Goal: Transaction & Acquisition: Purchase product/service

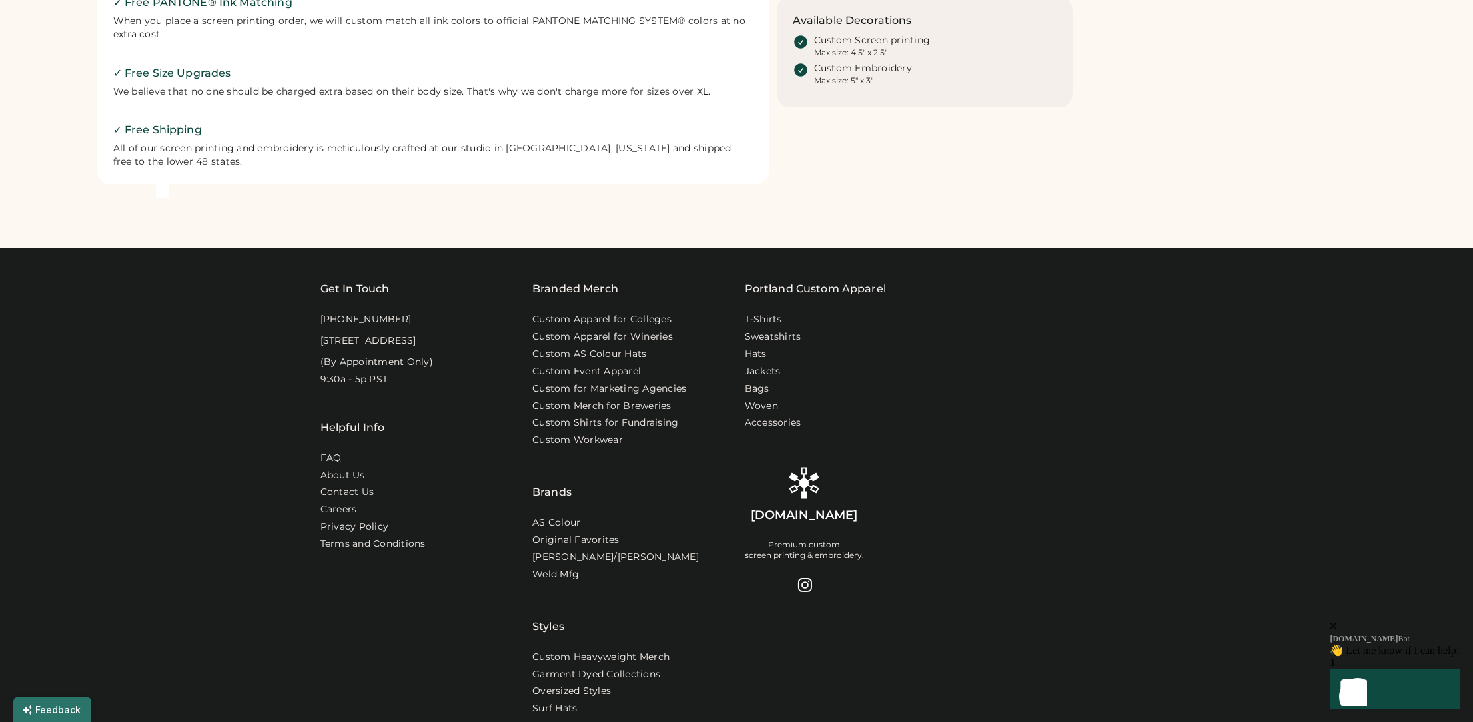
scroll to position [396, 0]
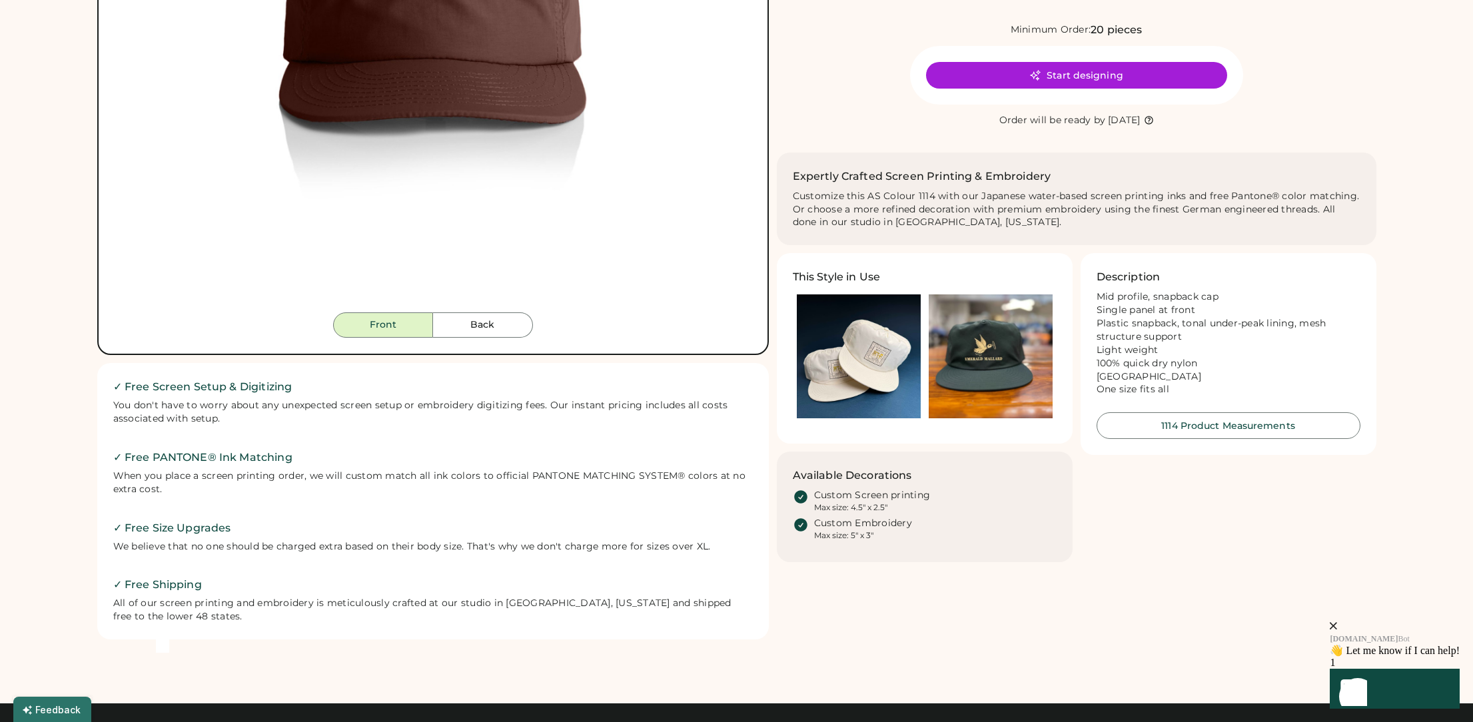
click at [866, 352] on img at bounding box center [859, 357] width 124 height 124
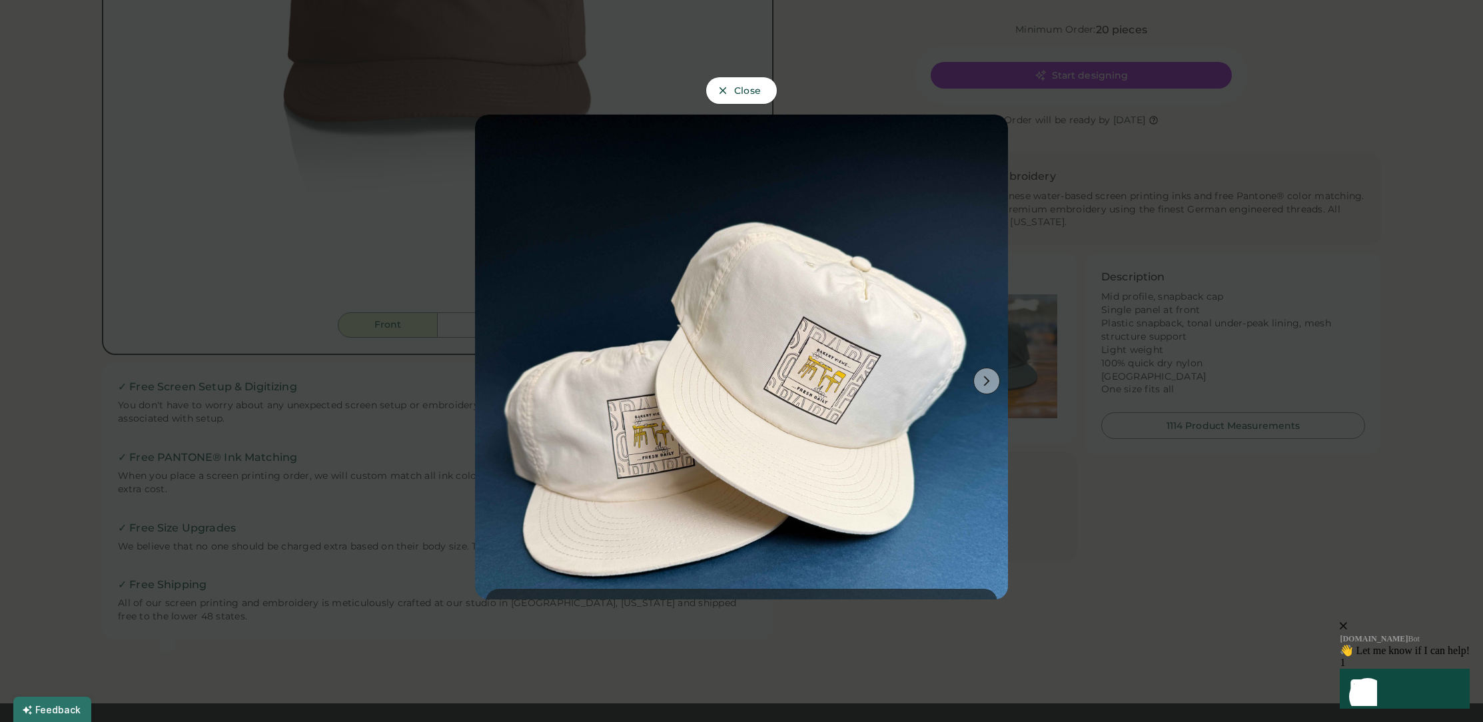
click at [974, 381] on button at bounding box center [987, 381] width 27 height 27
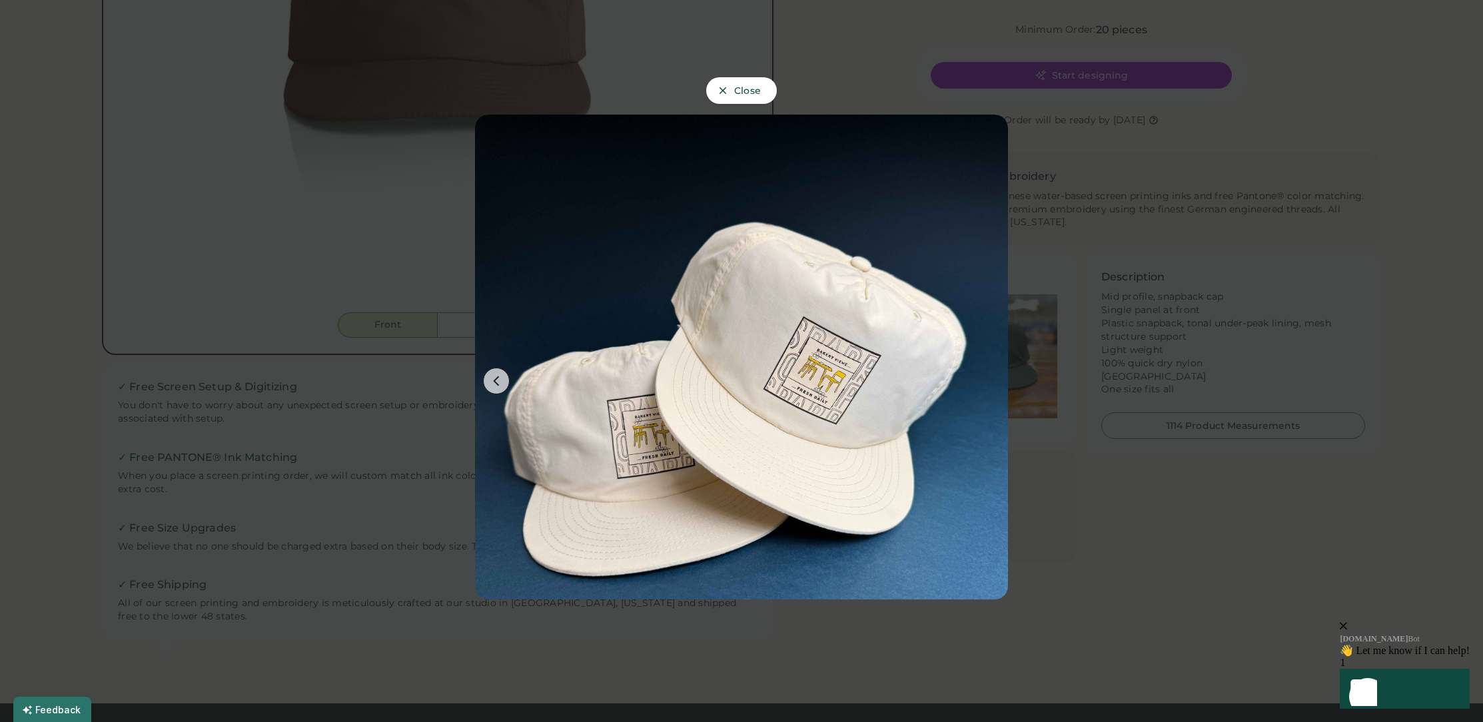
click at [1198, 428] on div at bounding box center [741, 361] width 1483 height 722
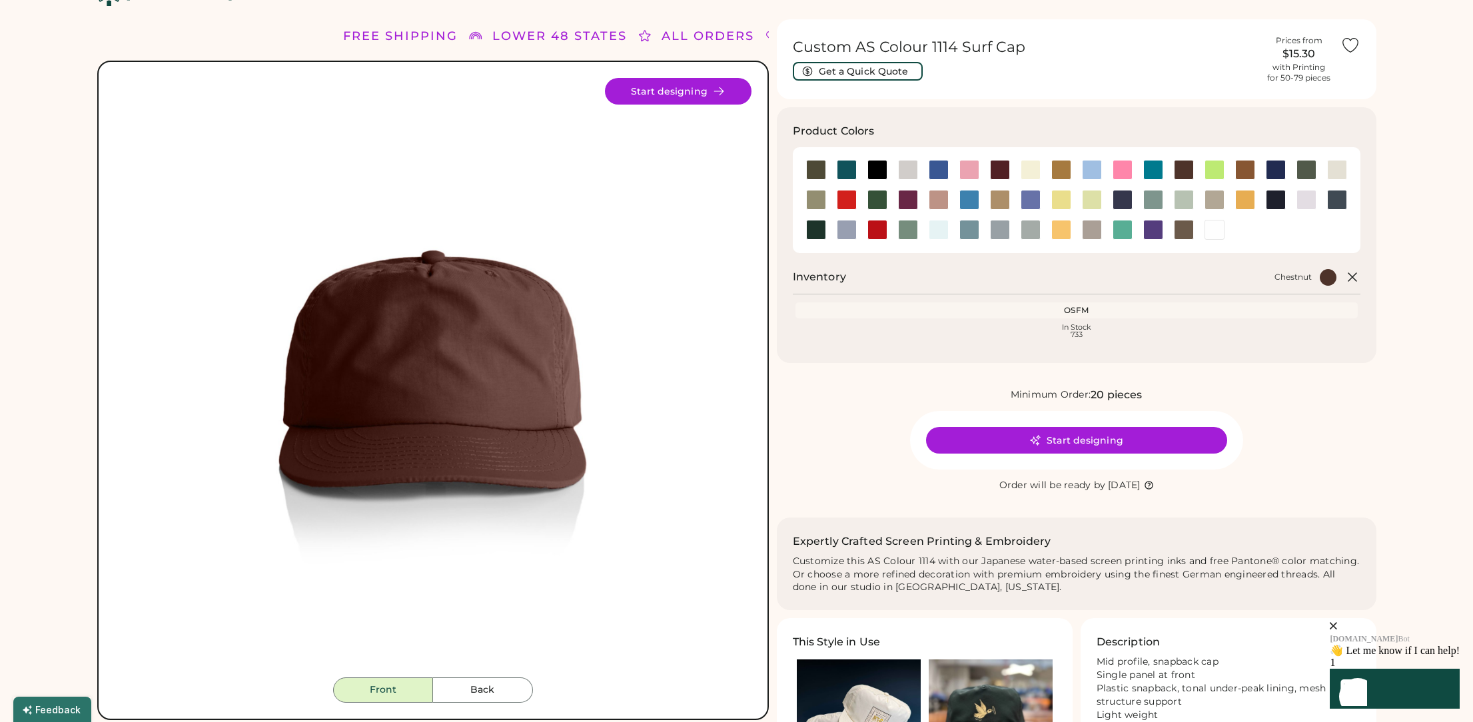
scroll to position [0, 0]
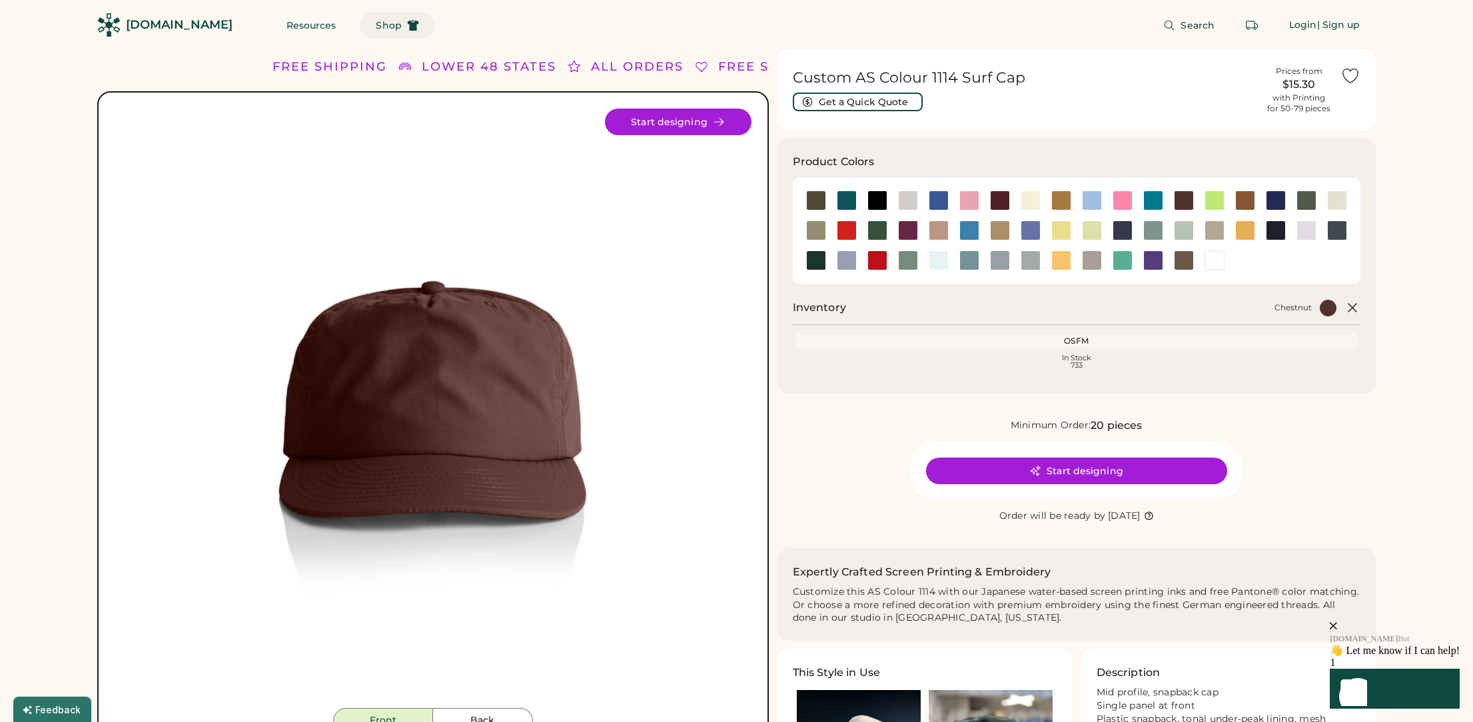
click at [407, 21] on use at bounding box center [412, 25] width 11 height 11
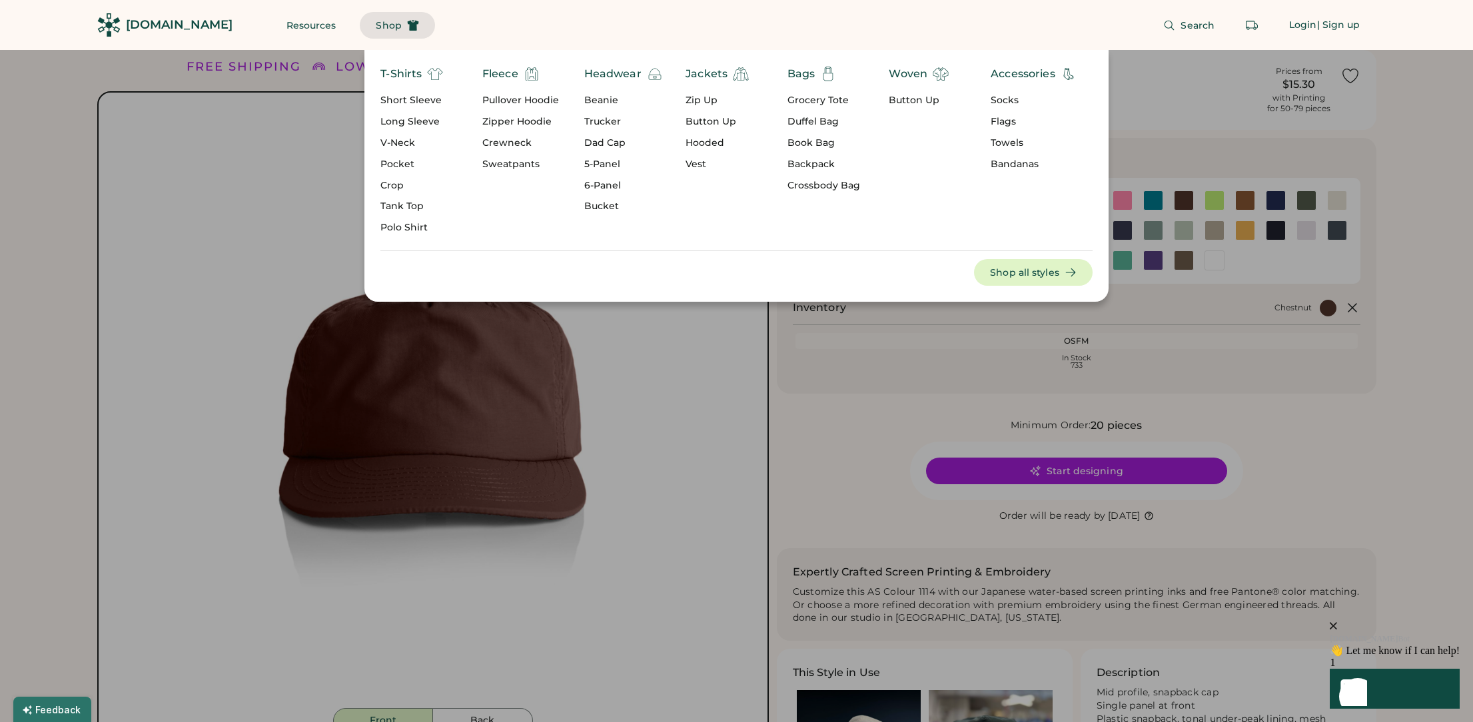
click at [612, 161] on div "5-Panel" at bounding box center [623, 164] width 79 height 13
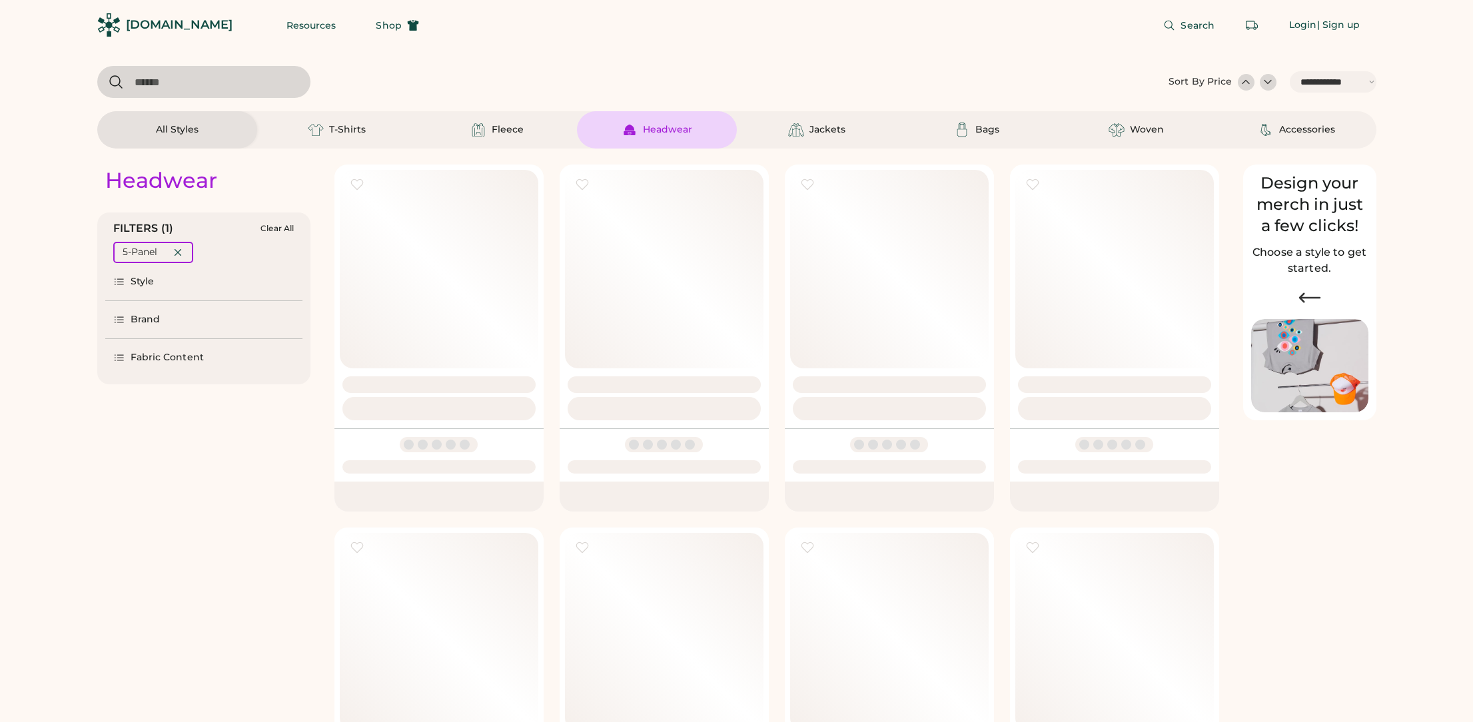
select select "*****"
select select "*"
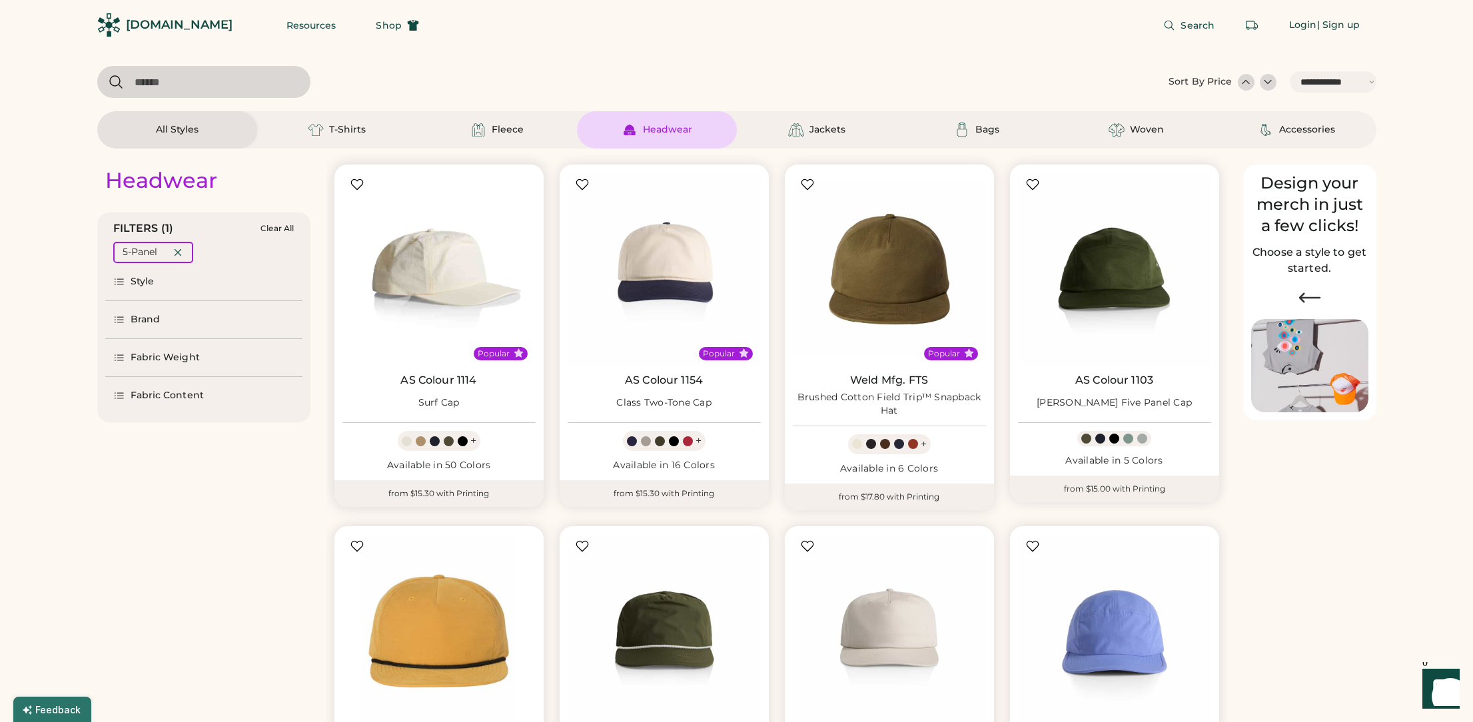
scroll to position [203, 0]
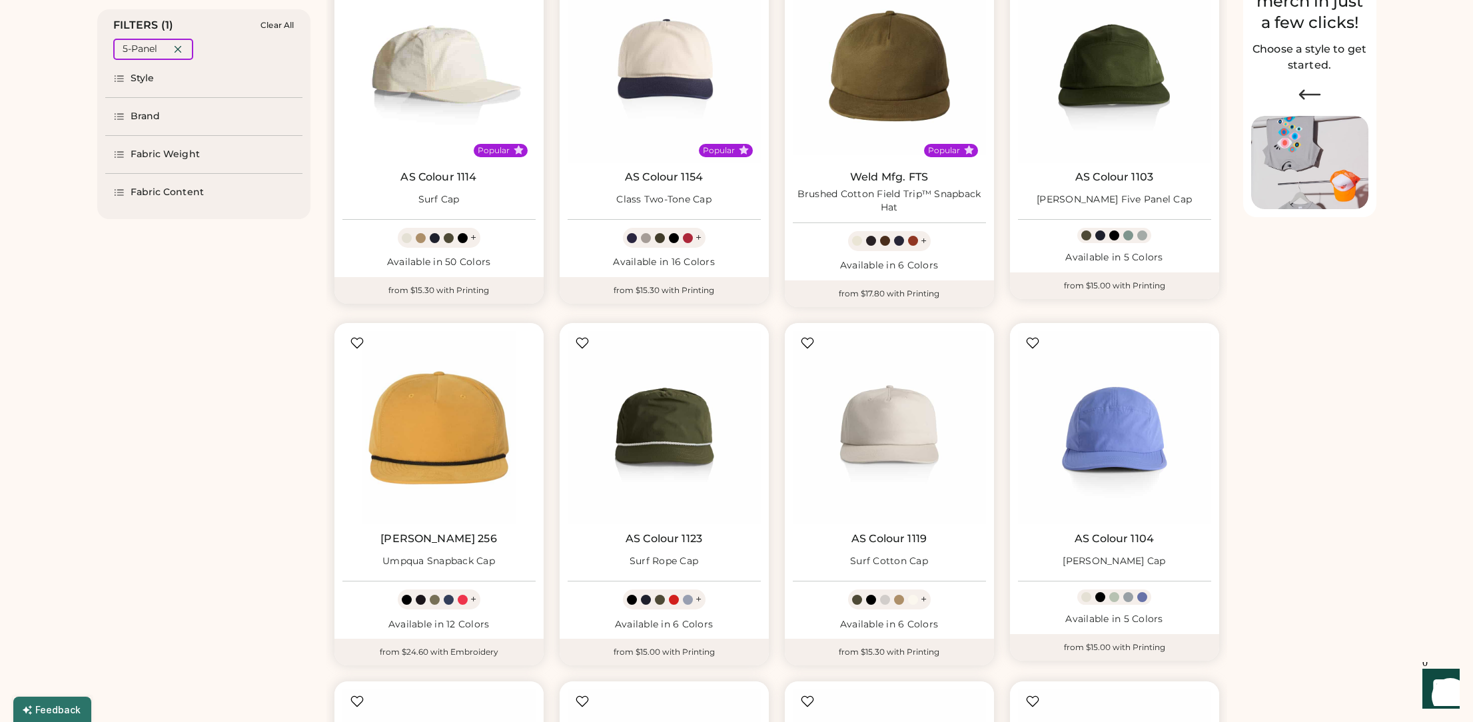
select select "*****"
select select "*"
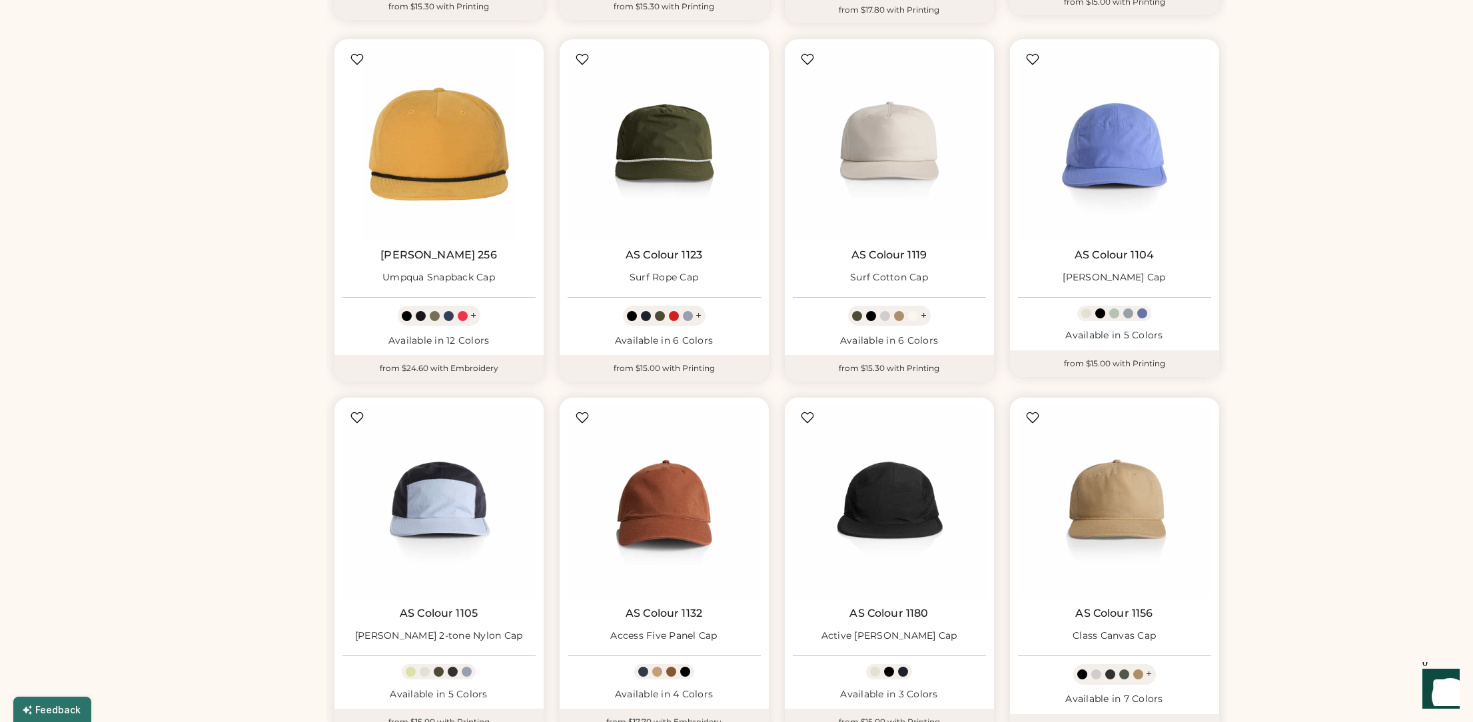
scroll to position [586, 0]
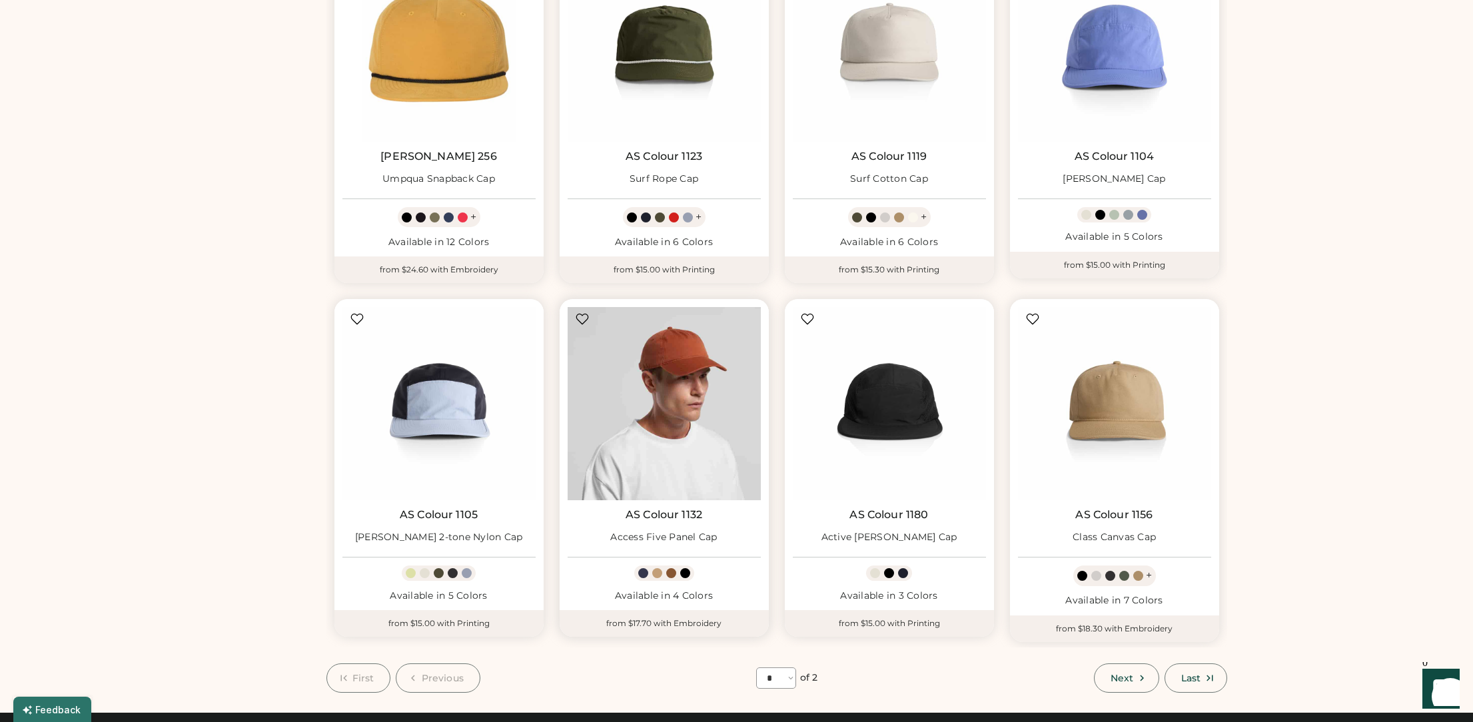
click at [705, 426] on img at bounding box center [664, 403] width 193 height 193
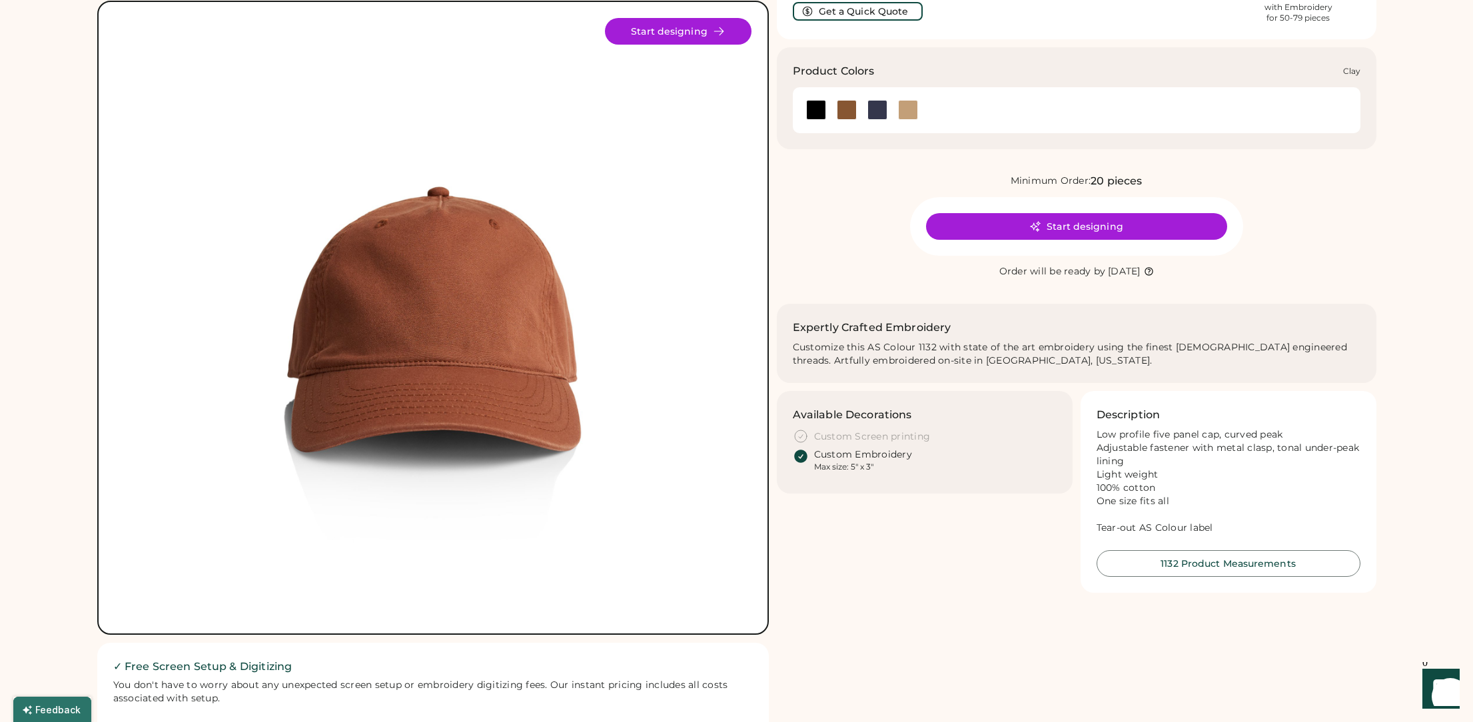
click at [846, 107] on div at bounding box center [847, 110] width 20 height 20
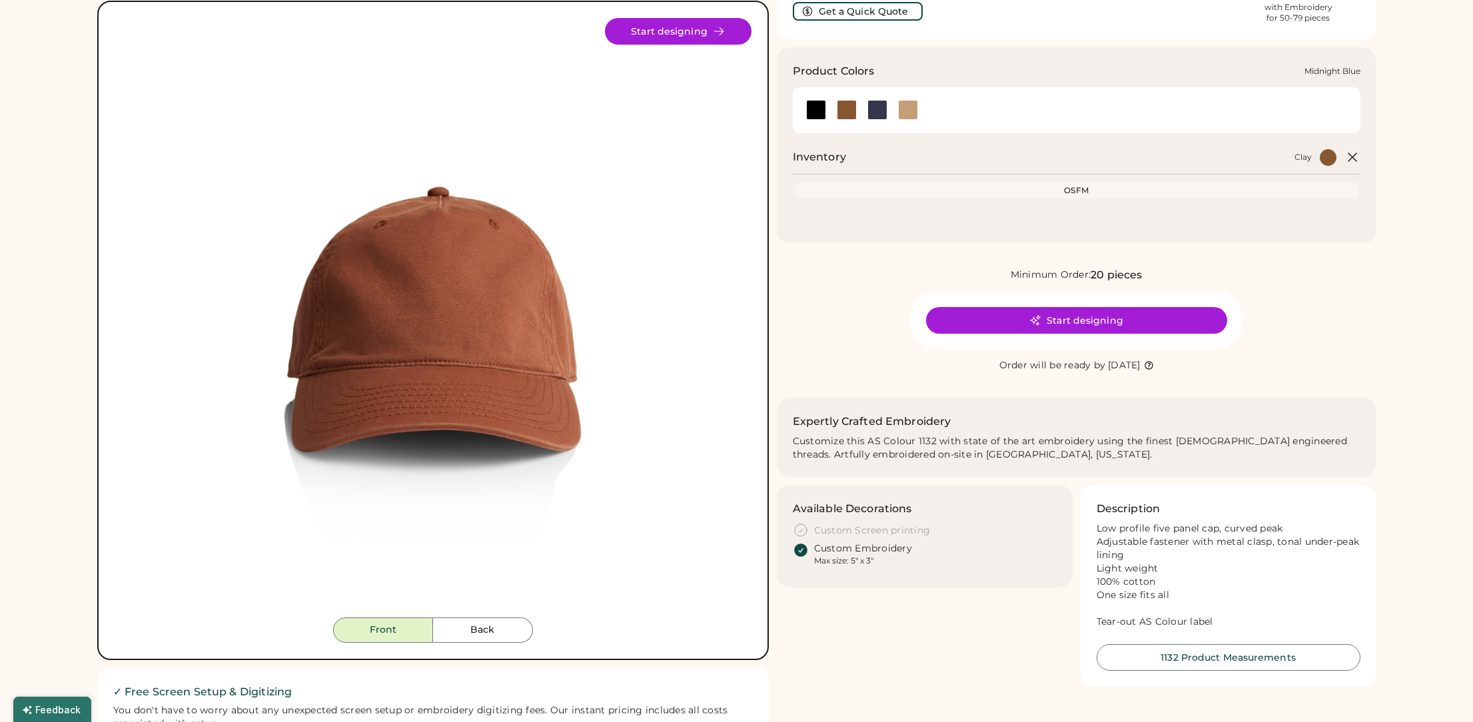
click at [876, 111] on div at bounding box center [878, 110] width 20 height 20
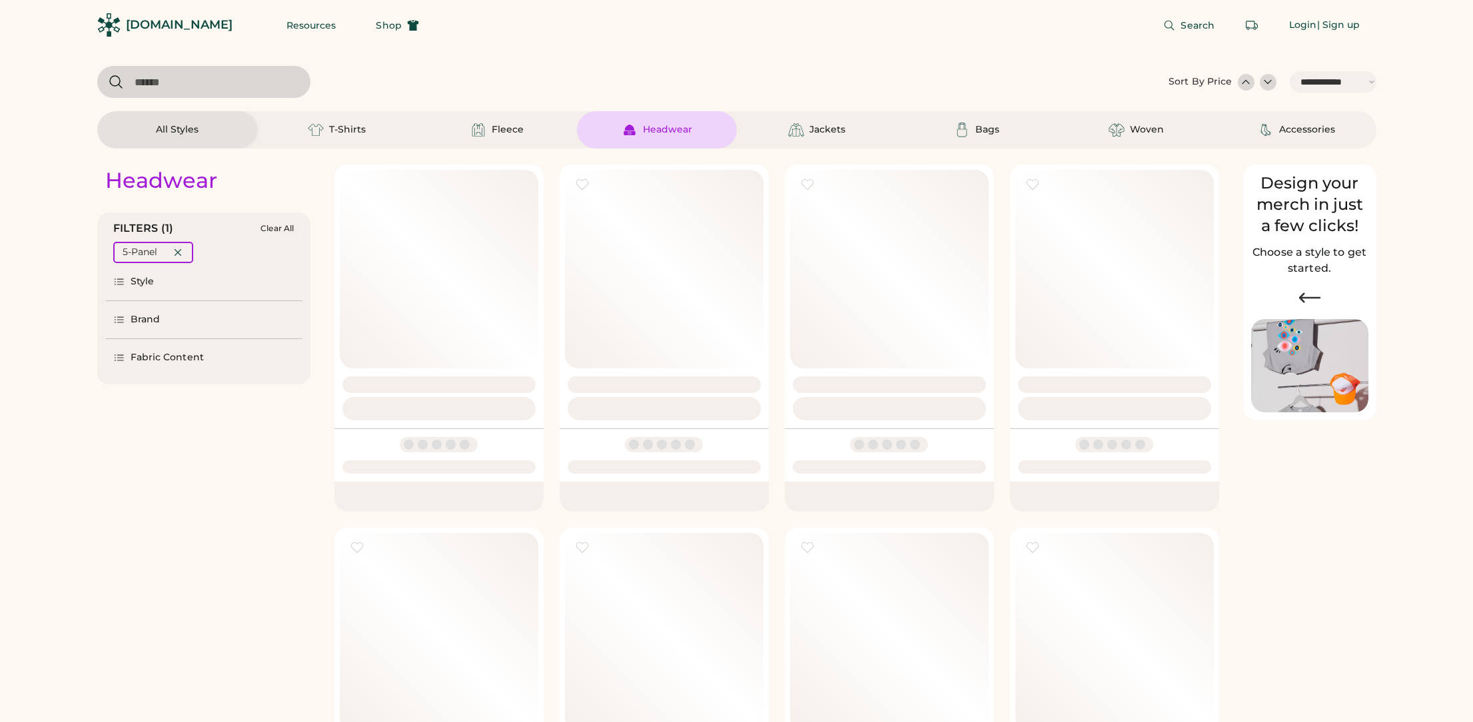
select select "*****"
select select "*"
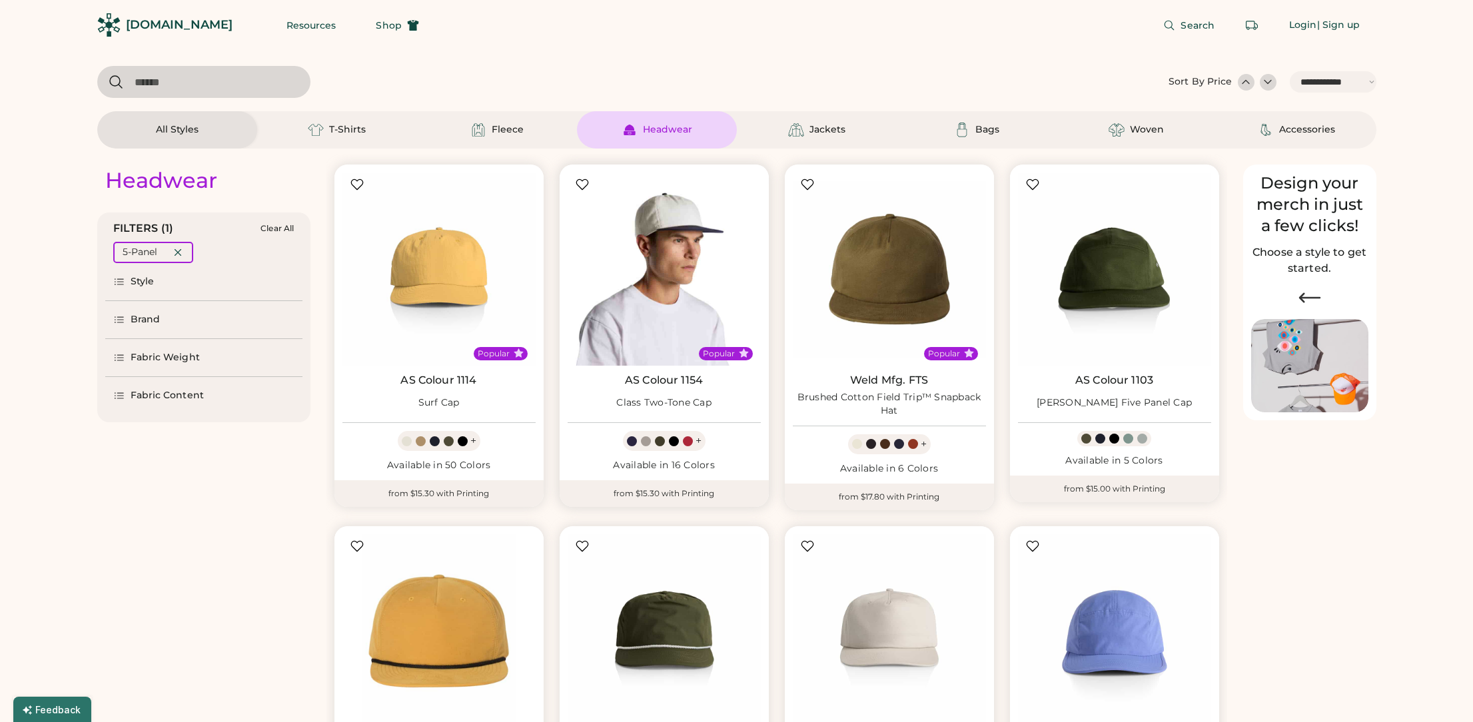
scroll to position [99, 0]
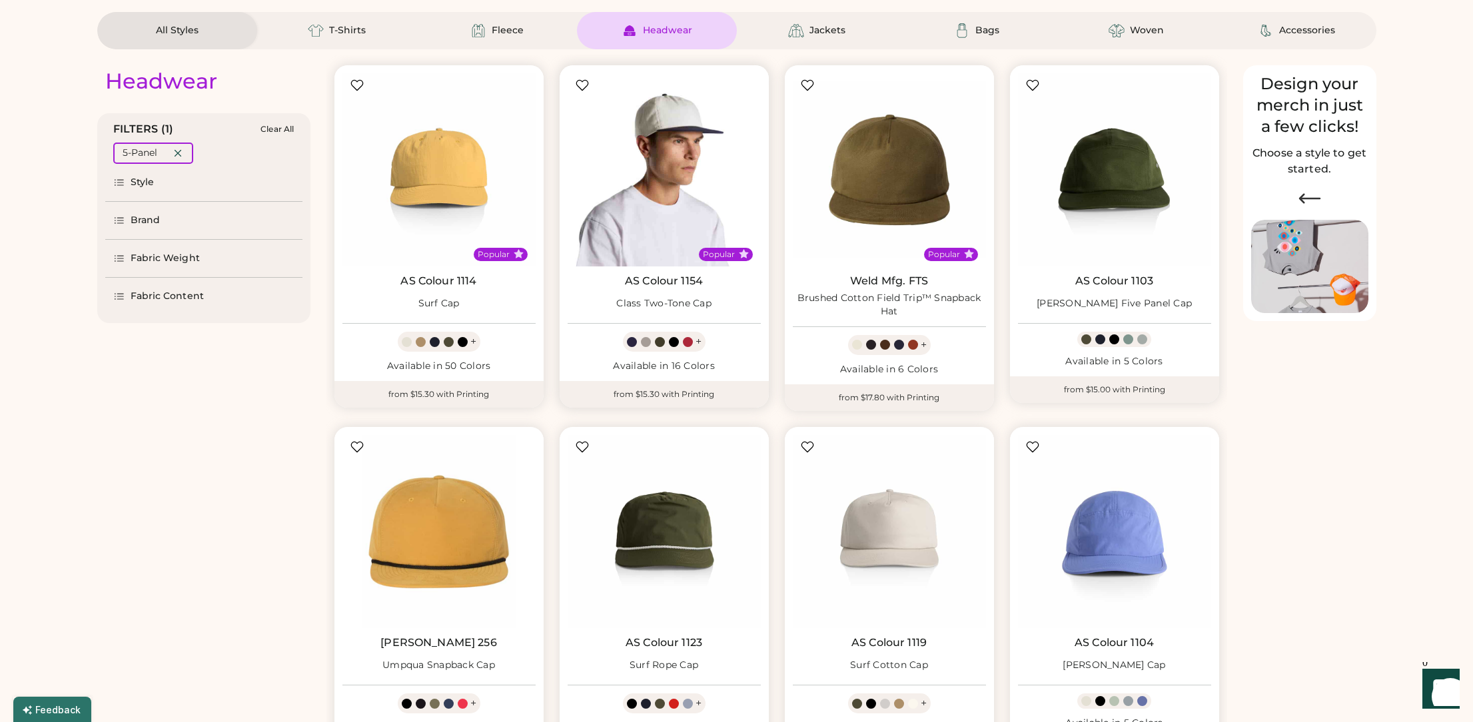
click at [650, 163] on img at bounding box center [664, 169] width 193 height 193
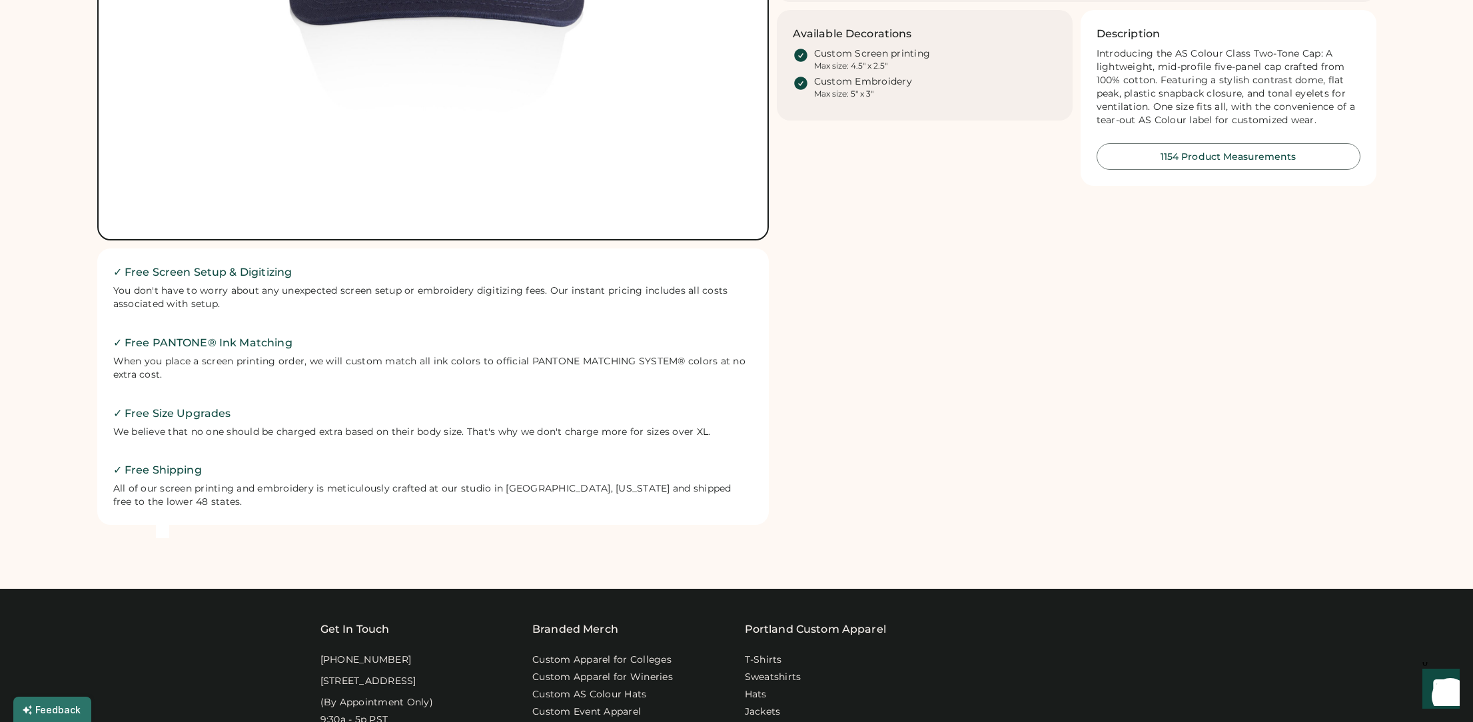
scroll to position [49, 0]
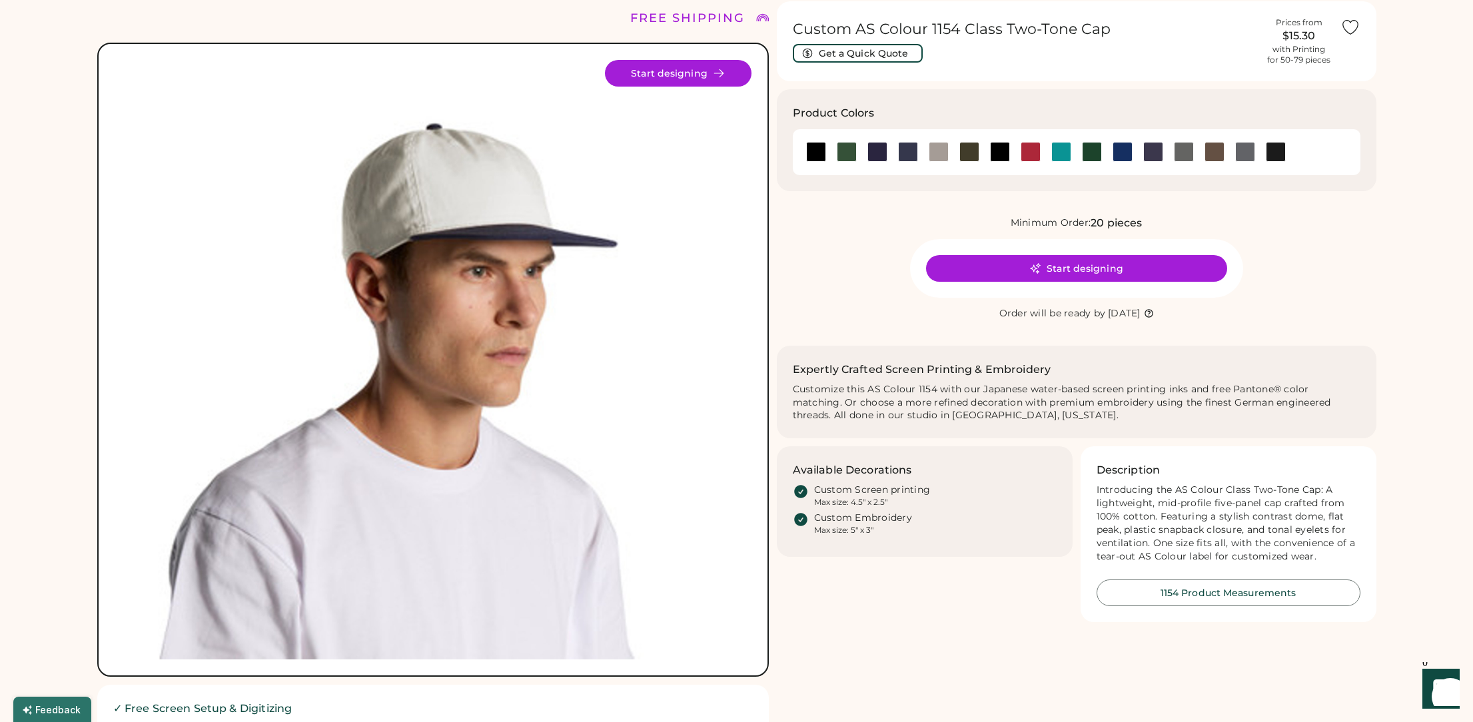
click at [622, 318] on img at bounding box center [433, 360] width 600 height 600
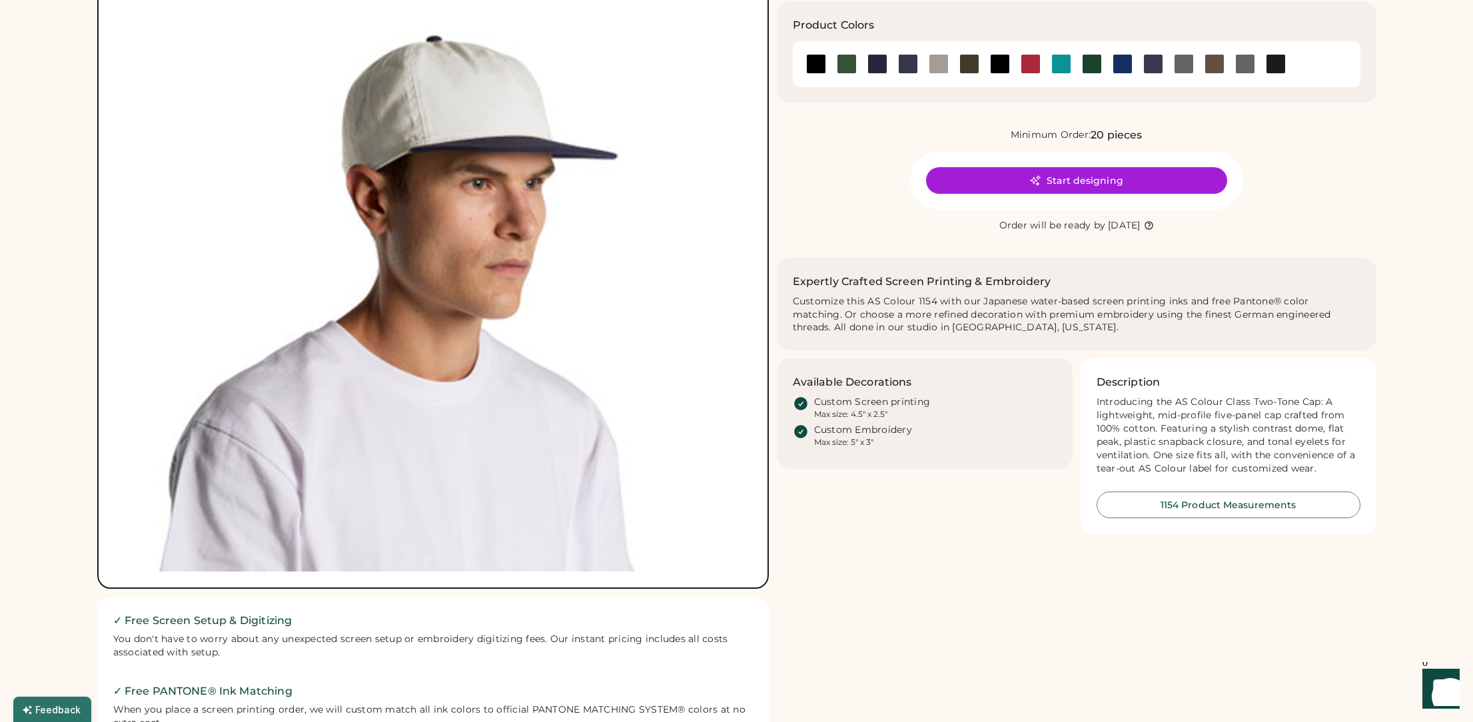
scroll to position [134, 0]
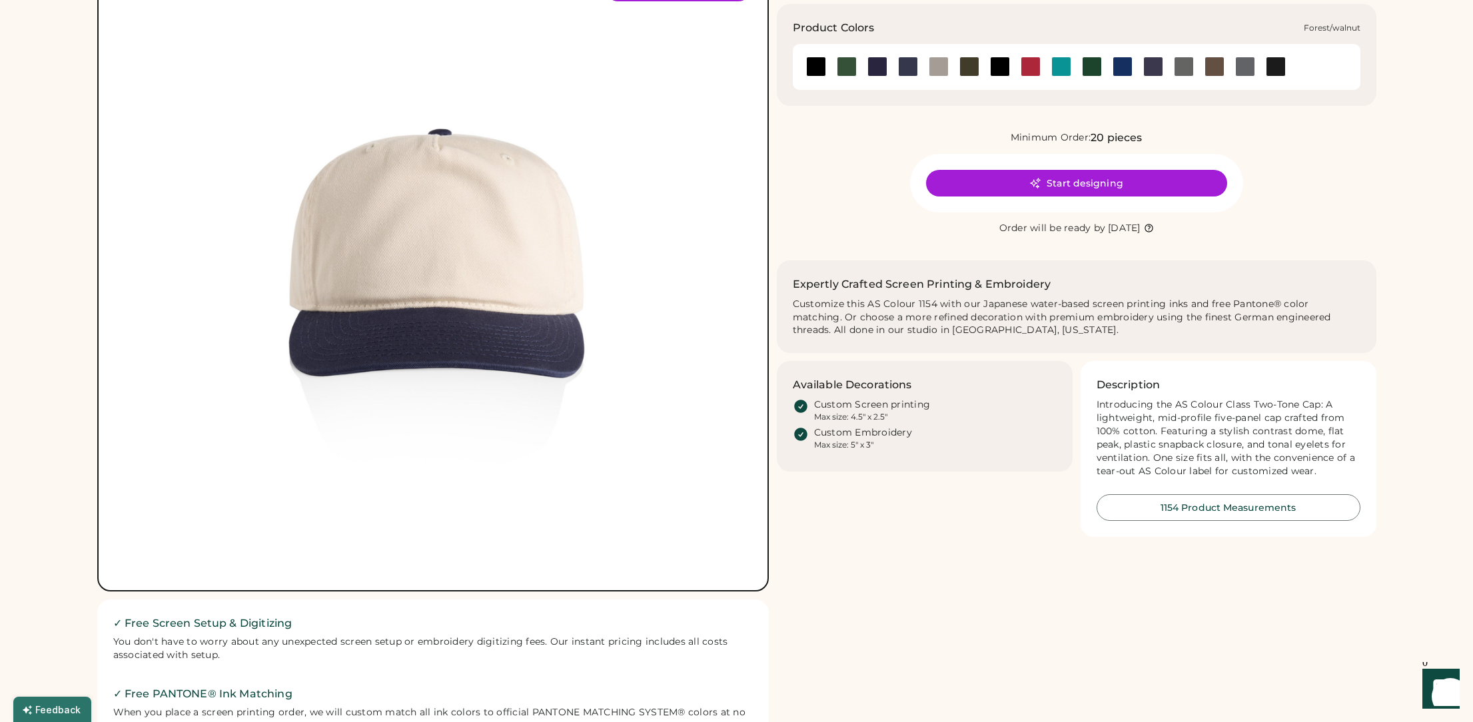
click at [844, 67] on div at bounding box center [847, 67] width 20 height 20
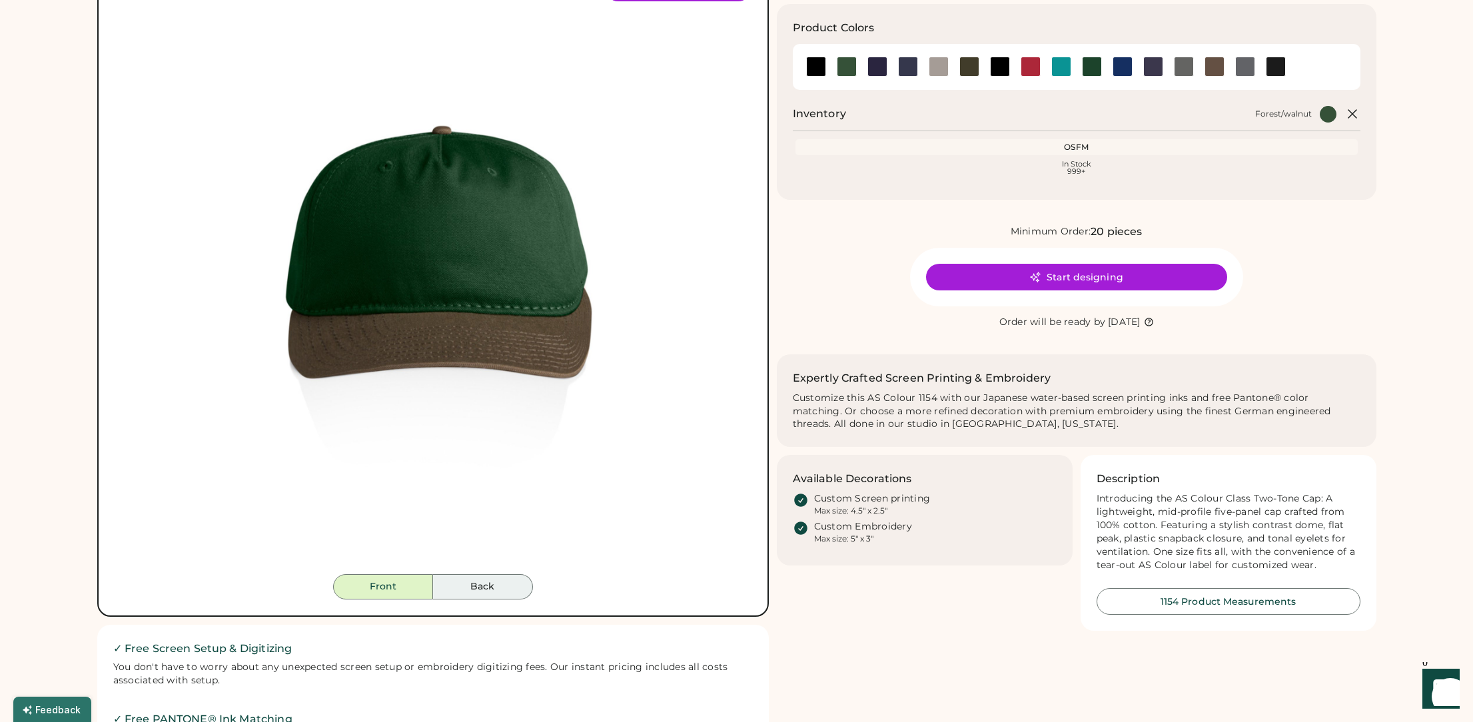
click at [508, 587] on button "Back" at bounding box center [483, 586] width 100 height 25
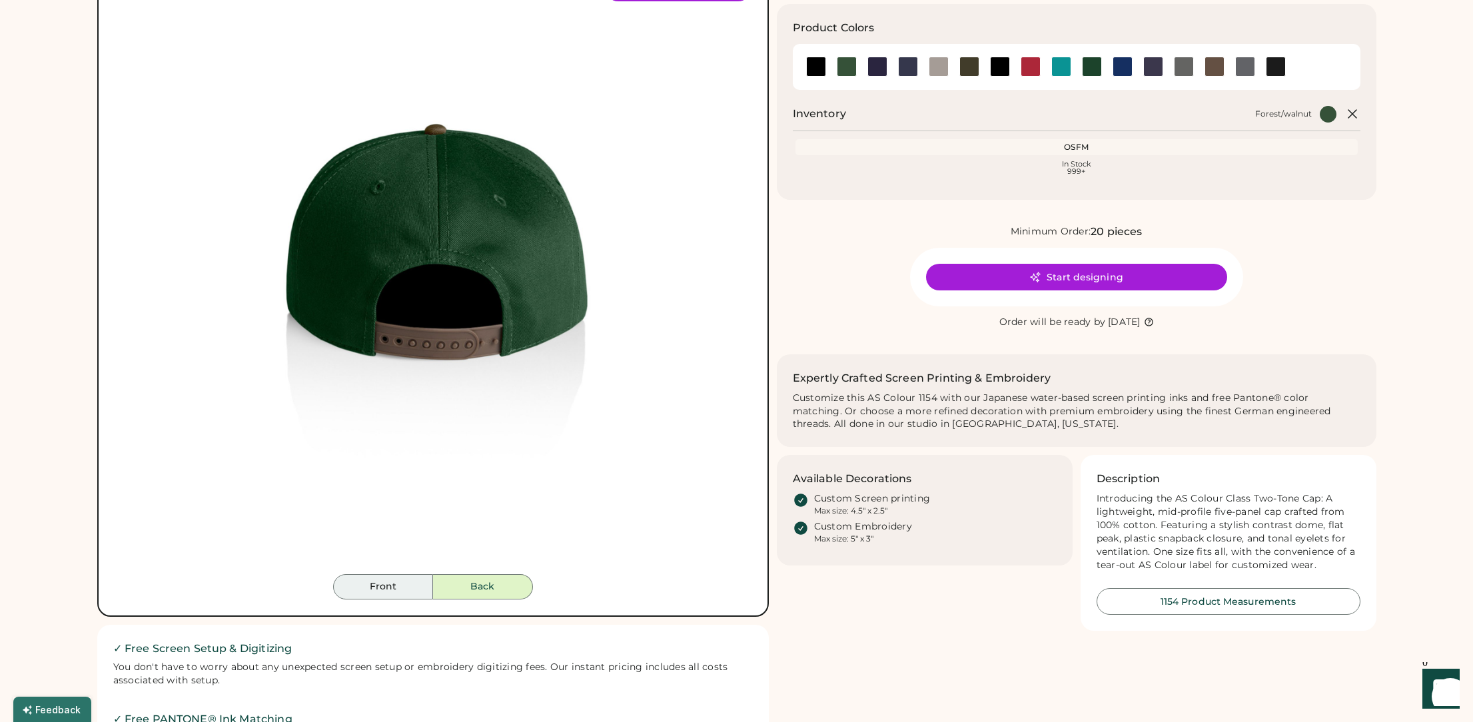
click at [384, 583] on button "Front" at bounding box center [383, 586] width 100 height 25
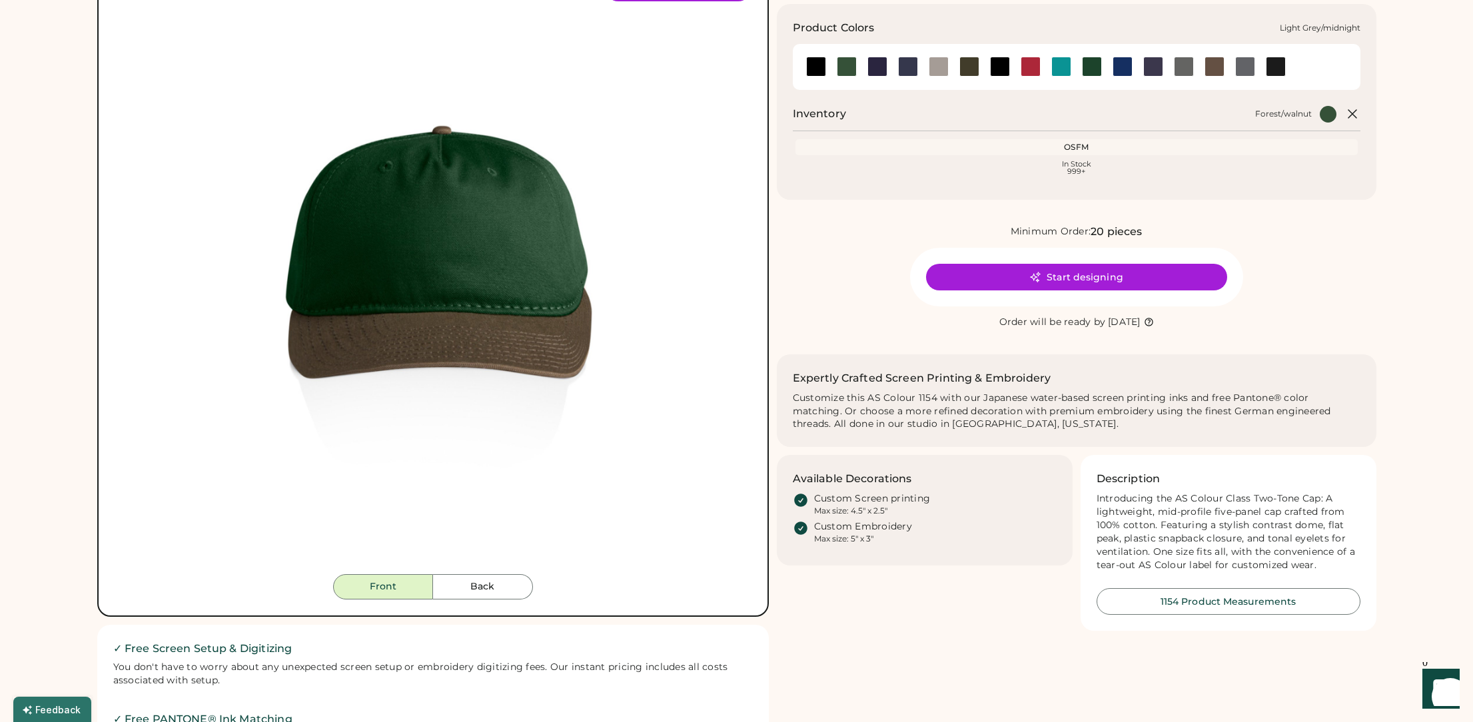
click at [880, 59] on div at bounding box center [878, 67] width 20 height 20
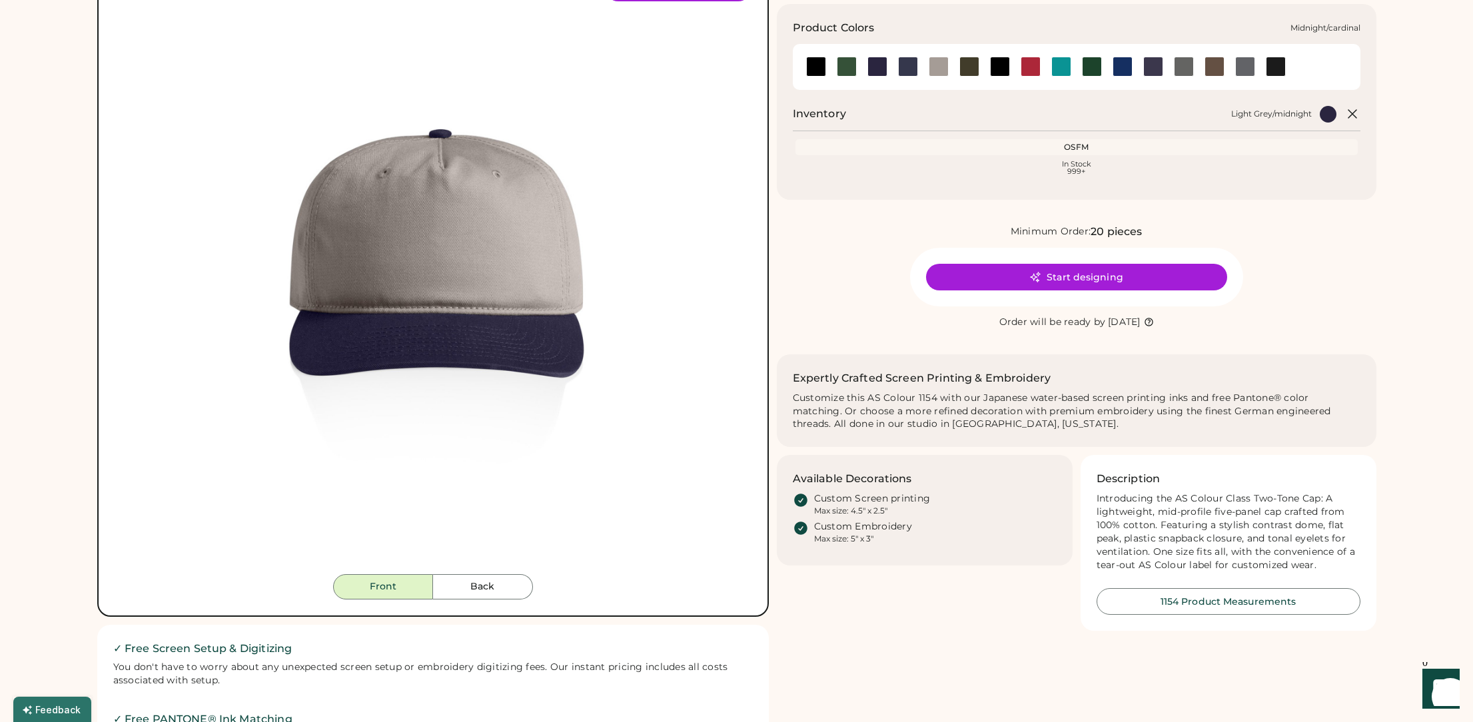
click at [912, 64] on div at bounding box center [908, 67] width 20 height 20
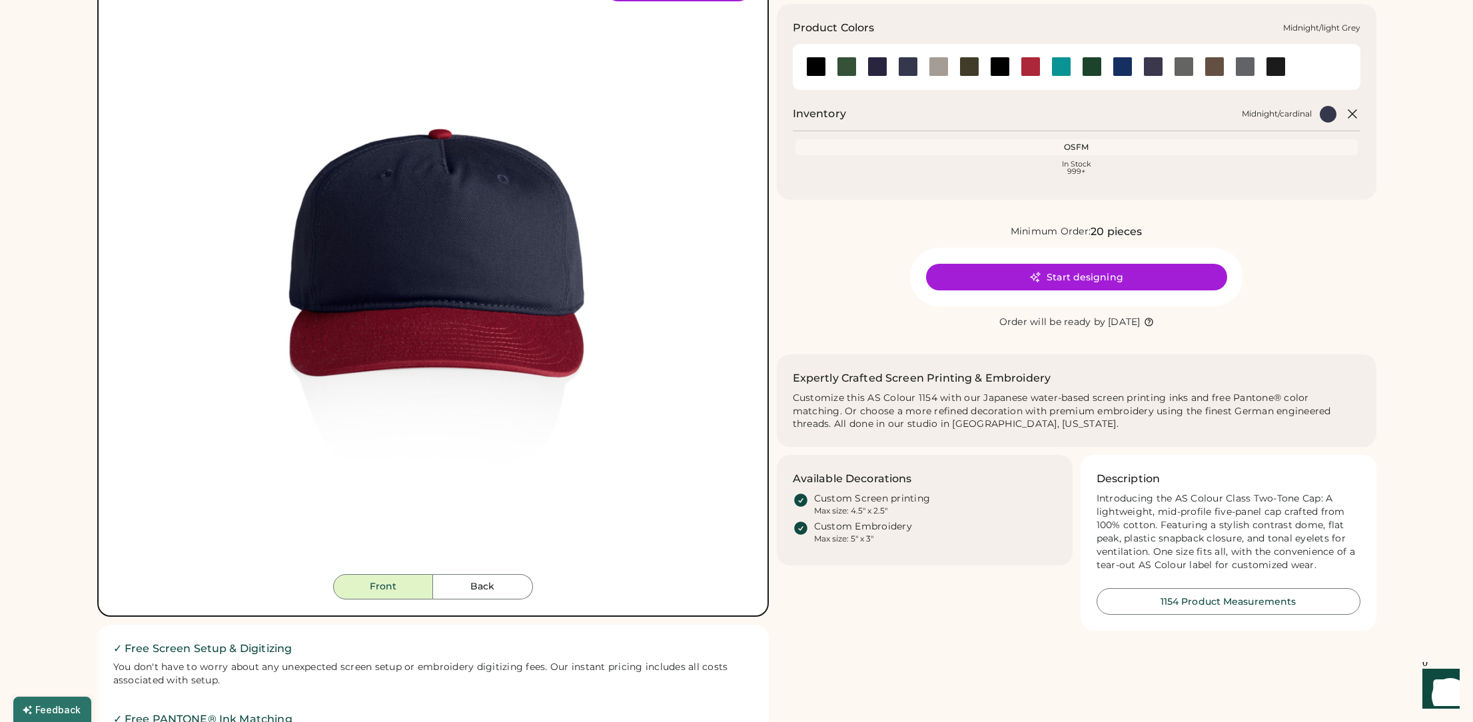
click at [935, 61] on div at bounding box center [939, 67] width 20 height 20
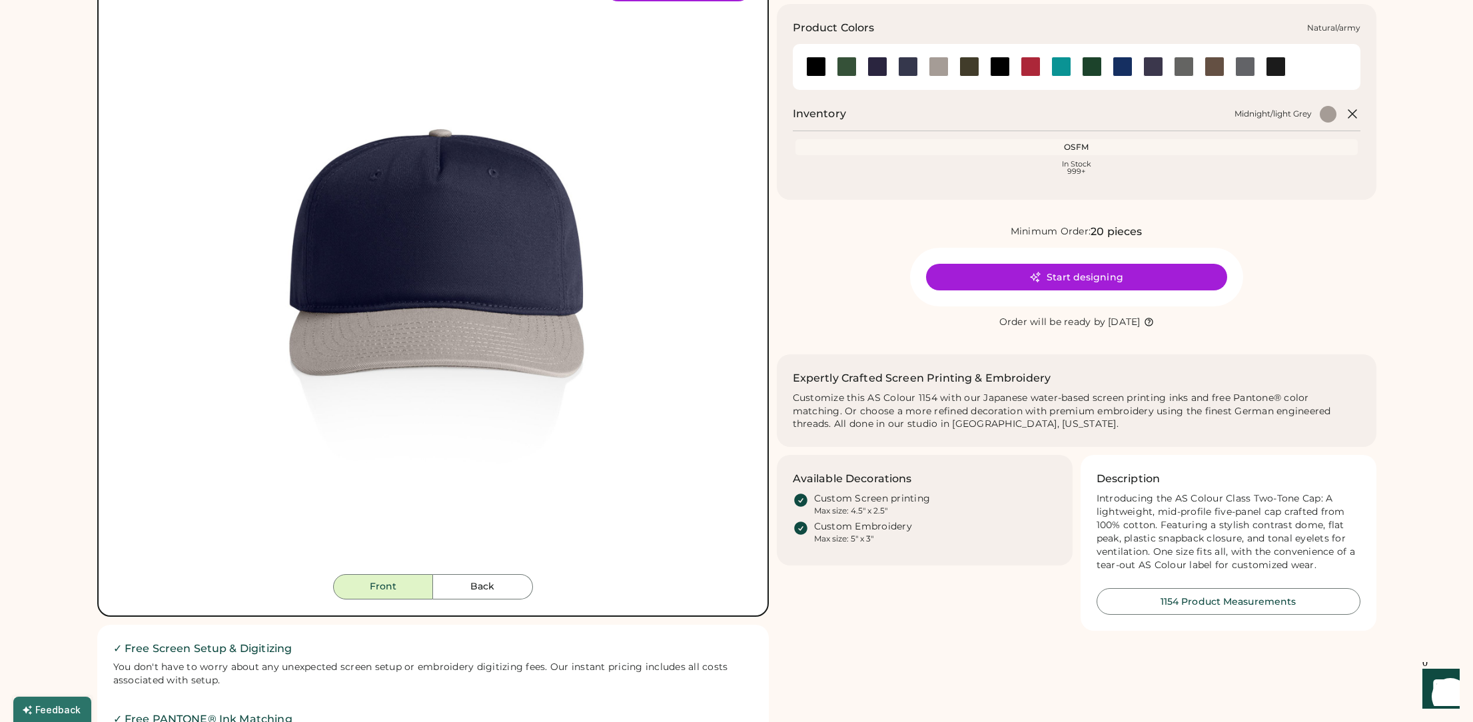
click at [983, 65] on div at bounding box center [969, 67] width 31 height 20
click at [976, 63] on div at bounding box center [970, 67] width 20 height 20
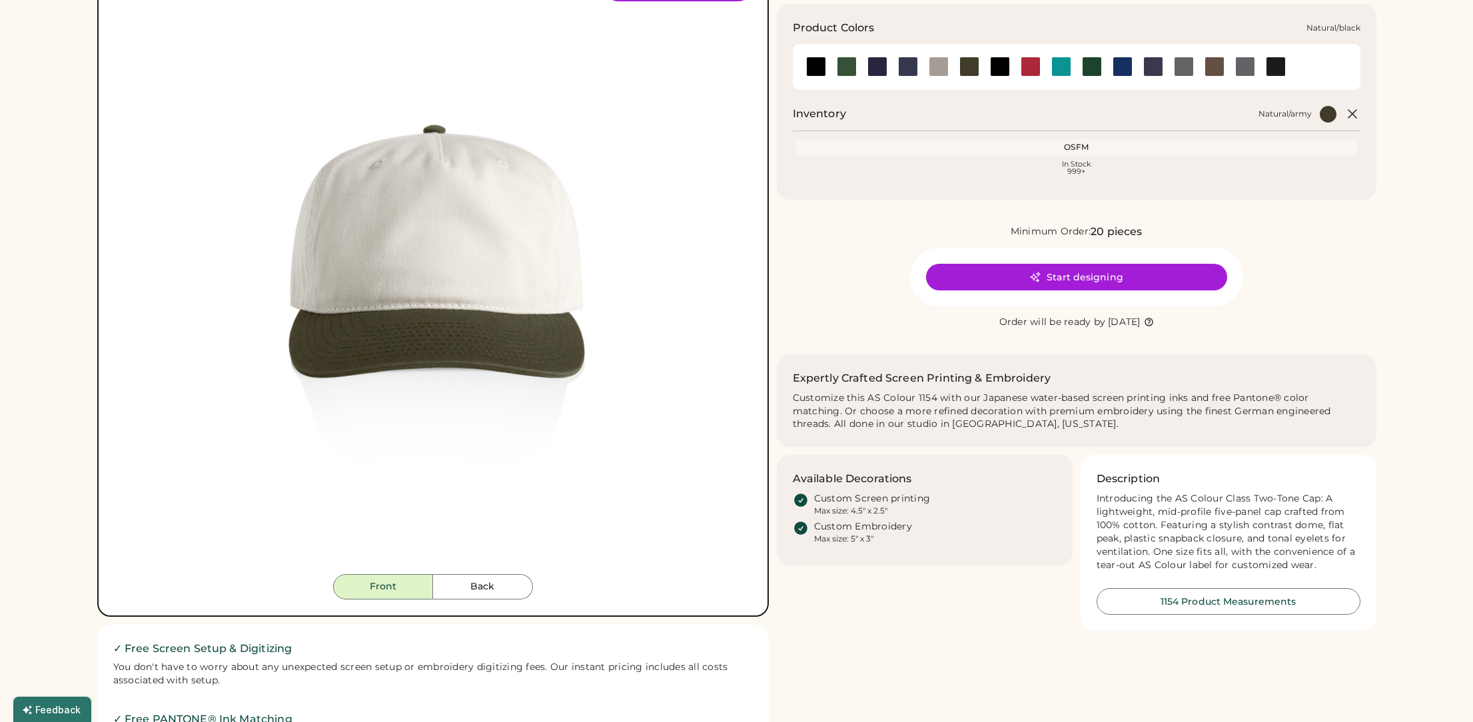
click at [1009, 67] on div at bounding box center [1000, 67] width 20 height 20
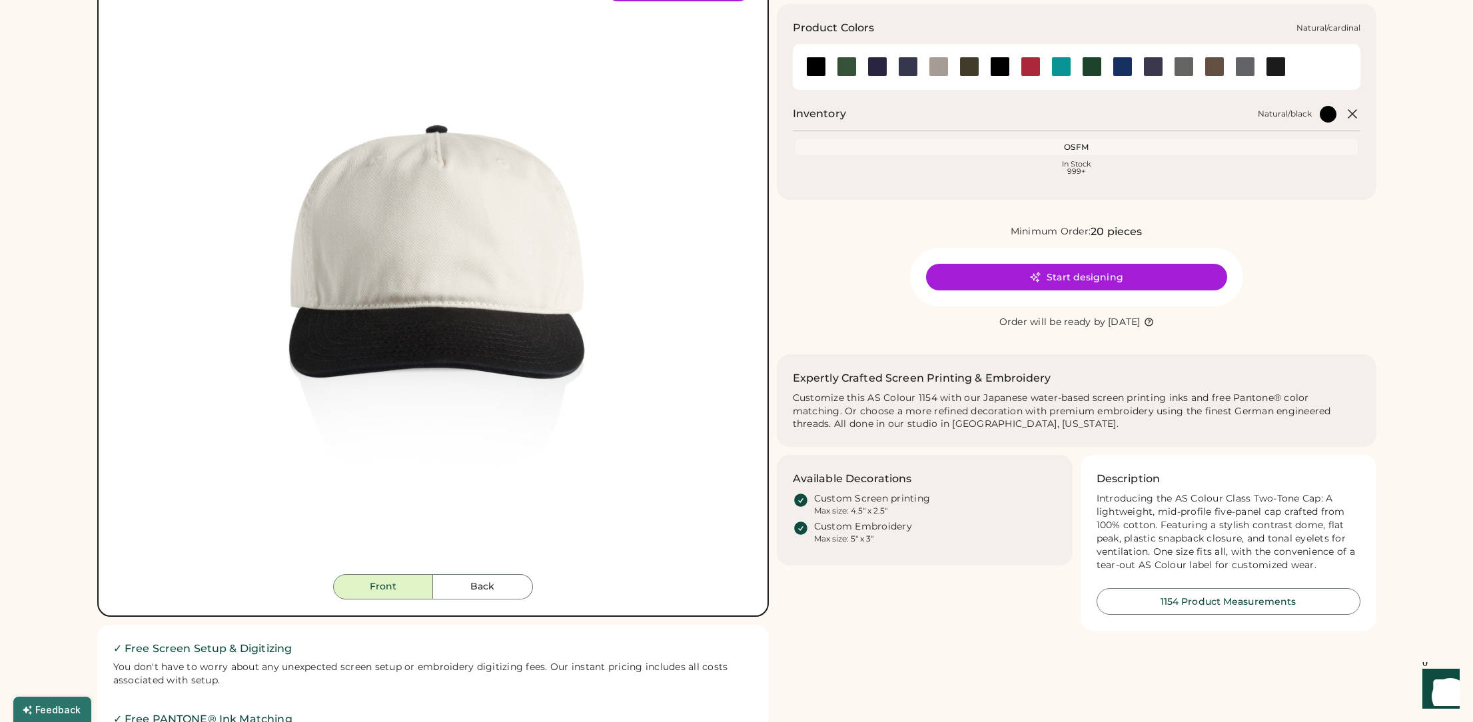
click at [1033, 67] on div at bounding box center [1031, 67] width 20 height 20
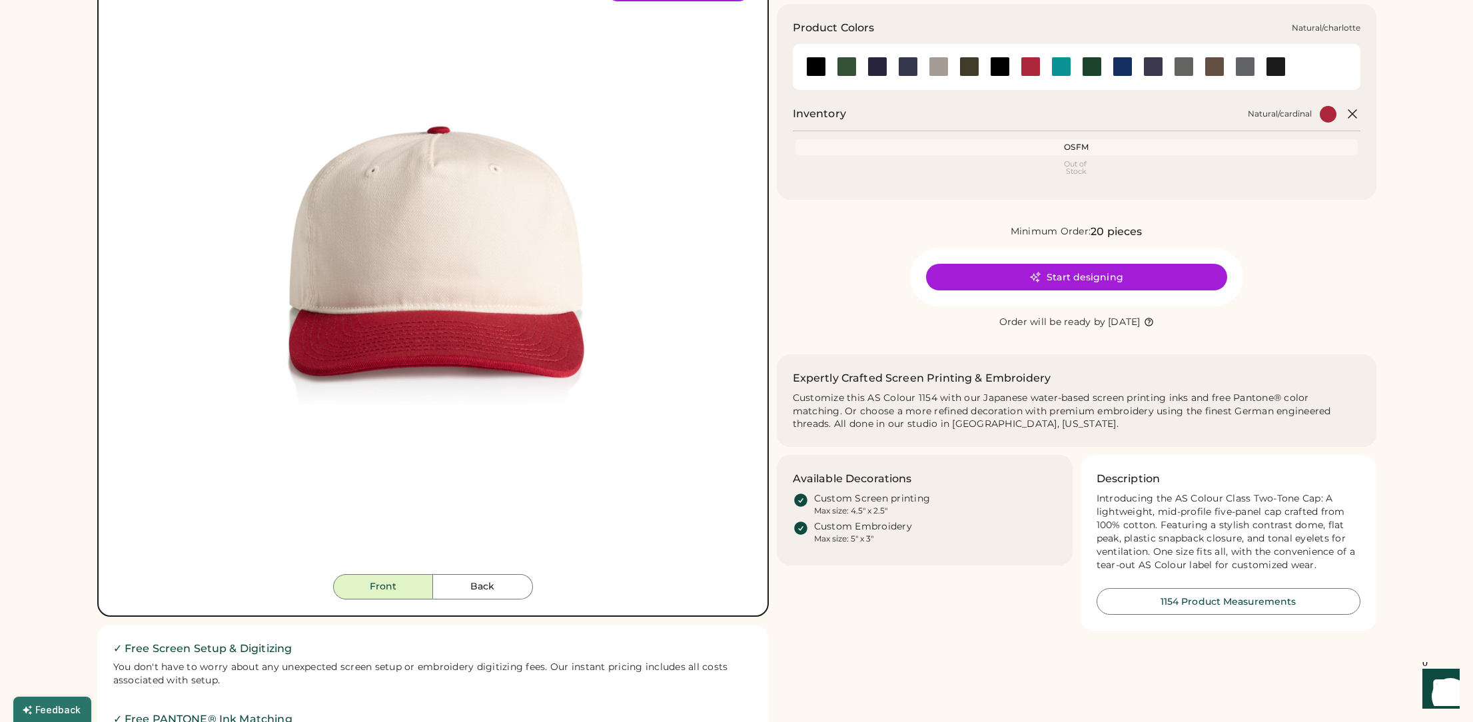
click at [1058, 67] on div at bounding box center [1062, 67] width 20 height 20
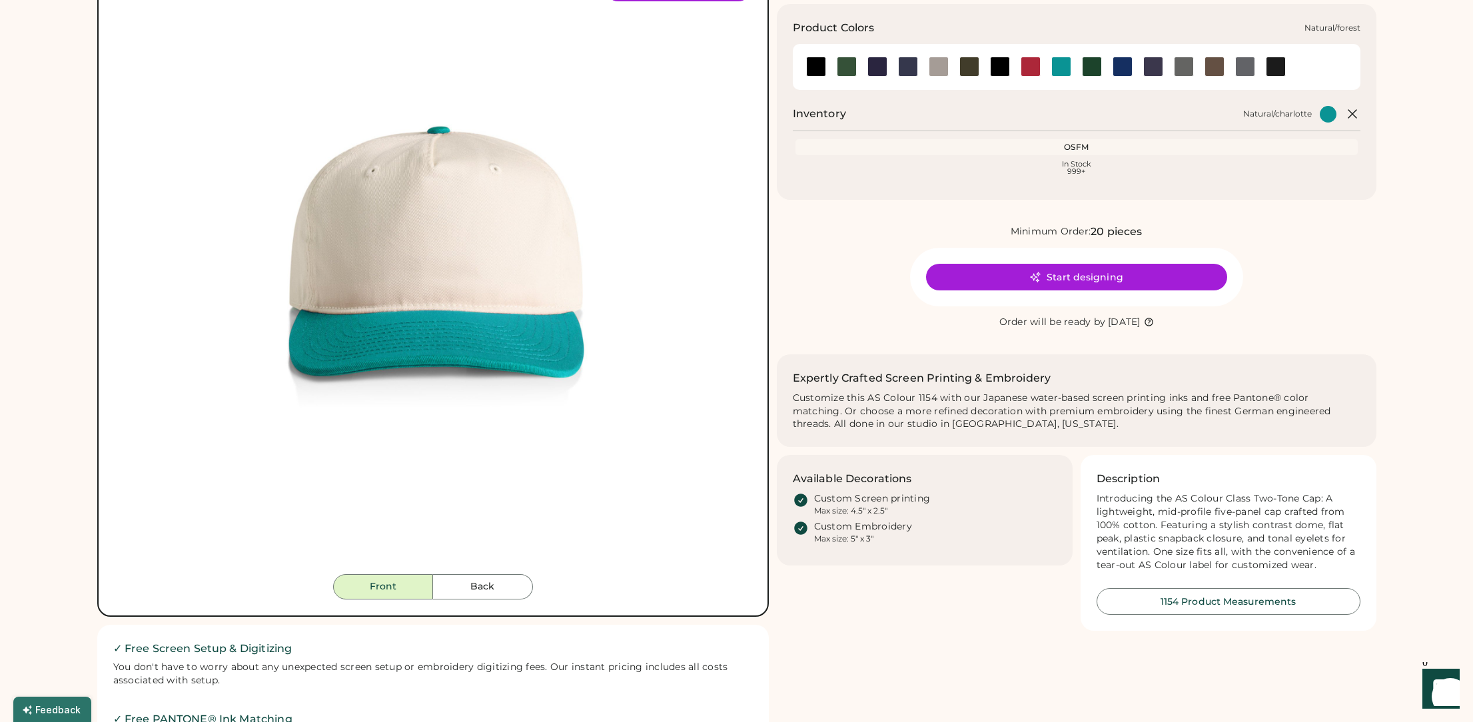
click at [1082, 65] on div at bounding box center [1092, 67] width 20 height 20
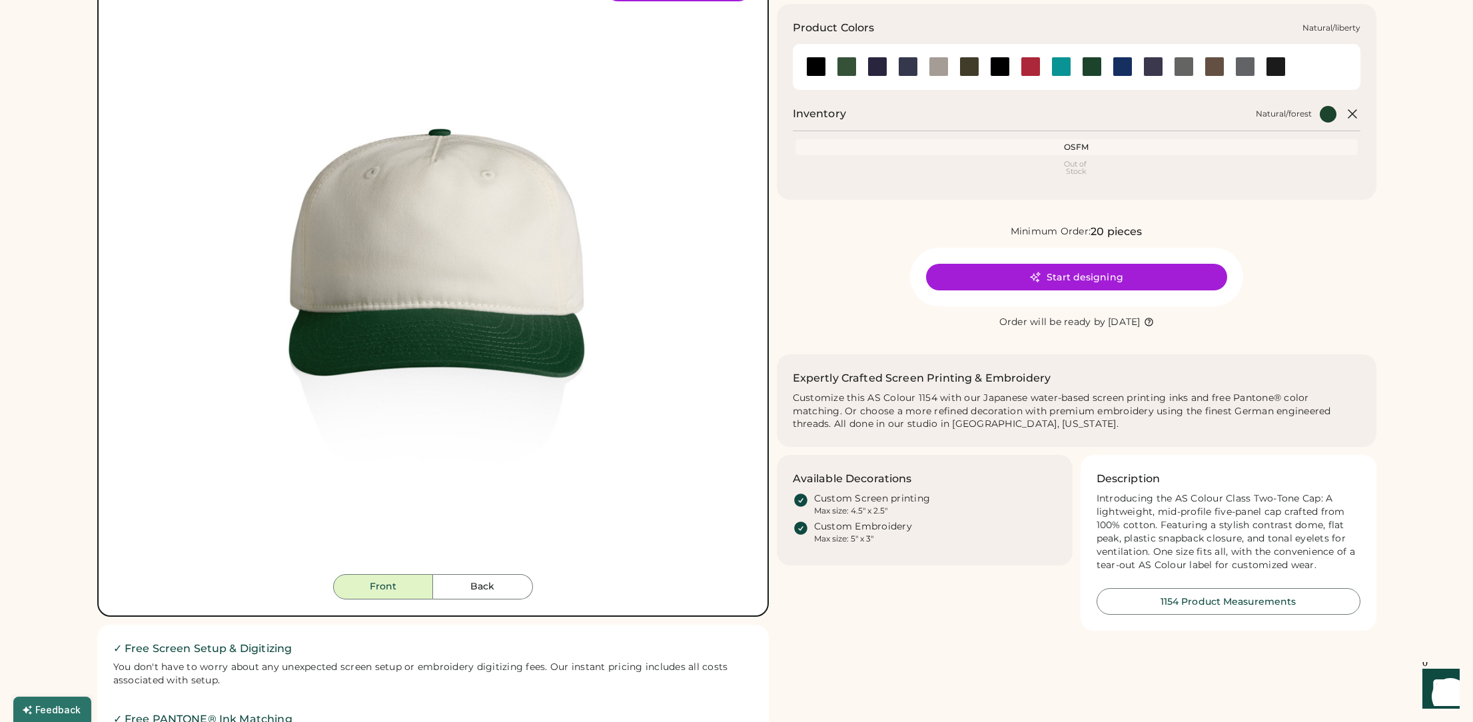
click at [1123, 62] on div at bounding box center [1123, 67] width 20 height 20
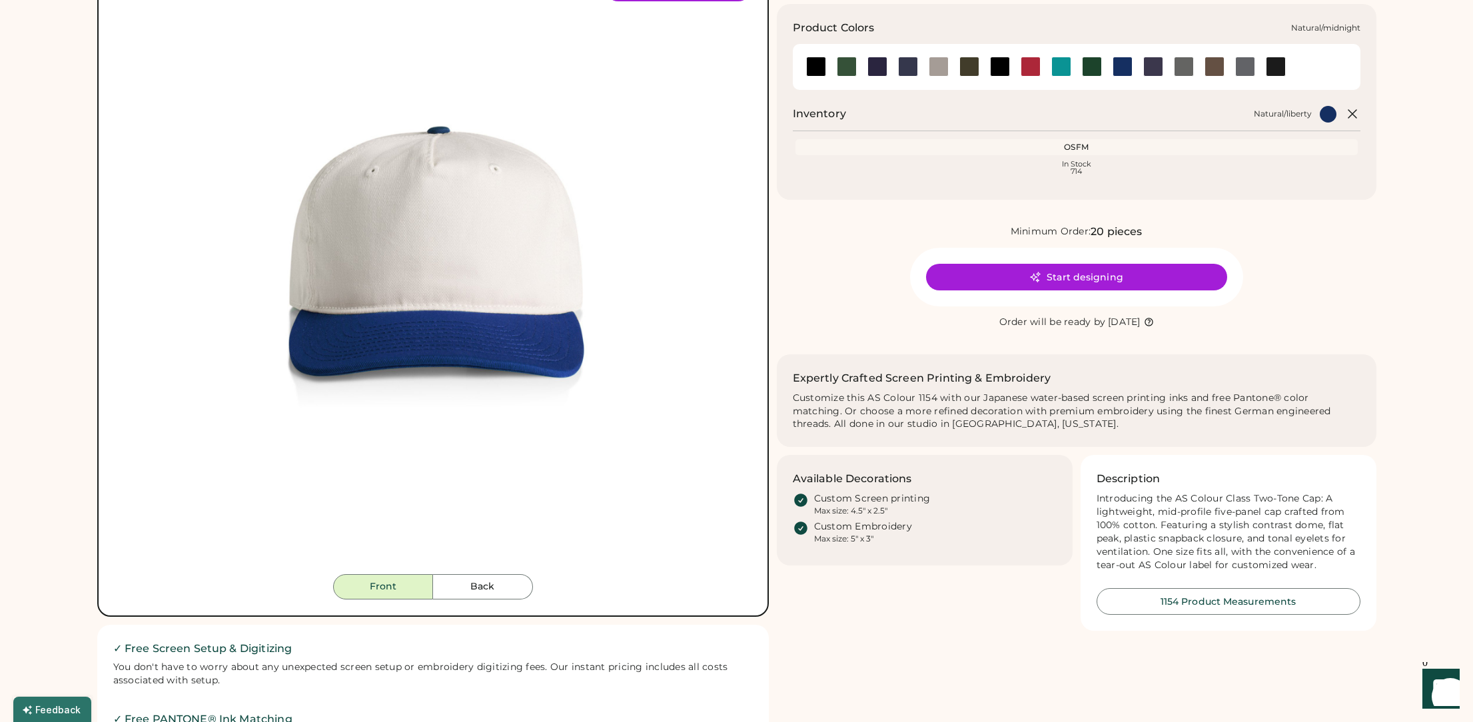
click at [1156, 73] on div at bounding box center [1154, 67] width 20 height 20
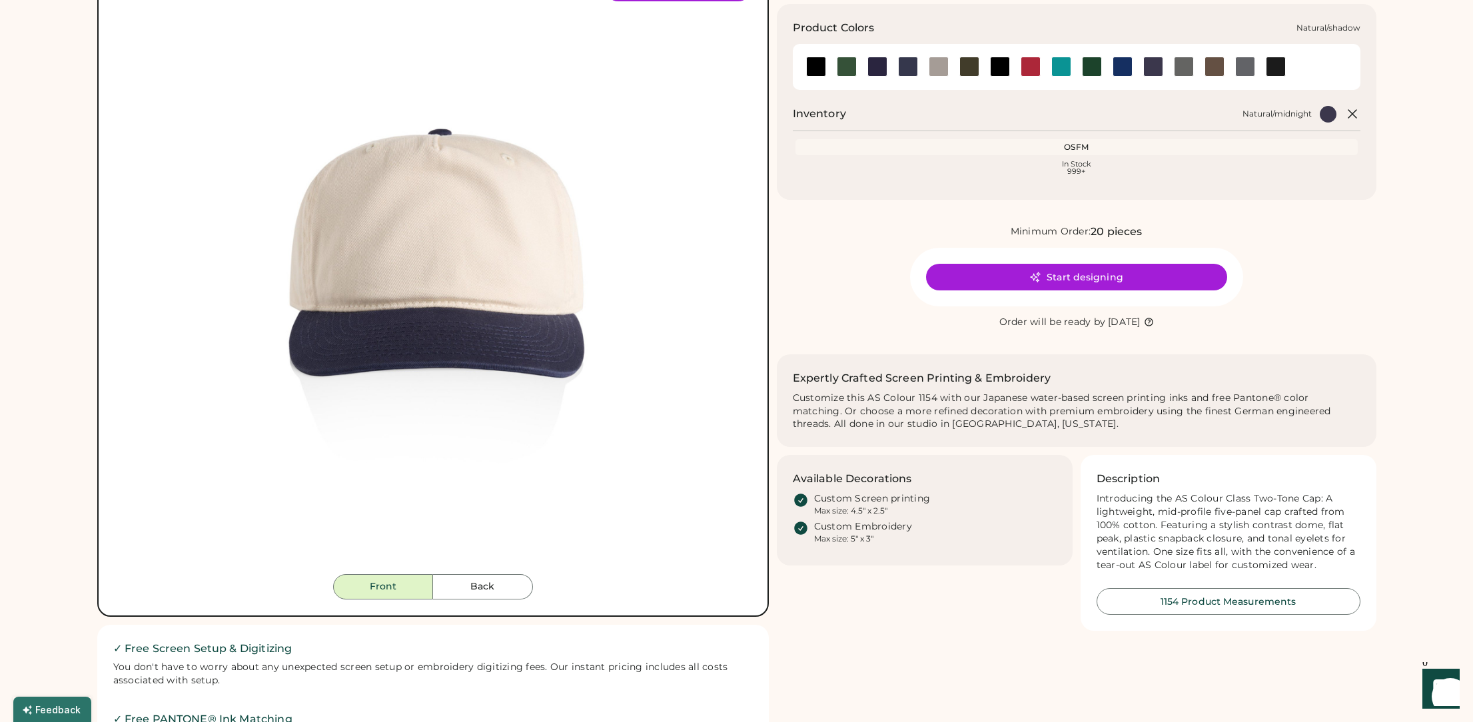
click at [1191, 61] on div at bounding box center [1184, 67] width 20 height 20
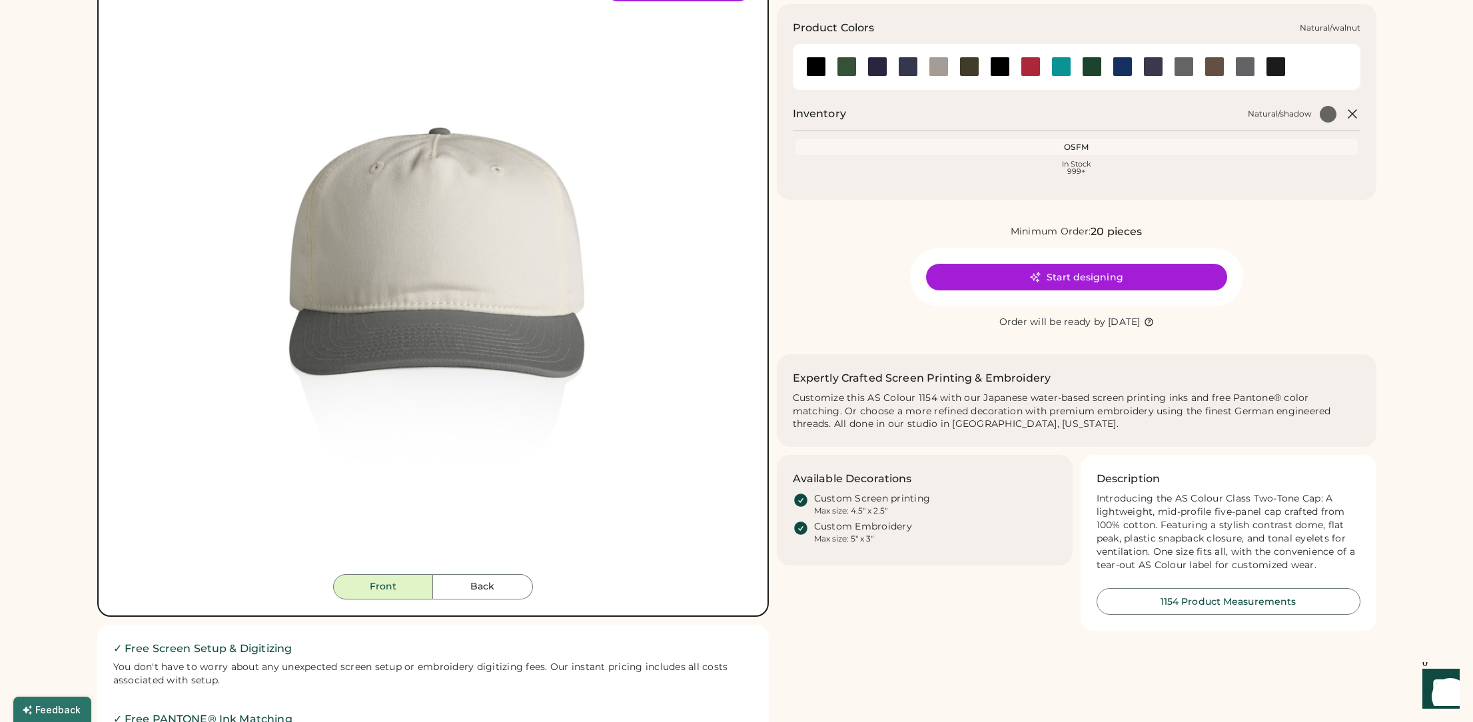
click at [1216, 72] on div at bounding box center [1215, 67] width 20 height 20
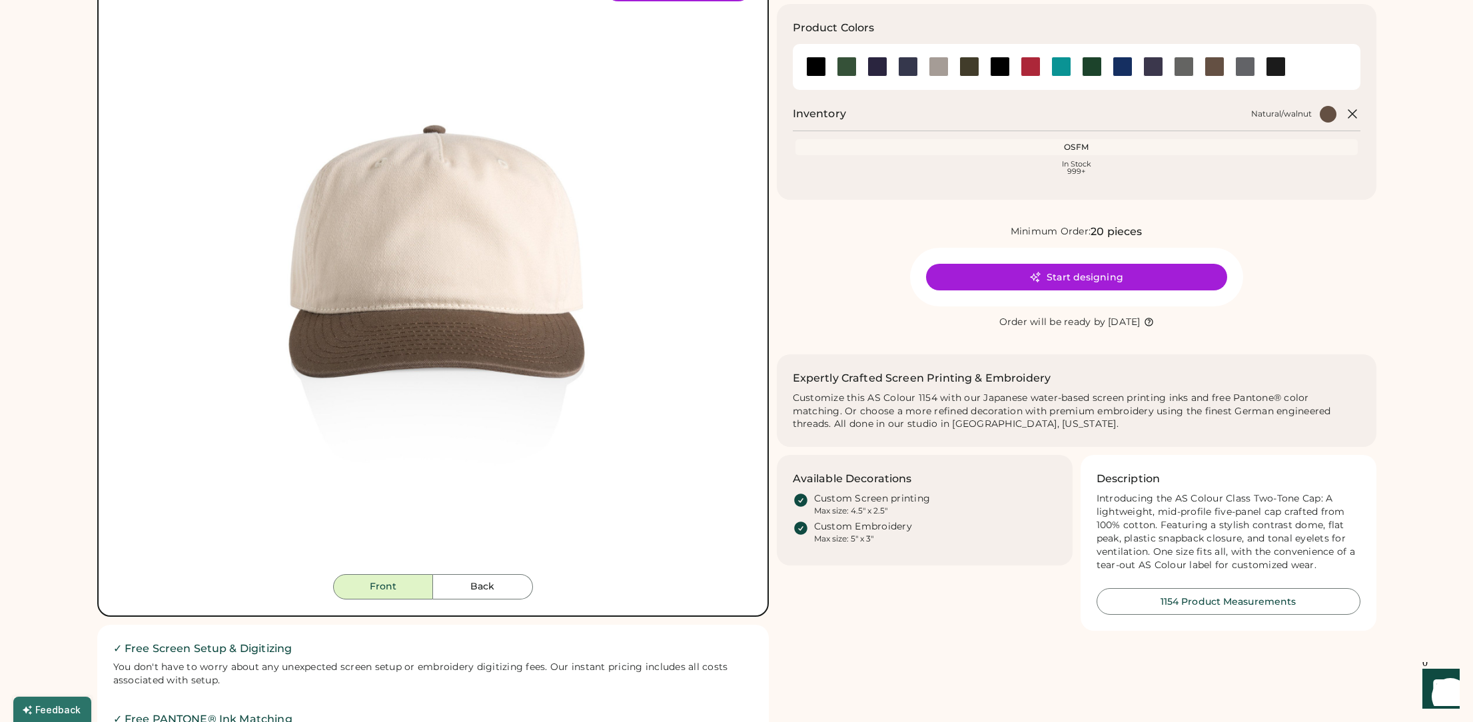
click at [1062, 269] on button "Start designing" at bounding box center [1076, 277] width 301 height 27
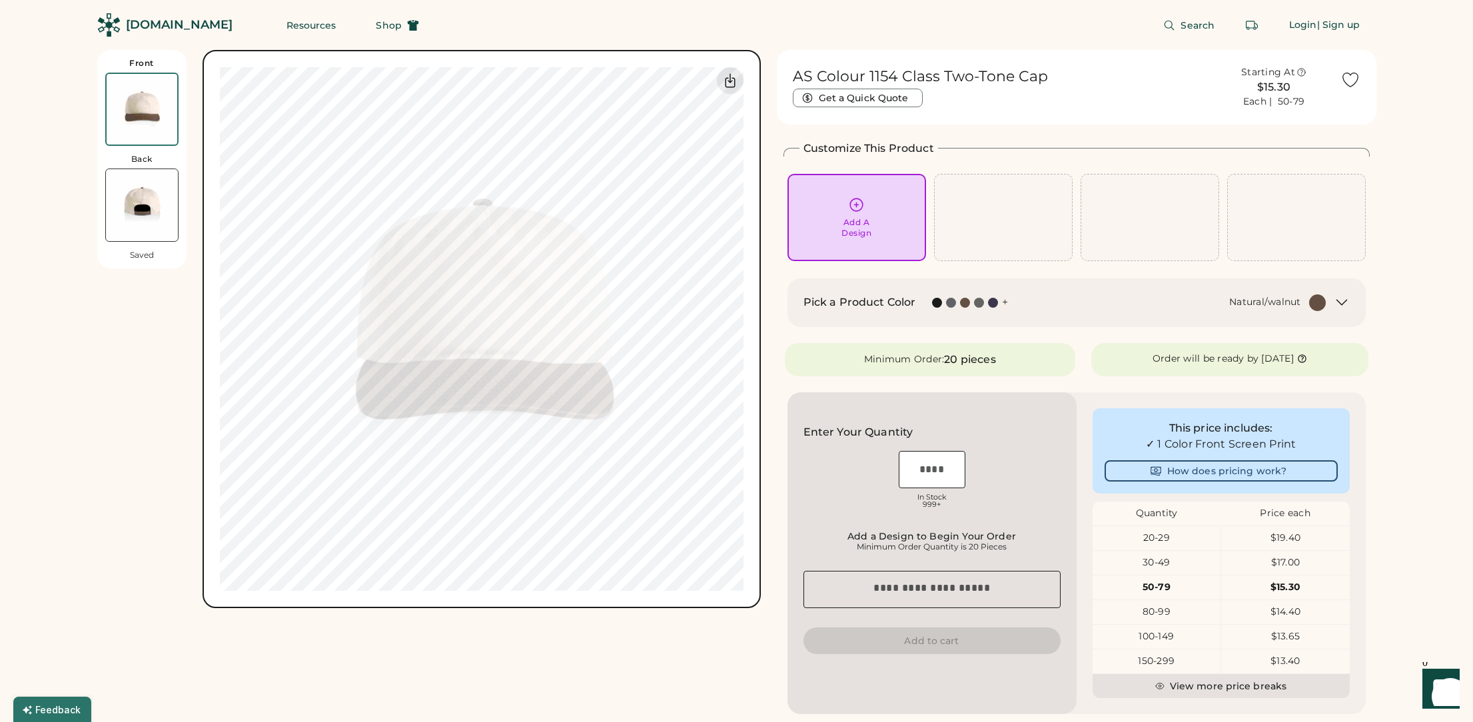
click at [125, 205] on img at bounding box center [142, 205] width 72 height 72
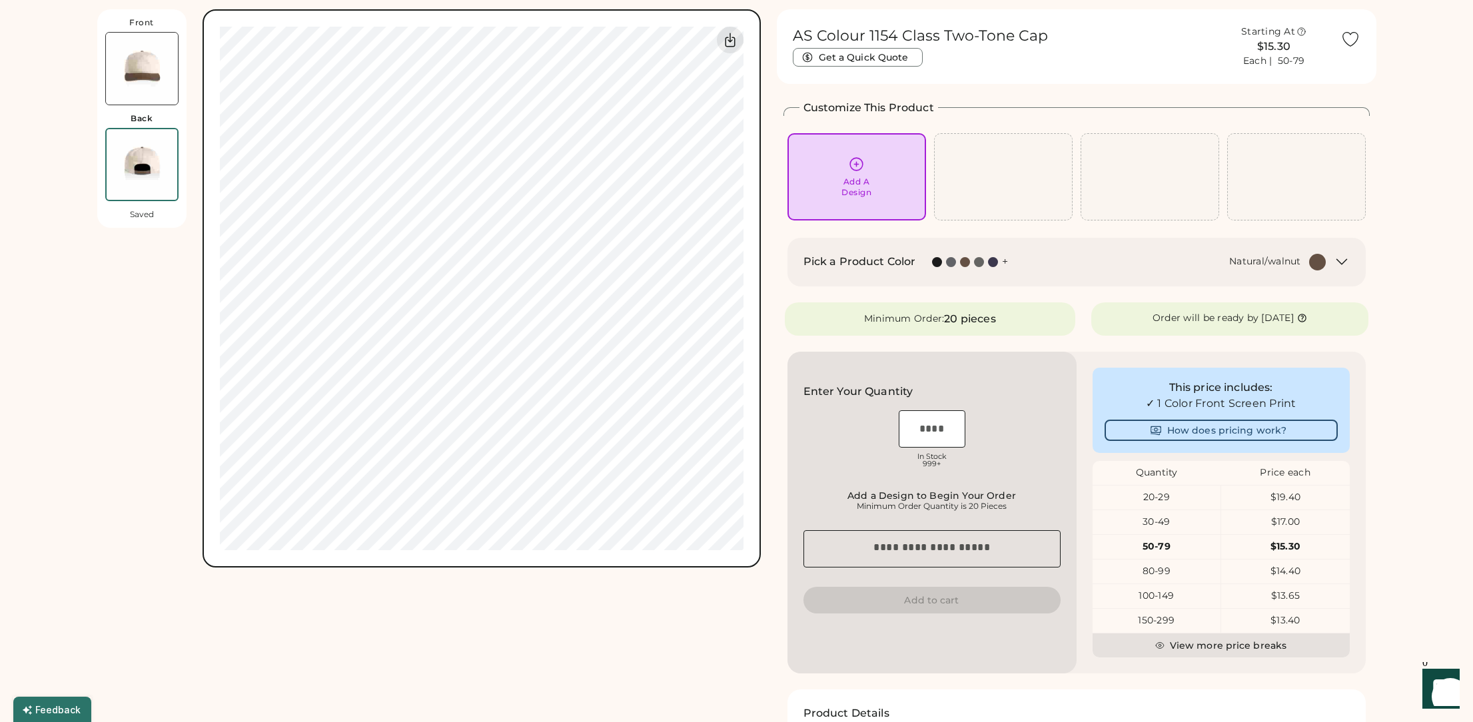
scroll to position [50, 0]
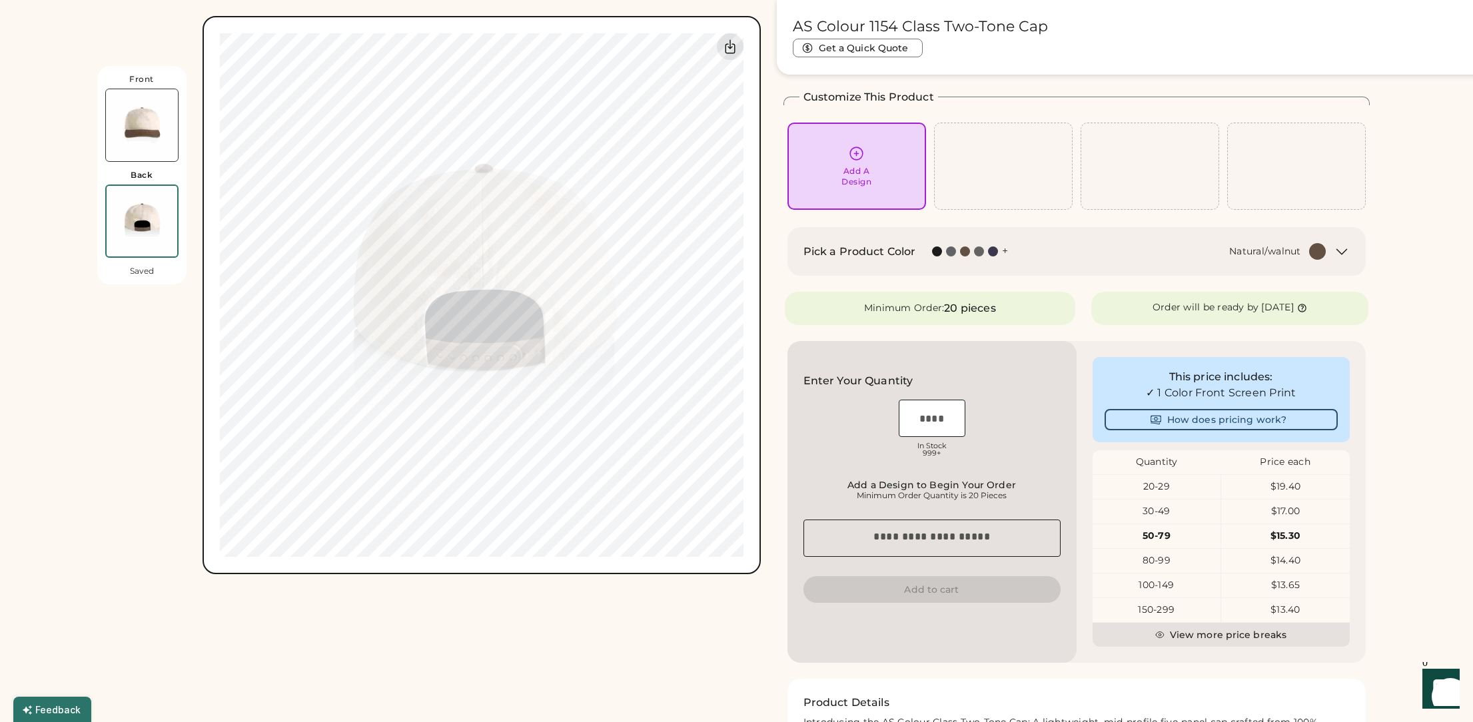
click at [153, 93] on img at bounding box center [142, 125] width 72 height 72
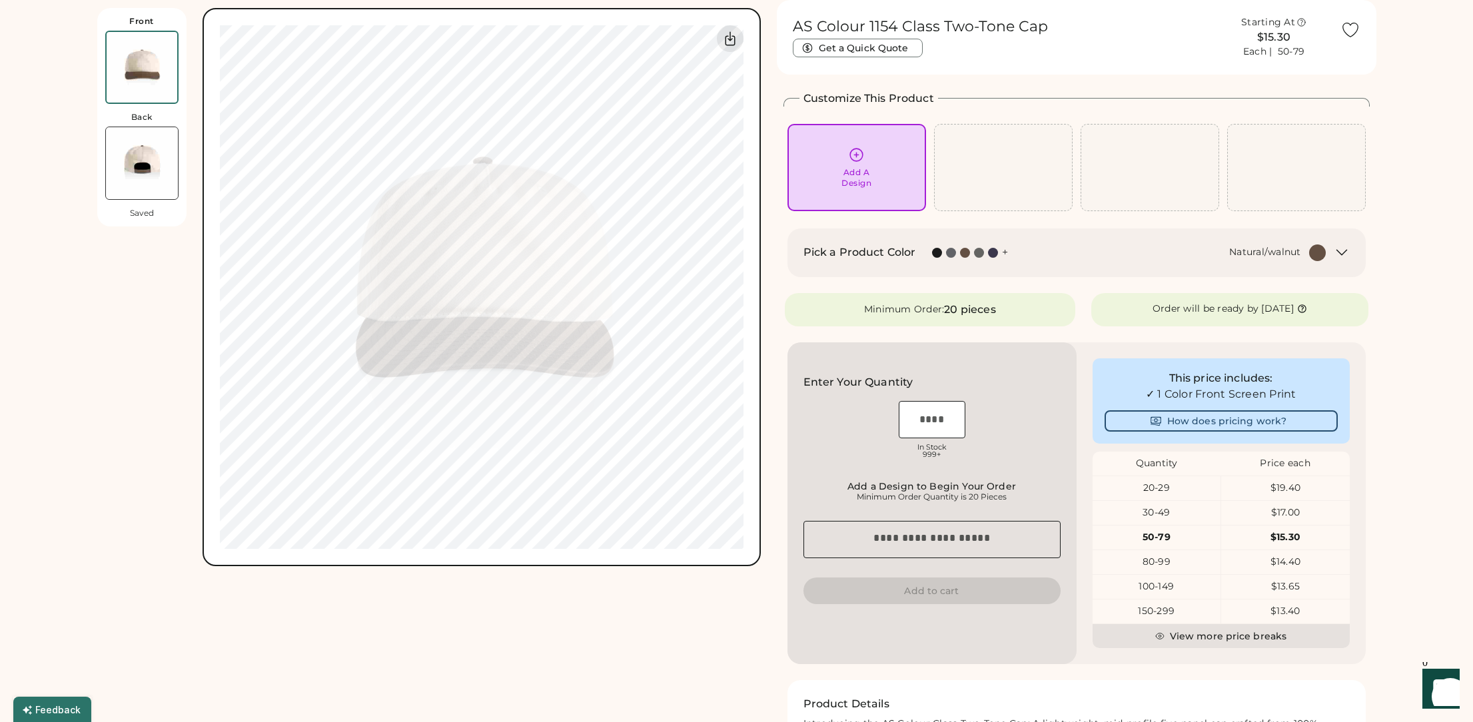
scroll to position [0, 0]
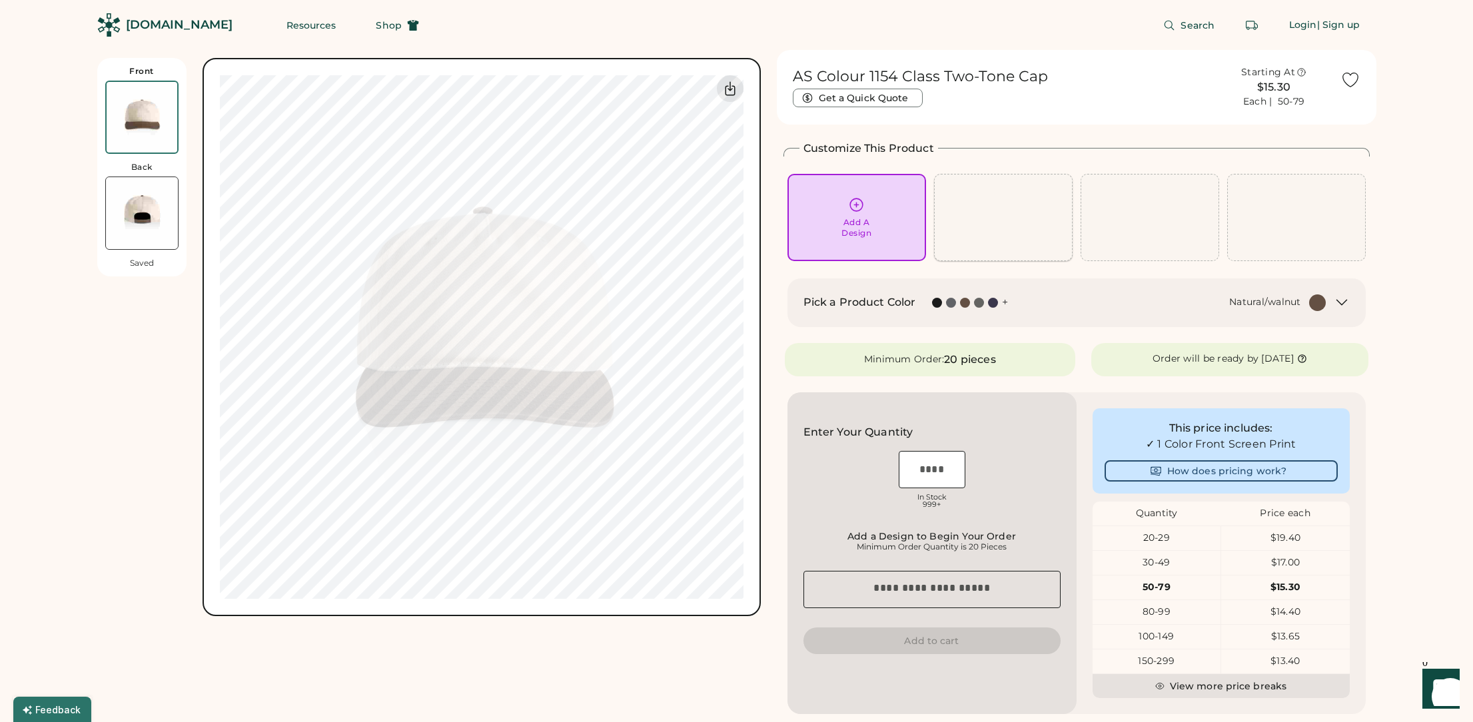
click at [988, 225] on div at bounding box center [1003, 217] width 139 height 87
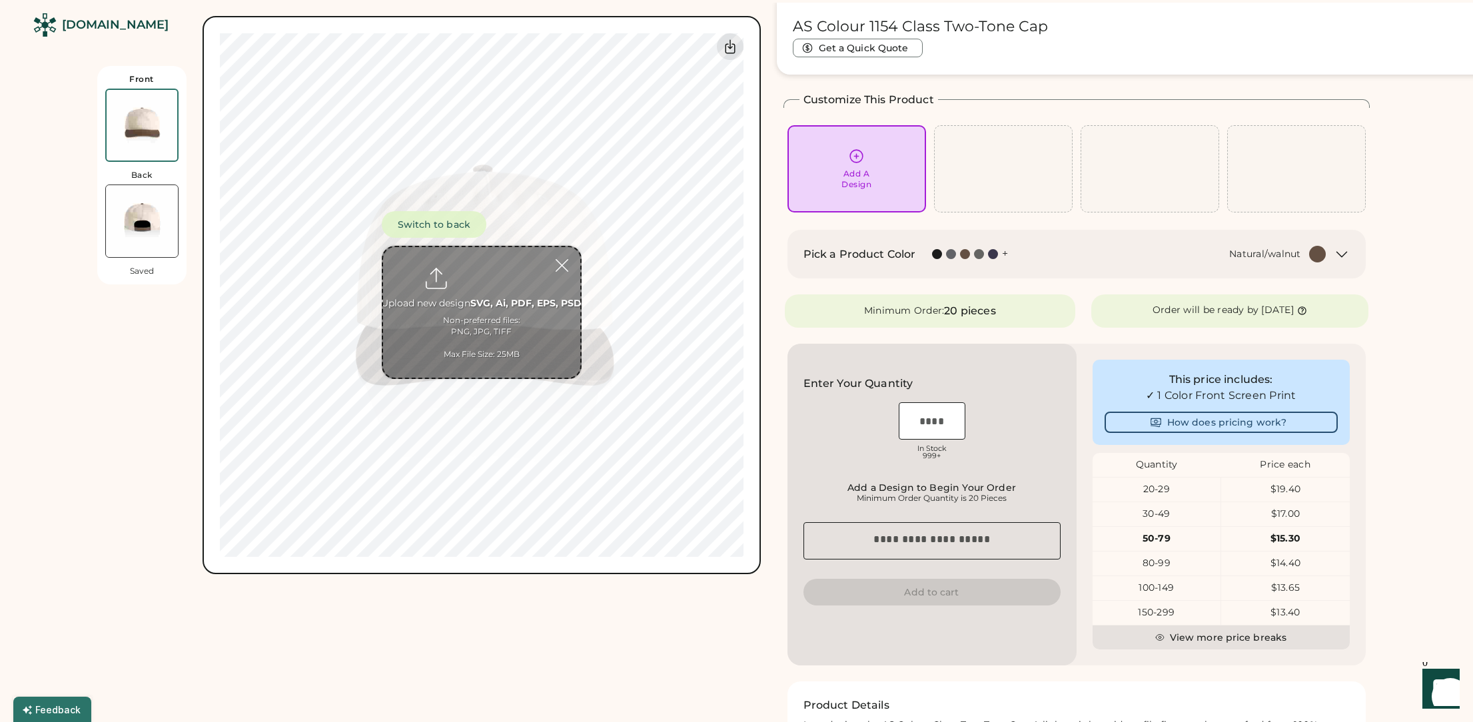
scroll to position [58, 0]
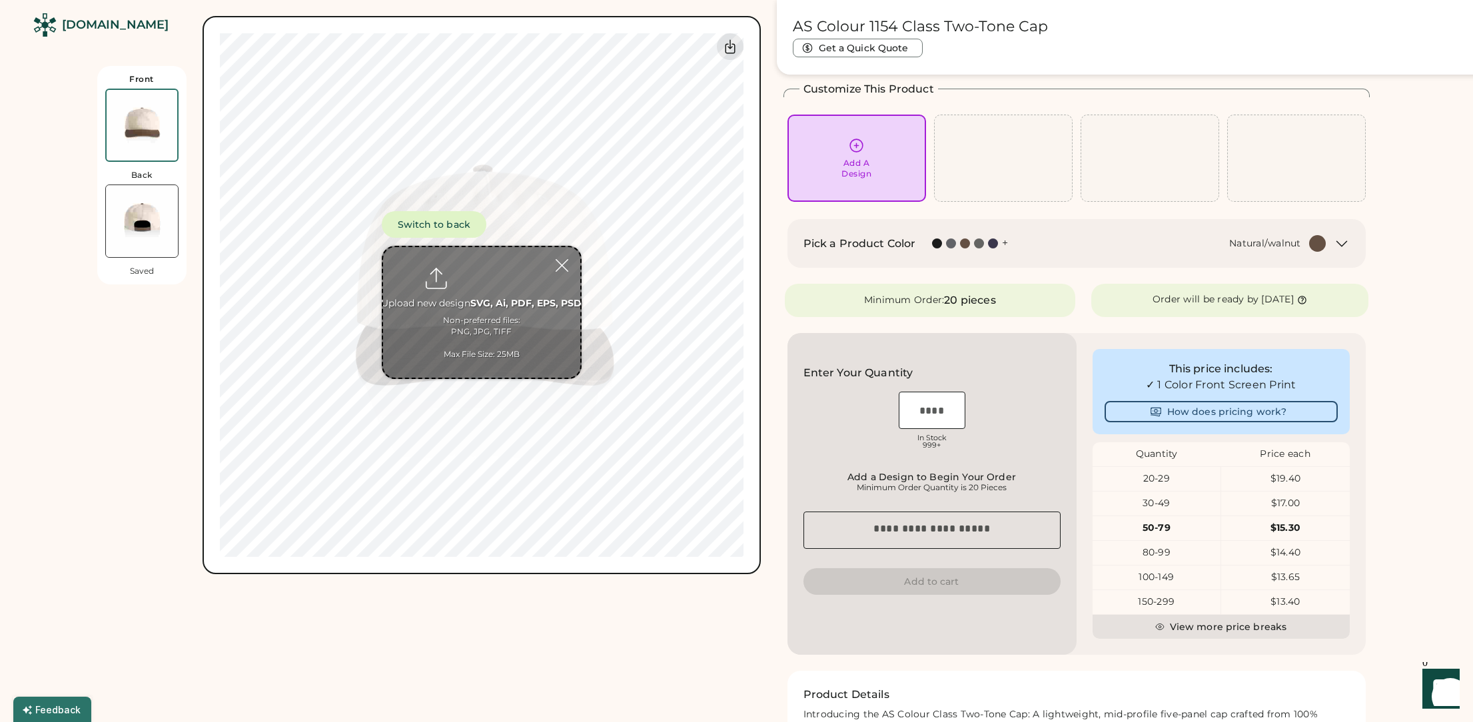
click at [880, 171] on div "Add A Design" at bounding box center [857, 158] width 120 height 42
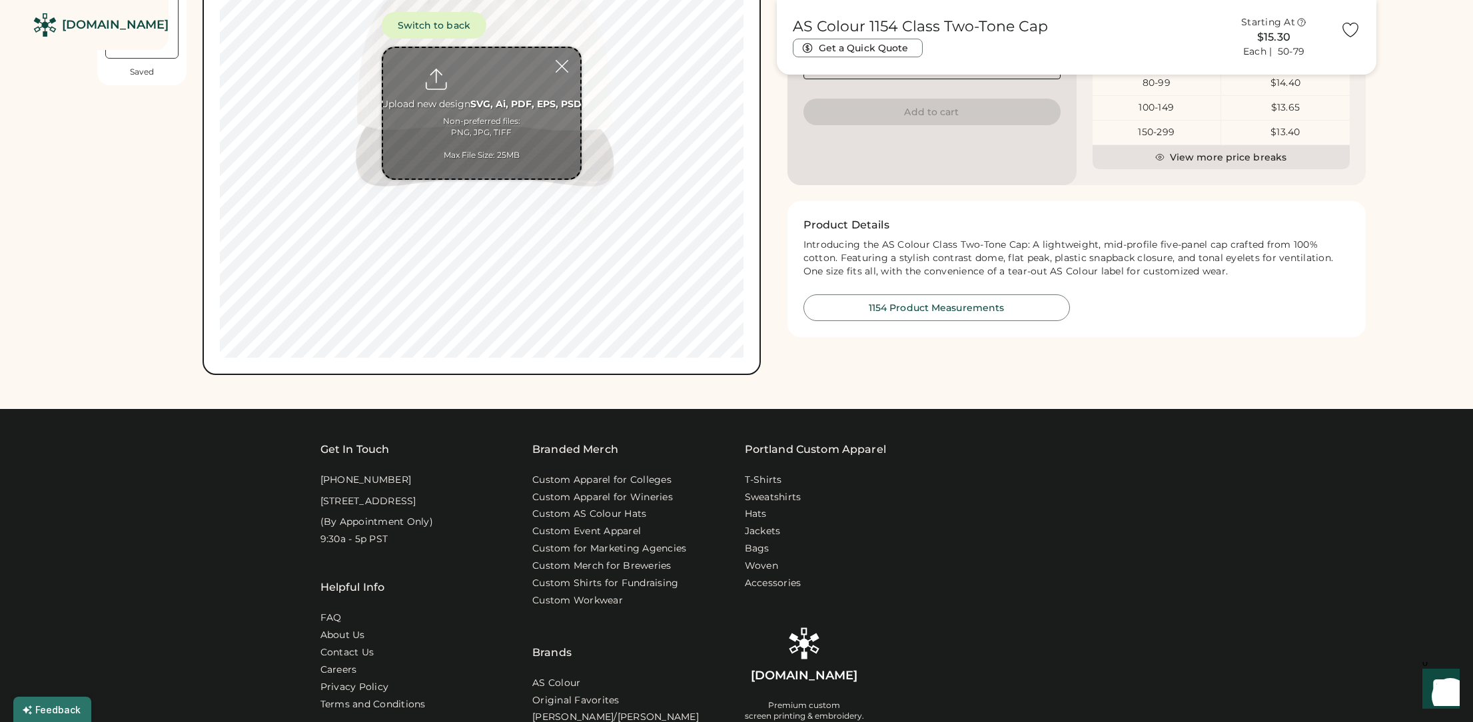
scroll to position [0, 0]
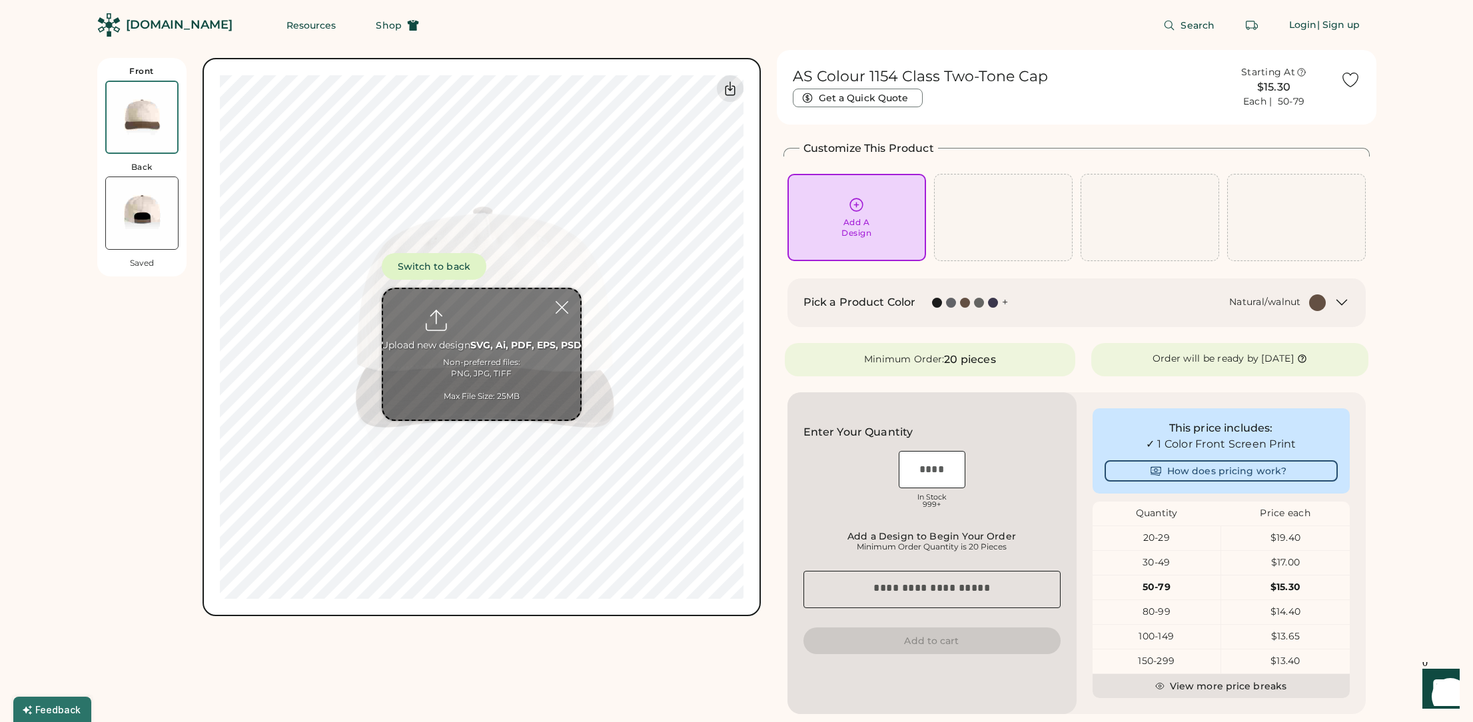
click at [940, 460] on input "input" at bounding box center [932, 469] width 67 height 37
type input "**"
click at [1078, 534] on div "This price includes: ✓ 1 Color Front Screen Print How does pricing work? Quanti…" at bounding box center [1221, 554] width 289 height 322
click at [924, 638] on button "Add to cart" at bounding box center [932, 641] width 257 height 27
click at [492, 342] on input "file" at bounding box center [481, 354] width 197 height 131
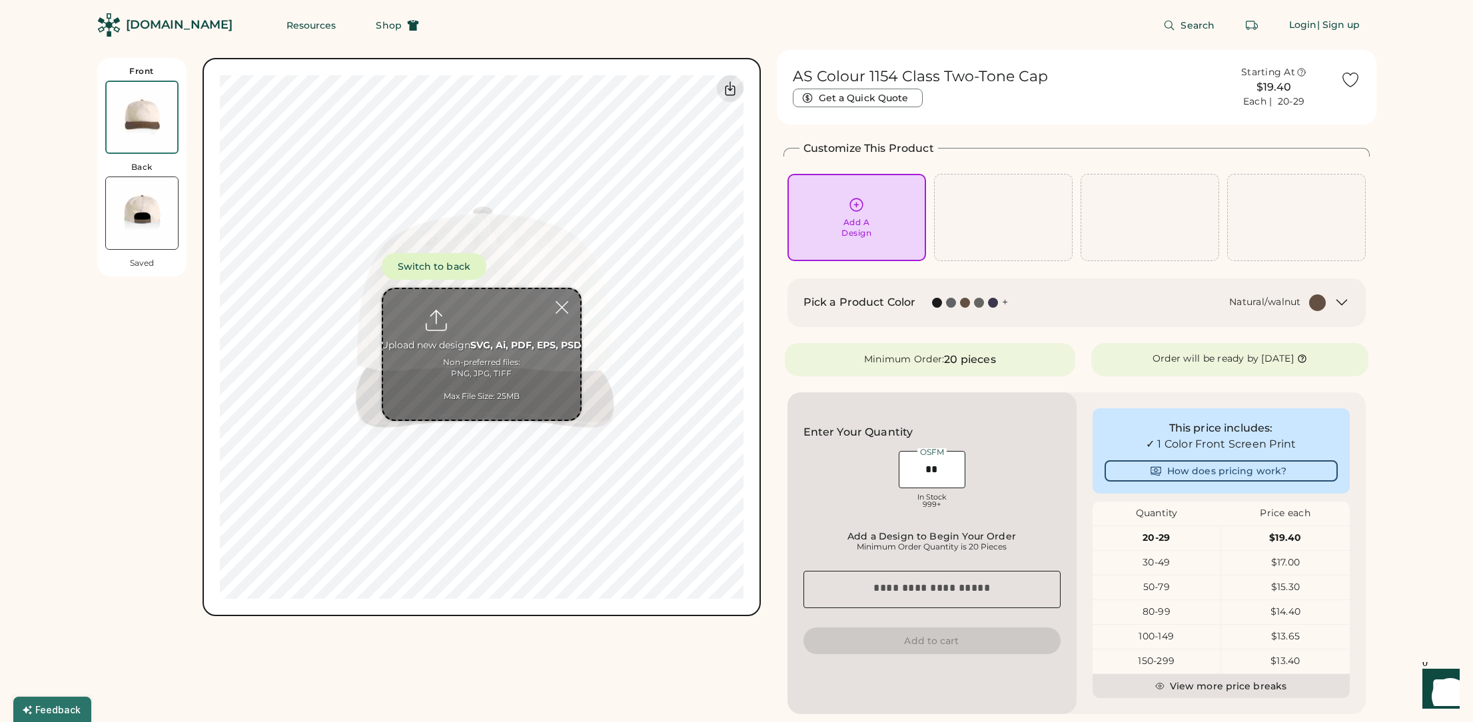
type input "**********"
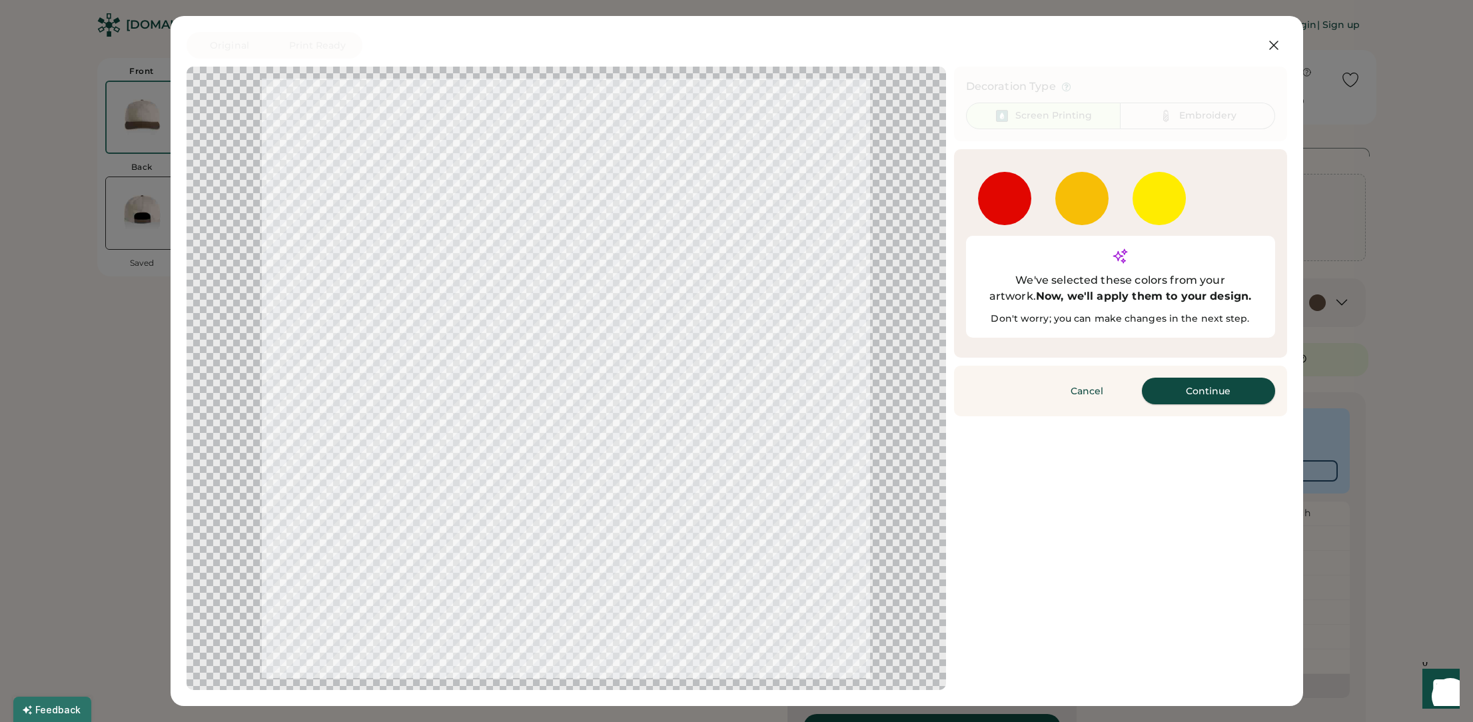
click at [1182, 378] on button "Continue" at bounding box center [1208, 391] width 133 height 27
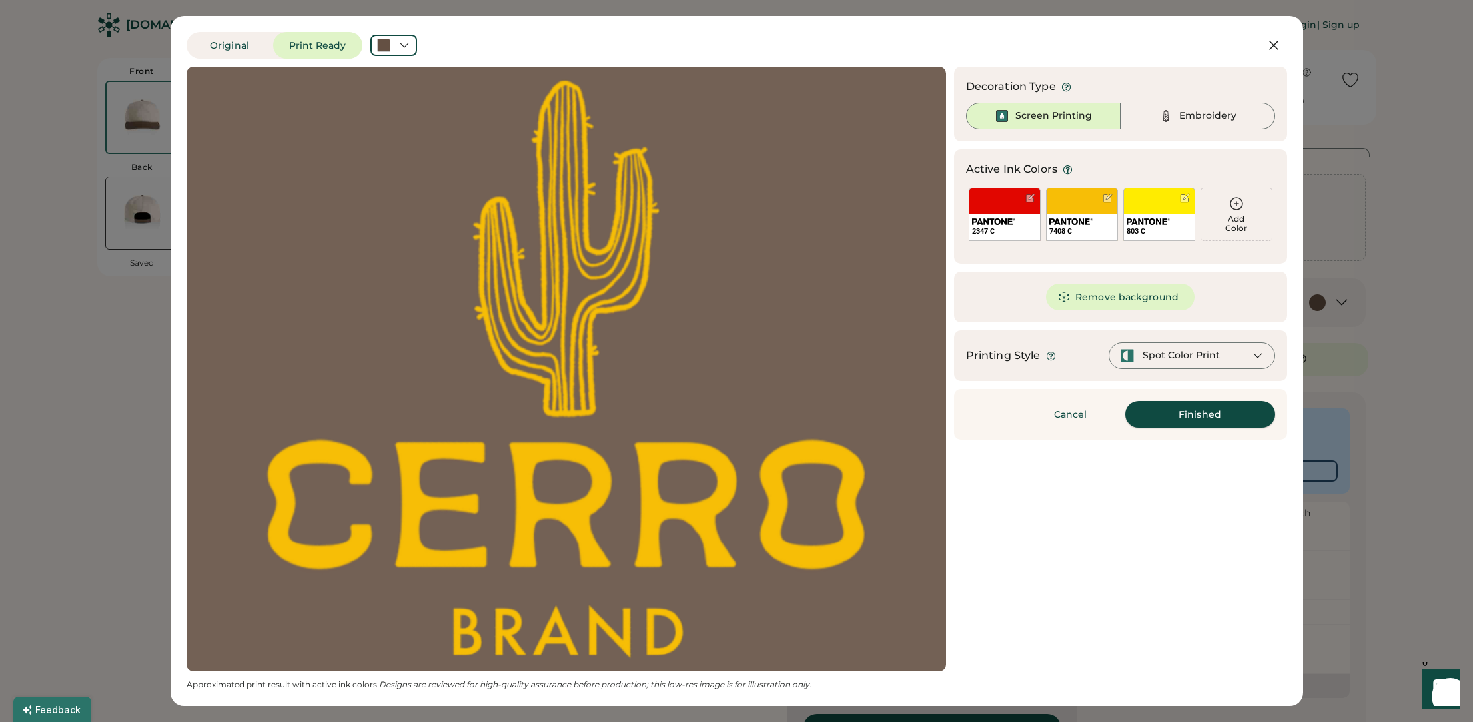
click at [1202, 422] on button "Finished" at bounding box center [1201, 414] width 150 height 27
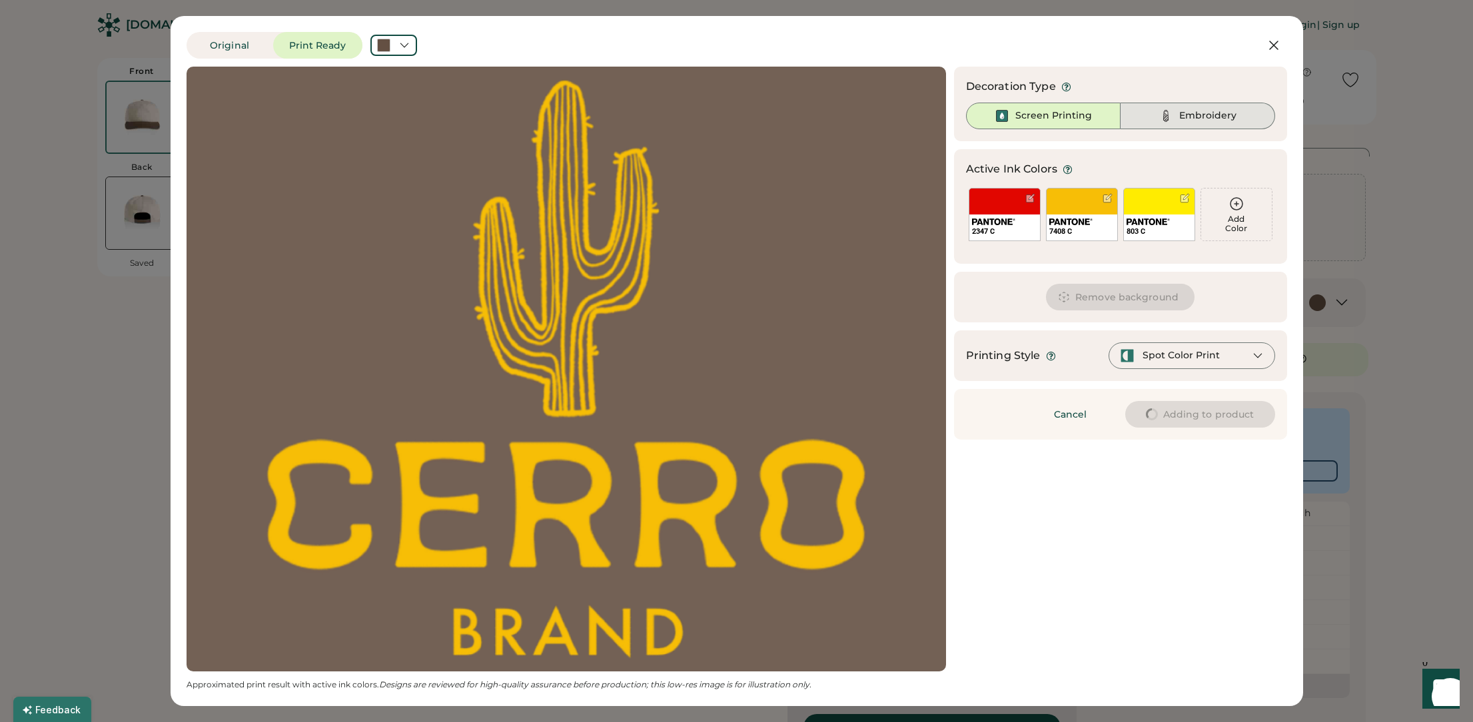
click at [1213, 113] on div "Embroidery" at bounding box center [1208, 115] width 57 height 13
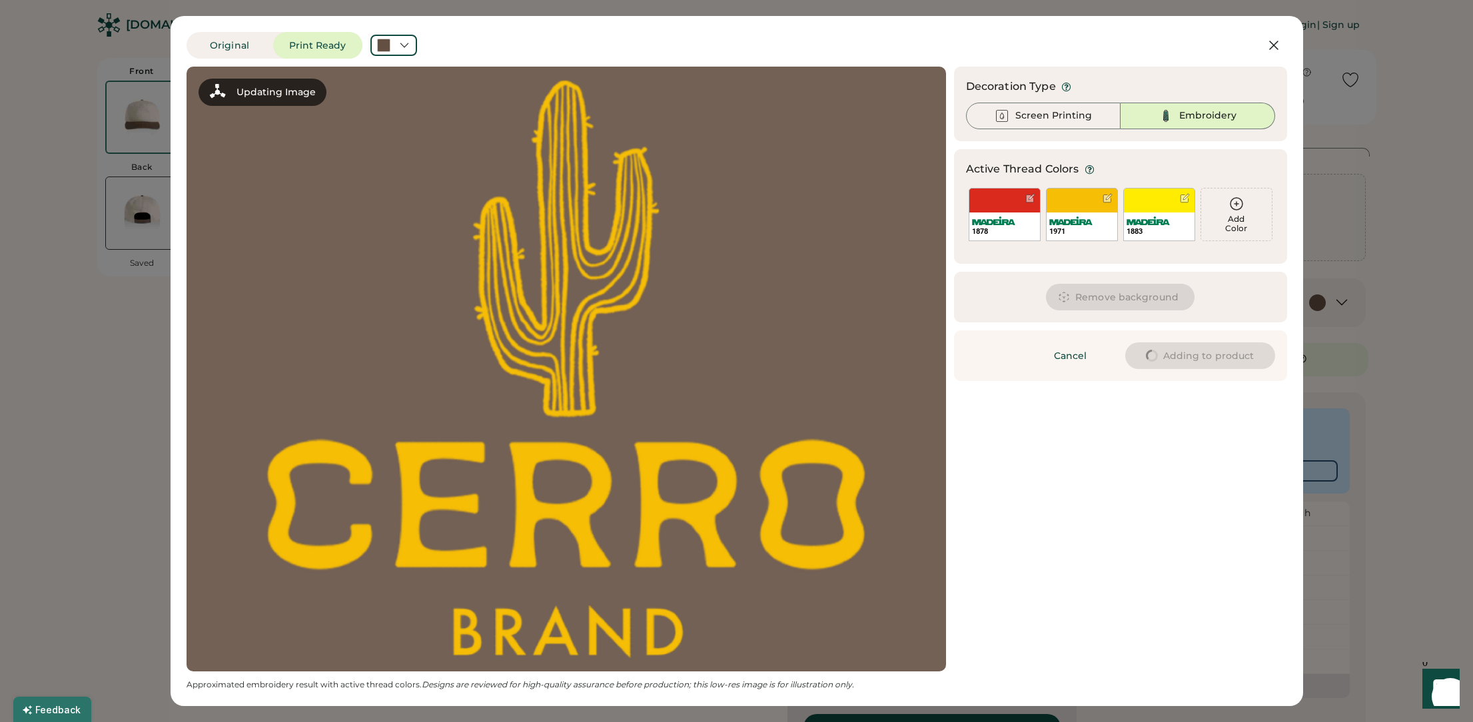
type input "******"
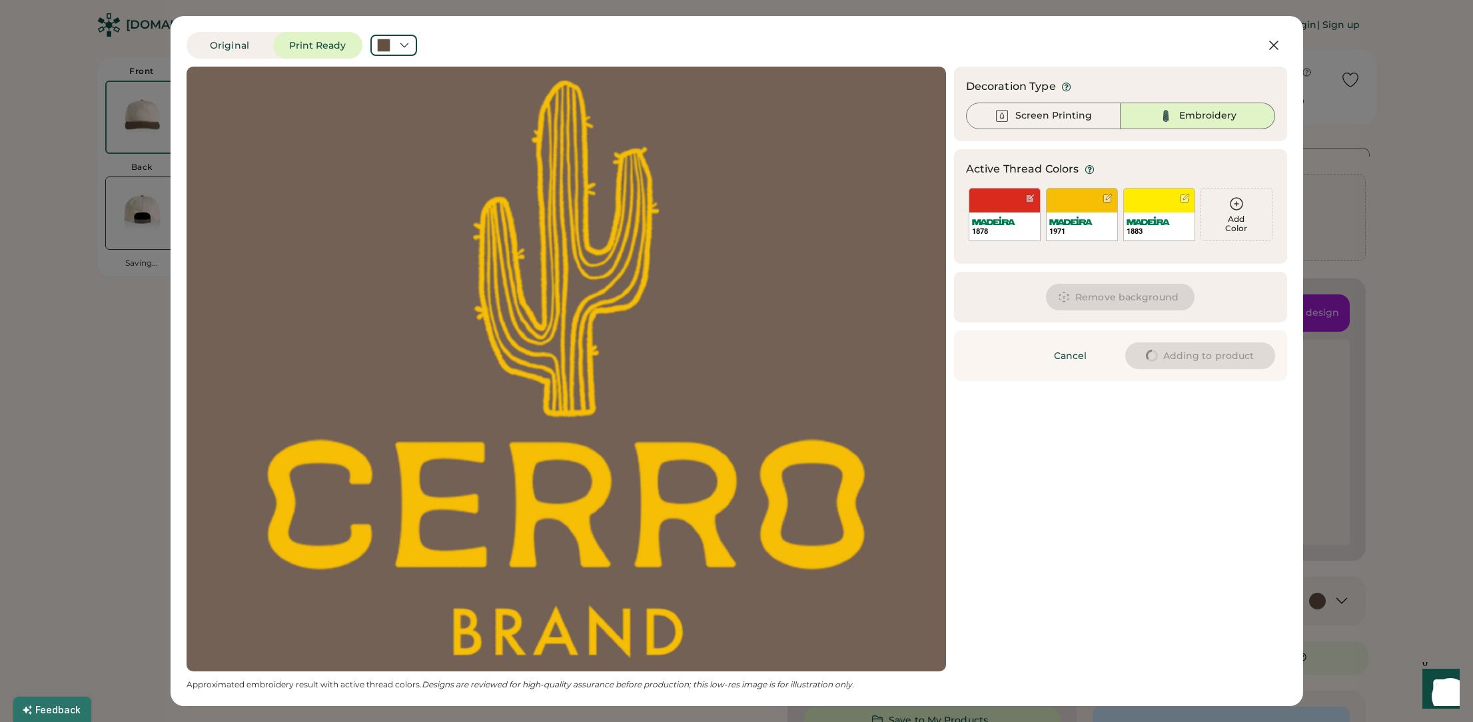
type input "****"
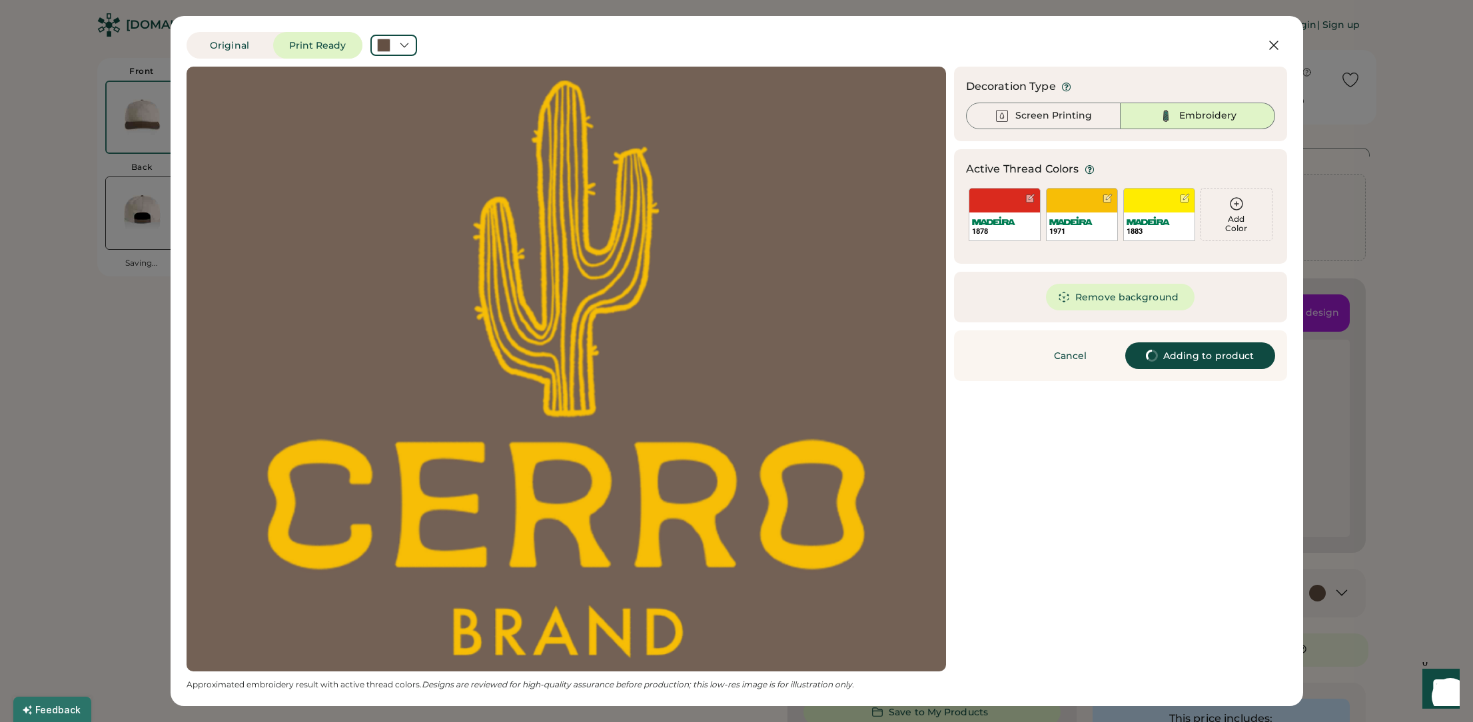
type input "****"
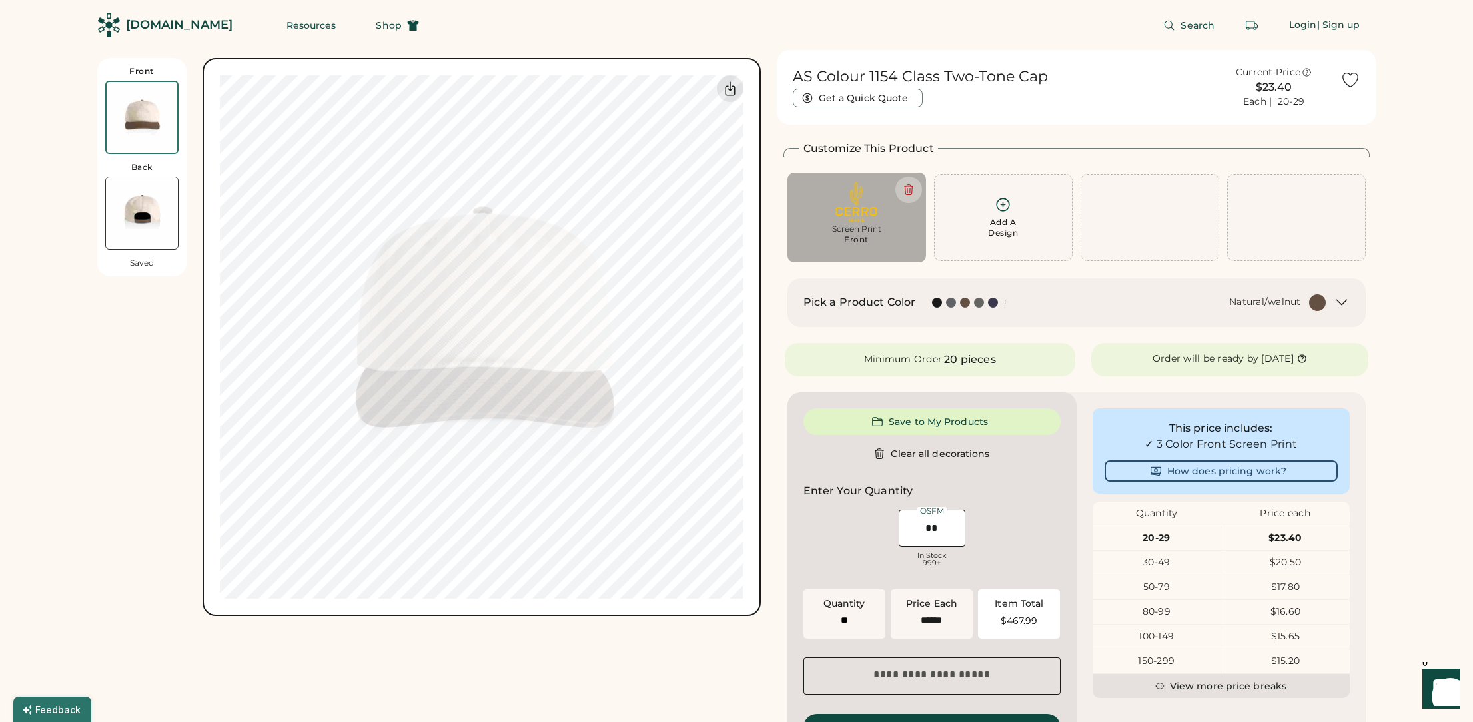
type input "****"
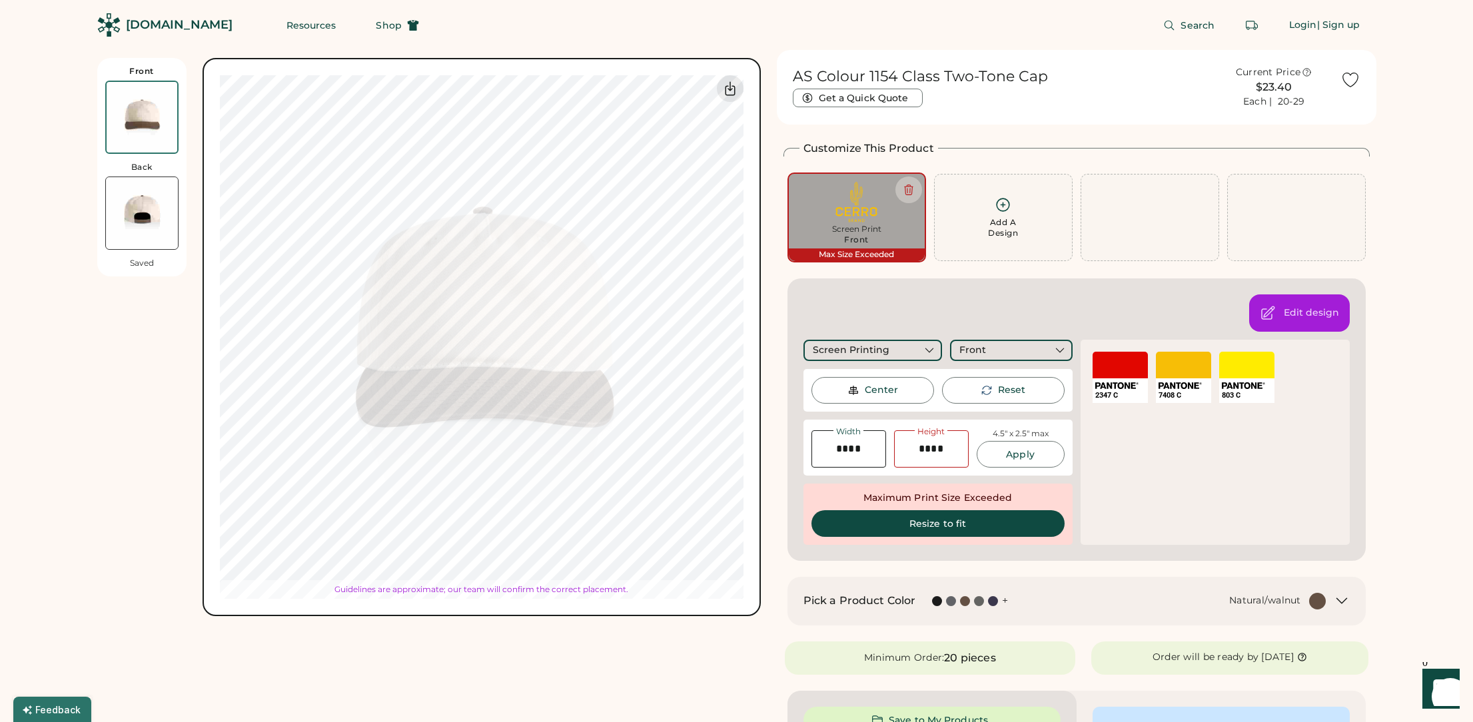
type input "****"
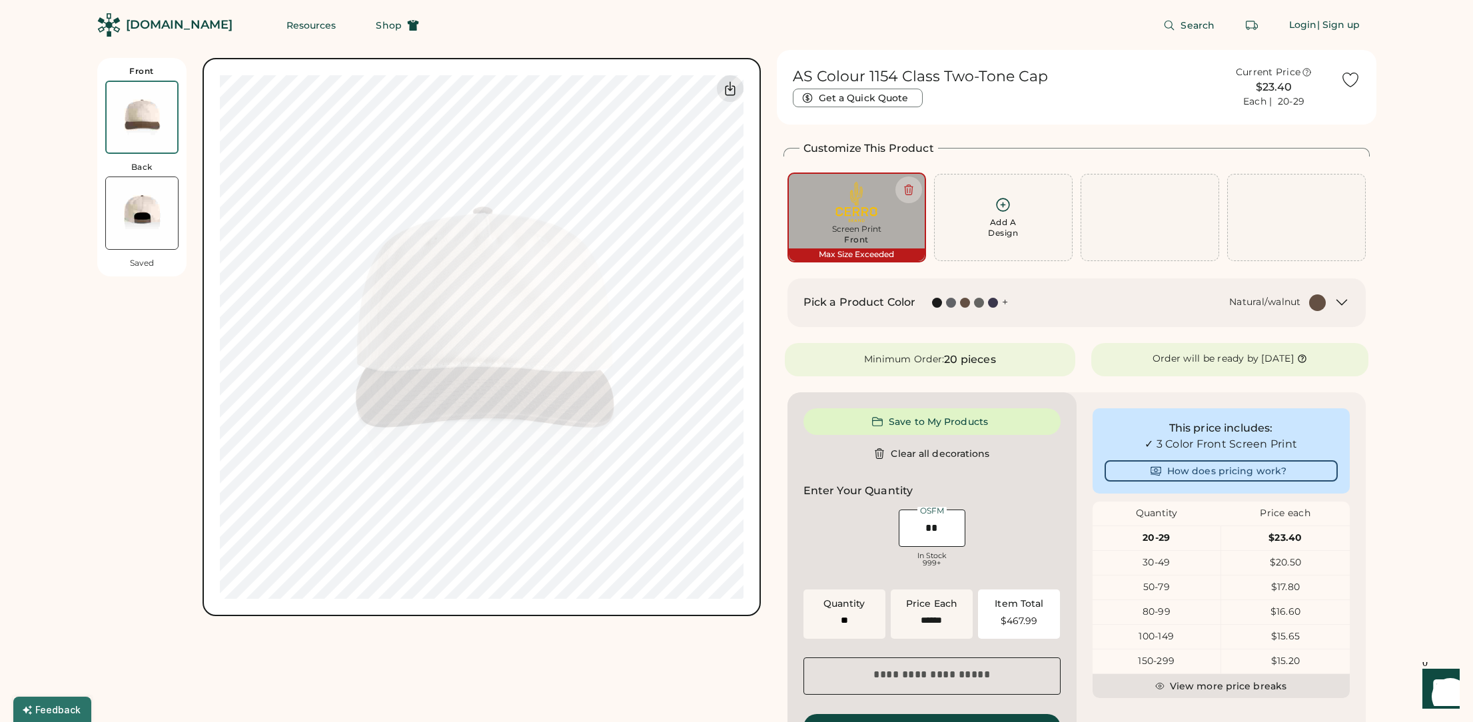
type input "****"
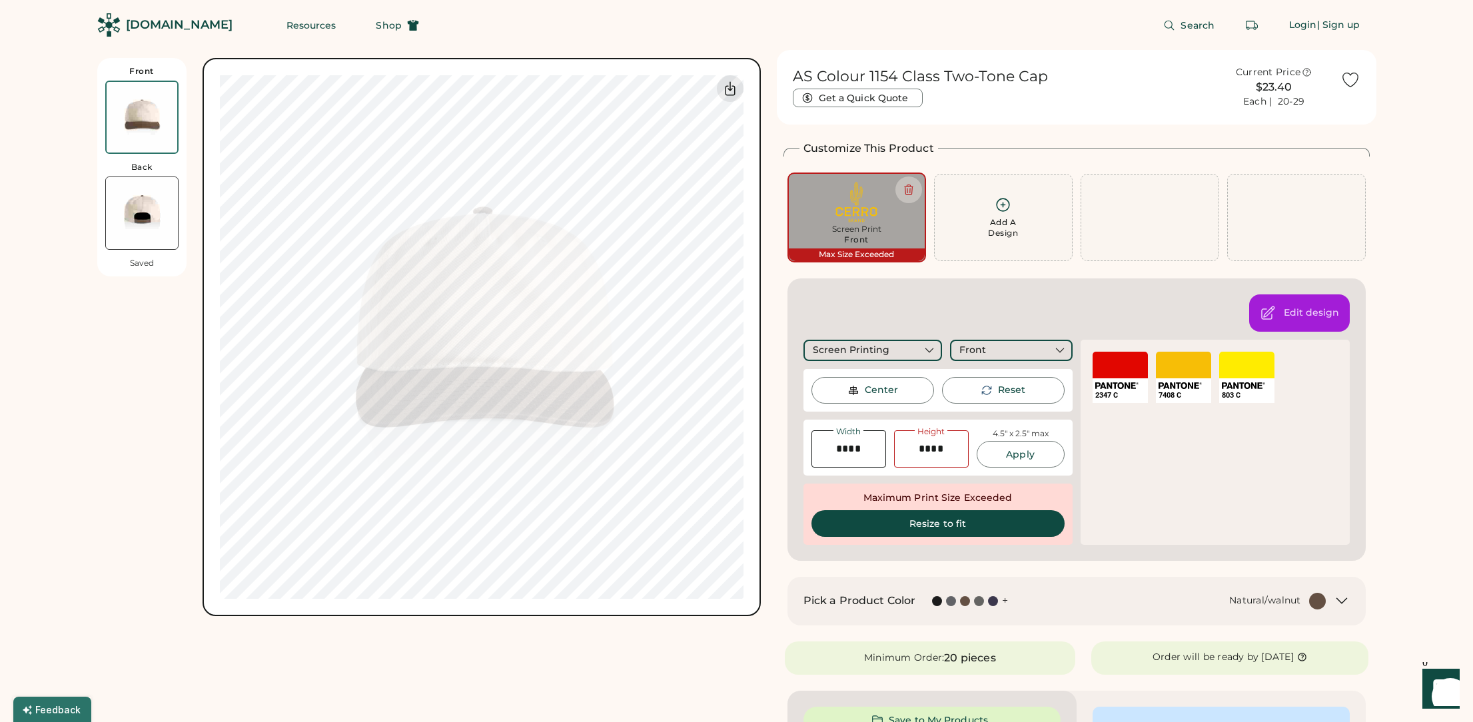
click at [888, 513] on button "Resize to fit" at bounding box center [938, 523] width 253 height 27
type input "****"
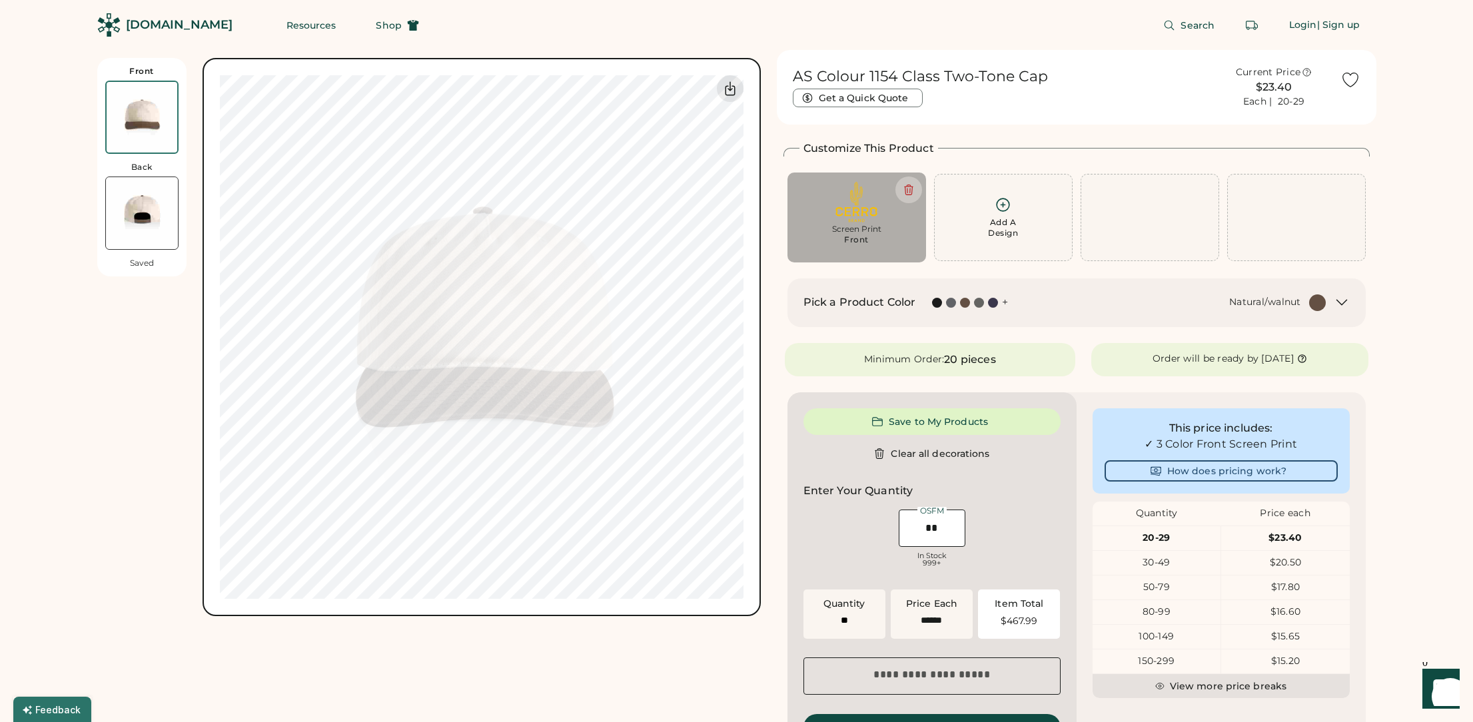
scroll to position [3, 0]
click at [161, 221] on img at bounding box center [142, 211] width 72 height 72
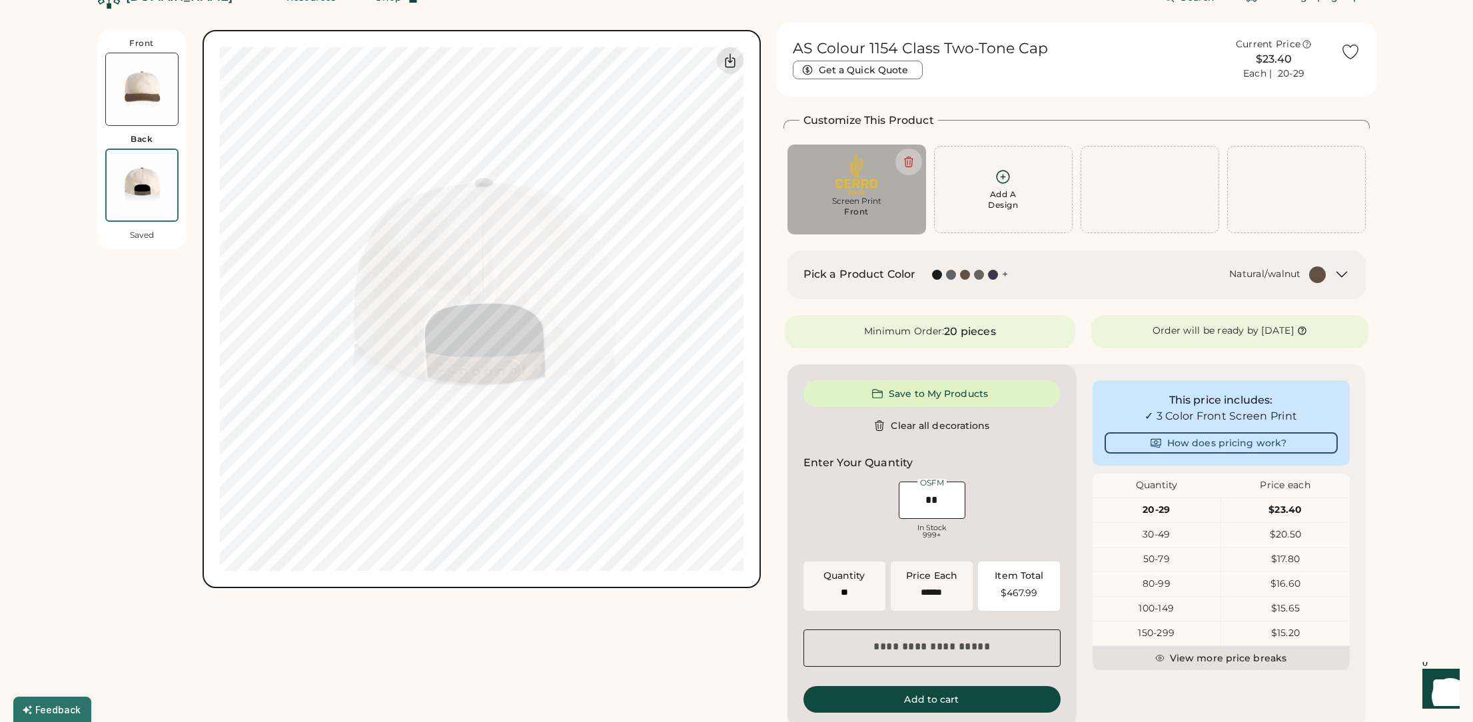
scroll to position [58, 0]
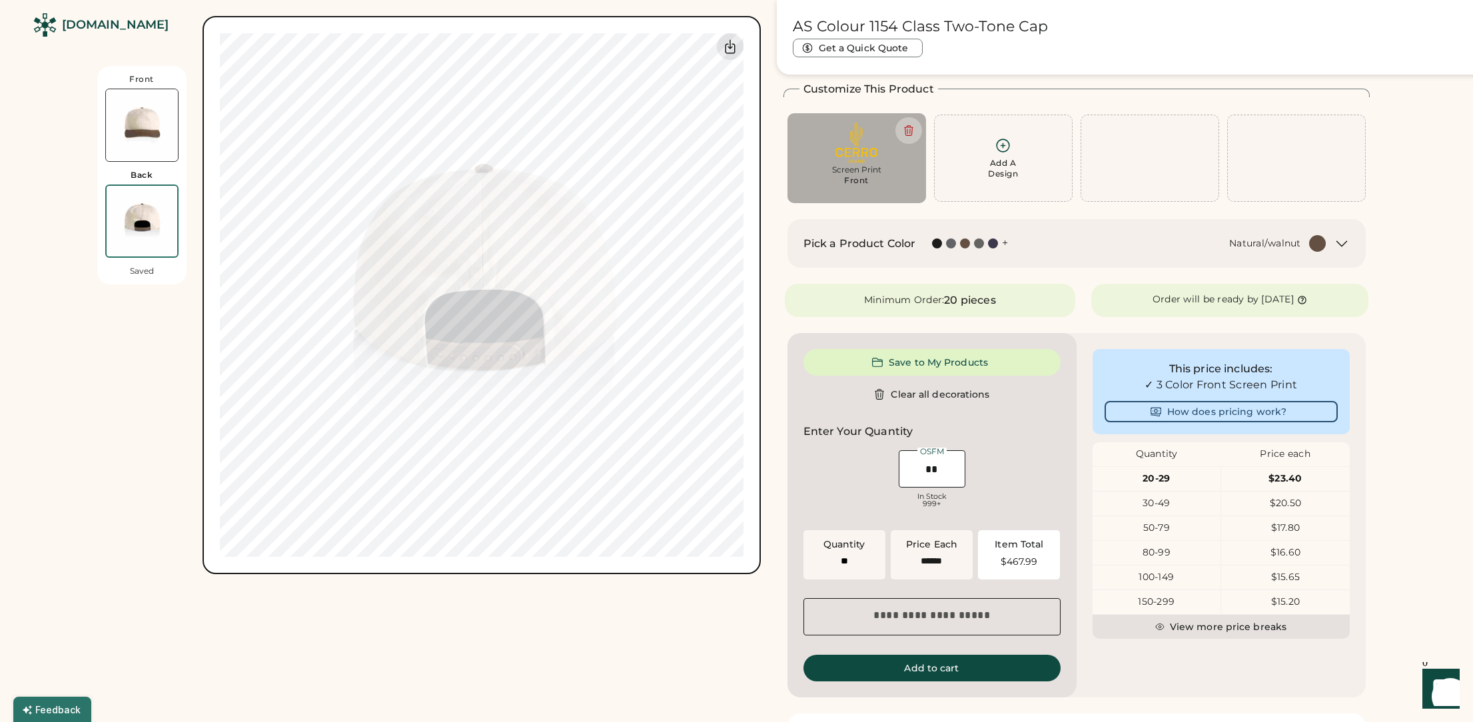
click at [149, 135] on img at bounding box center [142, 125] width 72 height 72
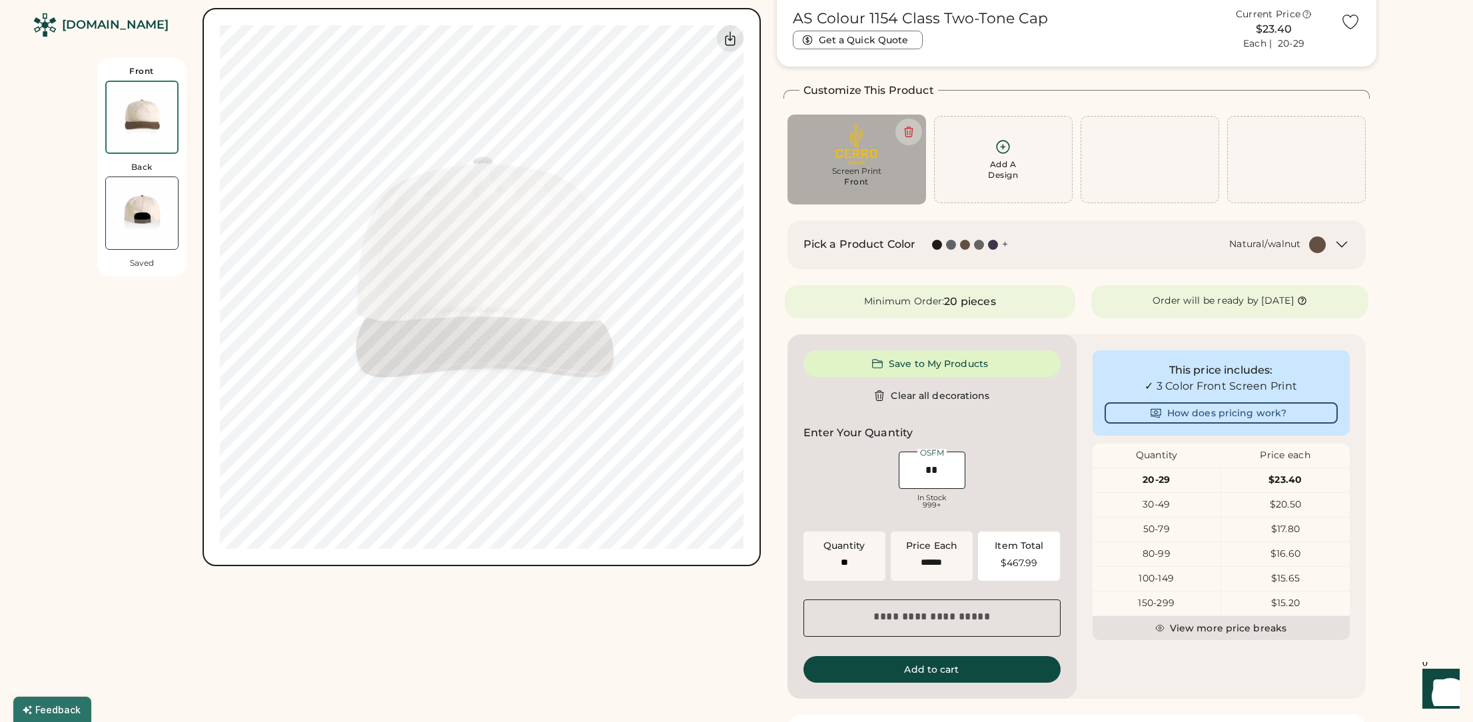
scroll to position [0, 0]
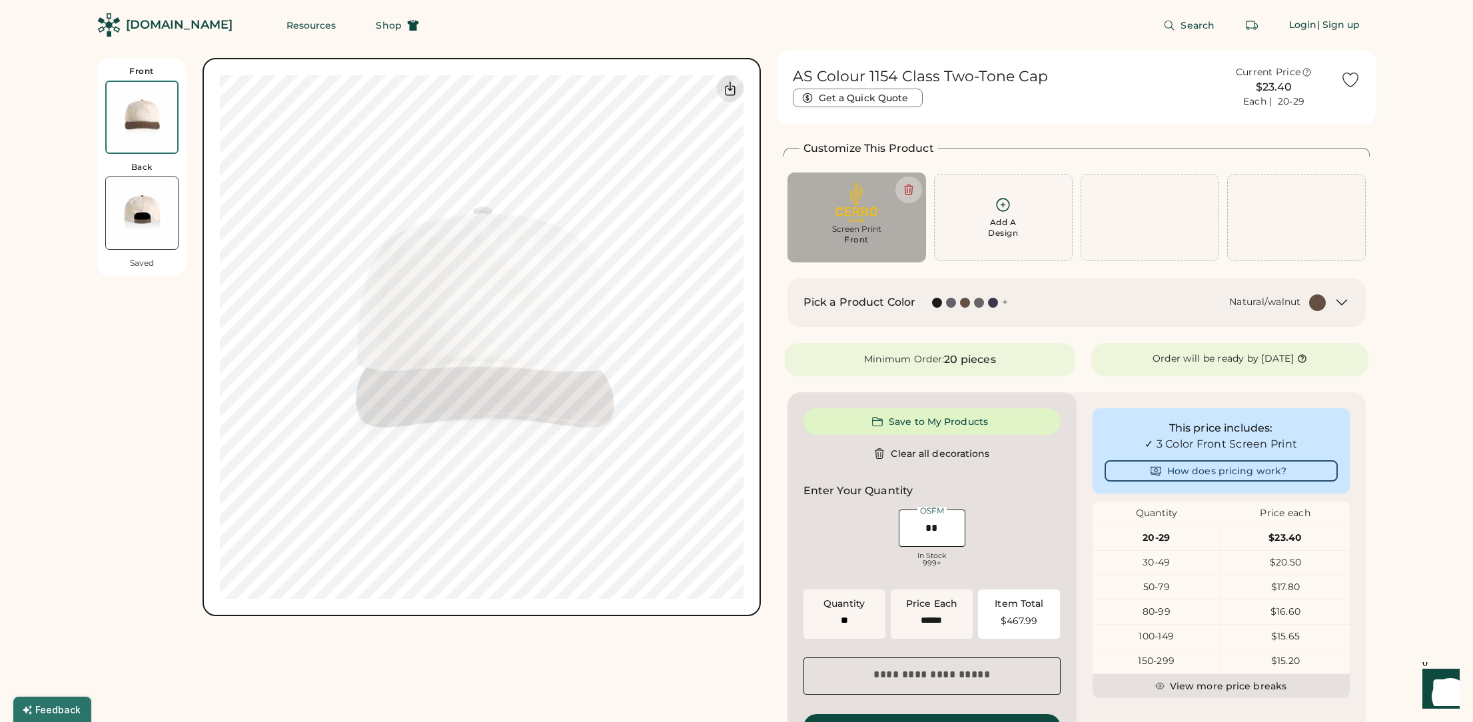
click at [153, 110] on img at bounding box center [142, 117] width 71 height 71
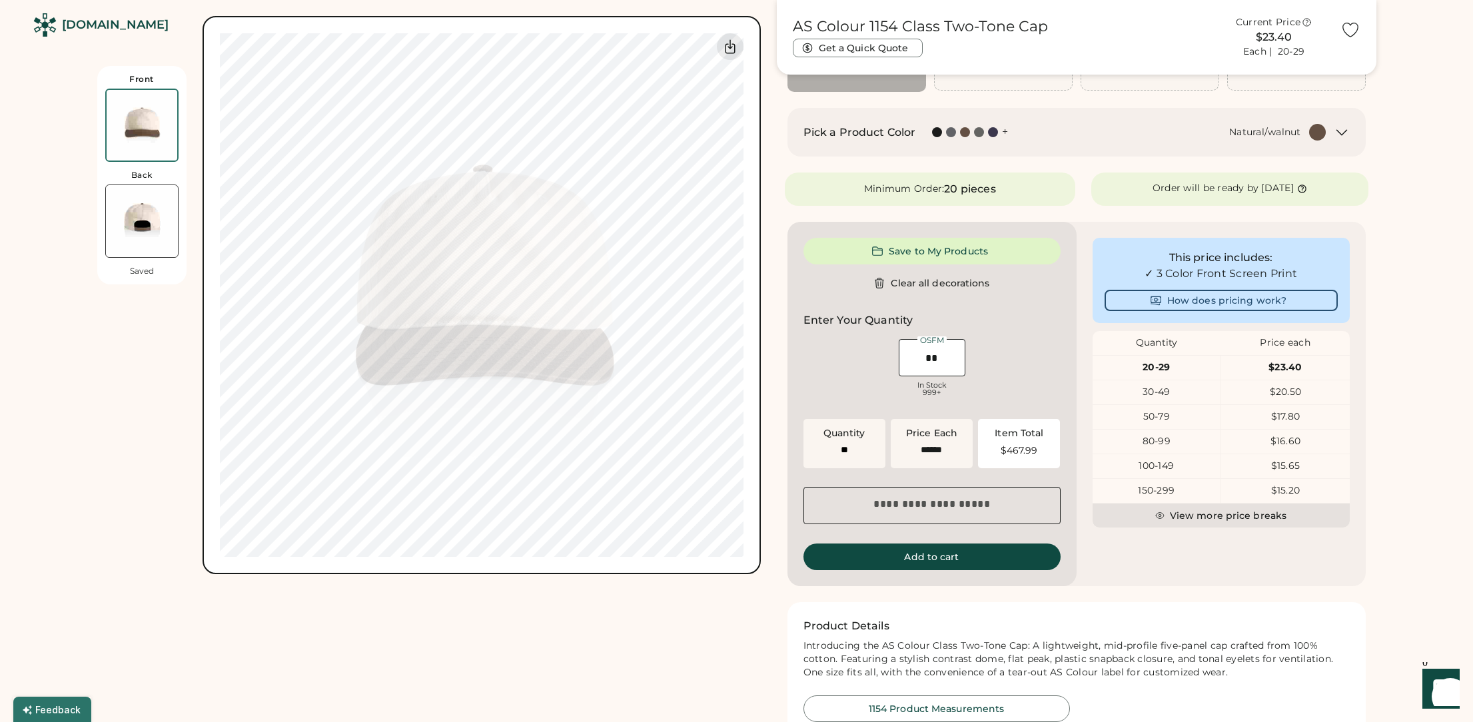
scroll to position [167, 0]
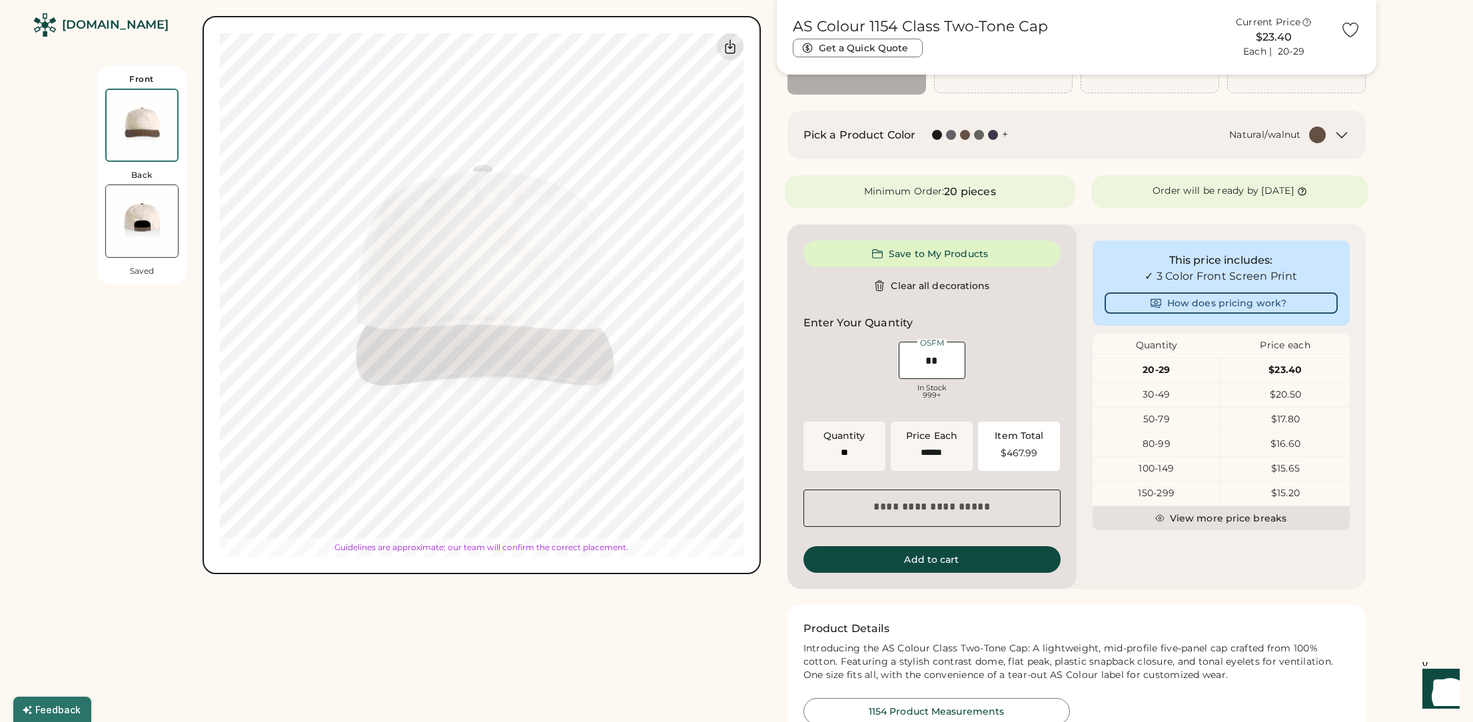
type input "****"
click at [71, 362] on div "Front Back Saved Switch to back Upload new design SVG, Ai, PDF, EPS, PSD Non-pr…" at bounding box center [736, 663] width 1473 height 1661
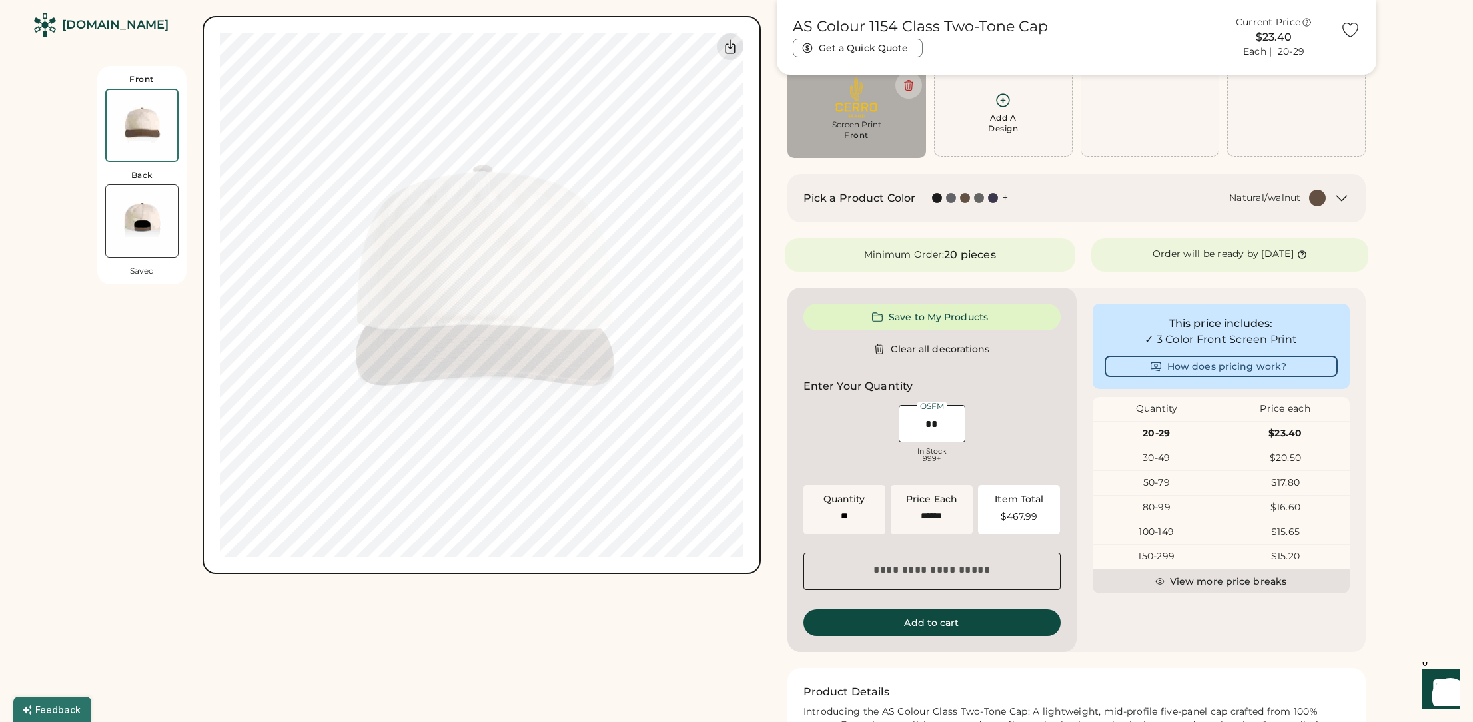
scroll to position [220, 0]
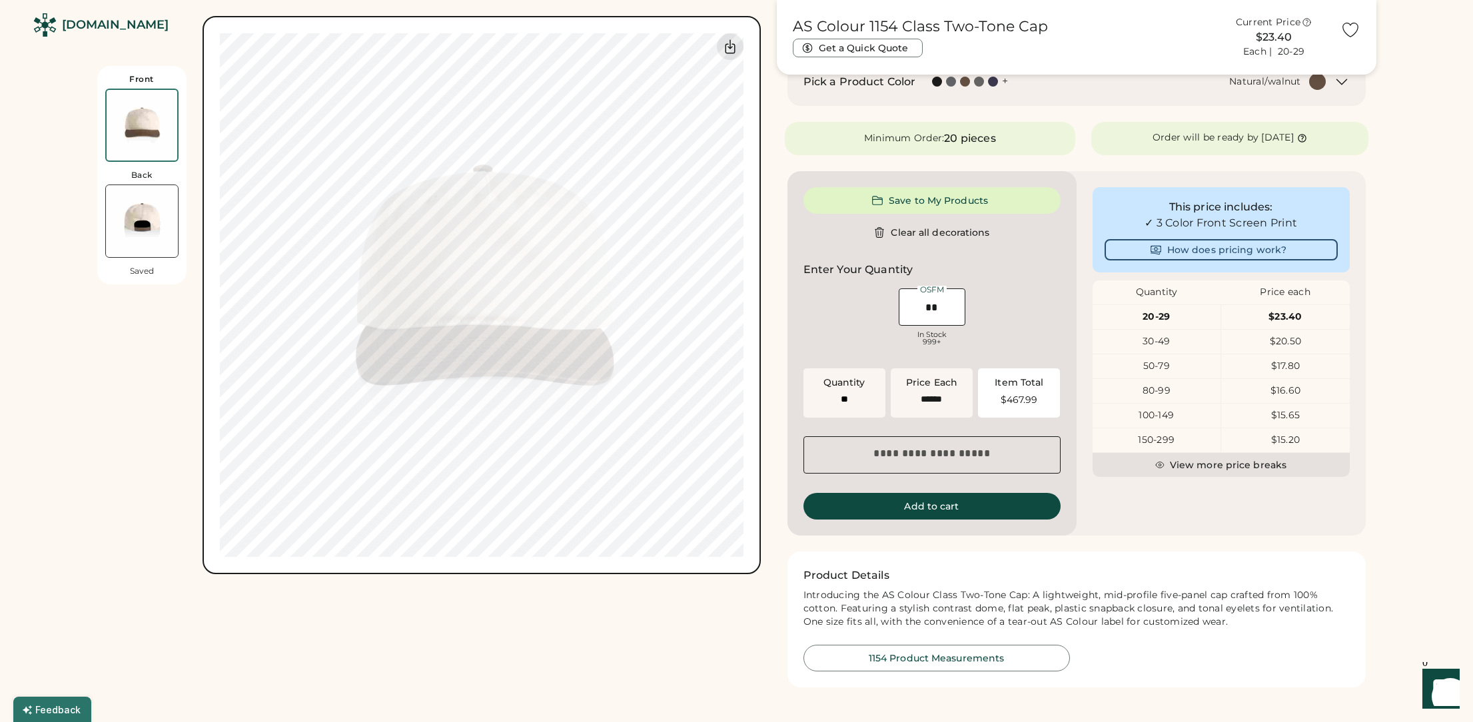
click at [948, 266] on div "Enter Your Quantity OSFM In Stock 999+" at bounding box center [932, 307] width 257 height 91
drag, startPoint x: 948, startPoint y: 305, endPoint x: 883, endPoint y: 307, distance: 65.3
click at [883, 307] on div "OSFM In Stock 999+" at bounding box center [932, 319] width 257 height 67
type input "**"
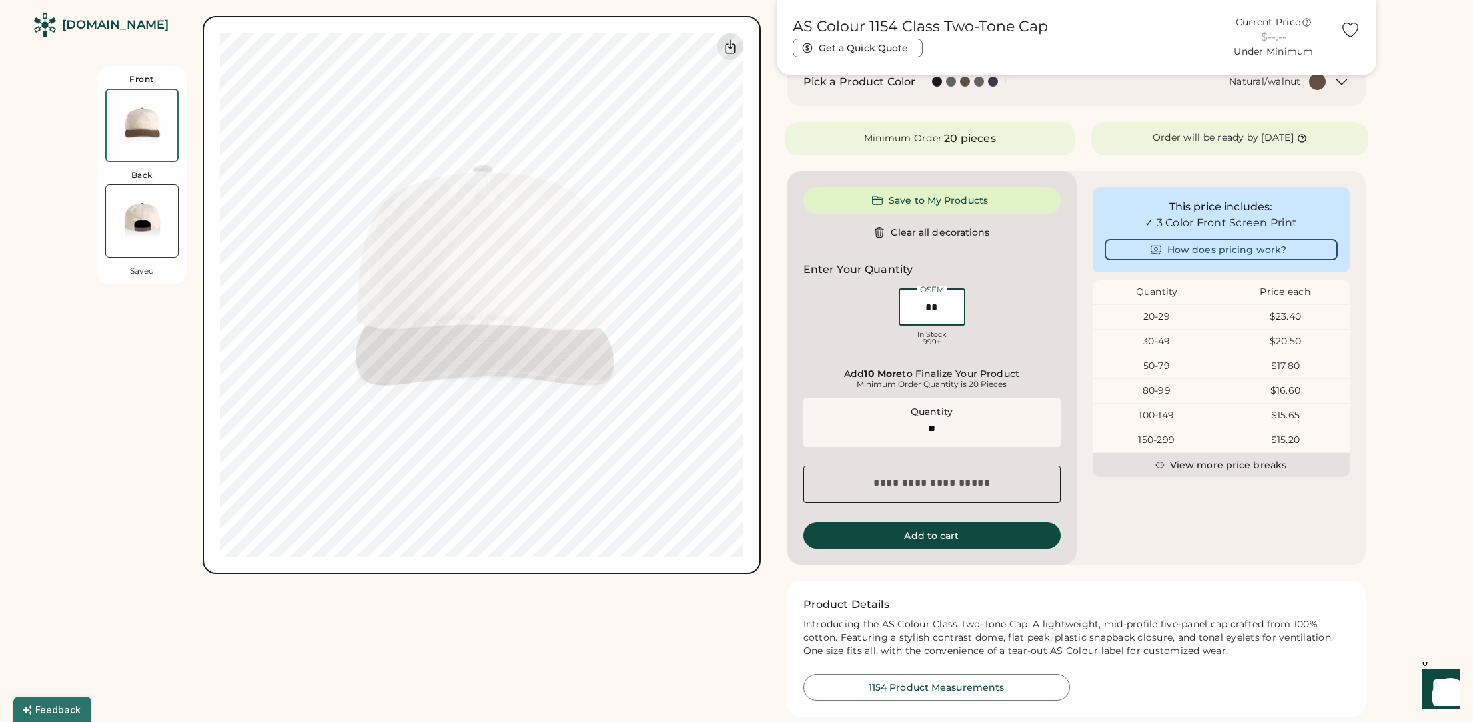
click at [1022, 304] on div "OSFM In Stock 999+" at bounding box center [932, 319] width 257 height 67
drag, startPoint x: 955, startPoint y: 317, endPoint x: 898, endPoint y: 299, distance: 60.3
click at [898, 299] on div "OSFM In Stock 999+" at bounding box center [932, 319] width 72 height 66
type input "**"
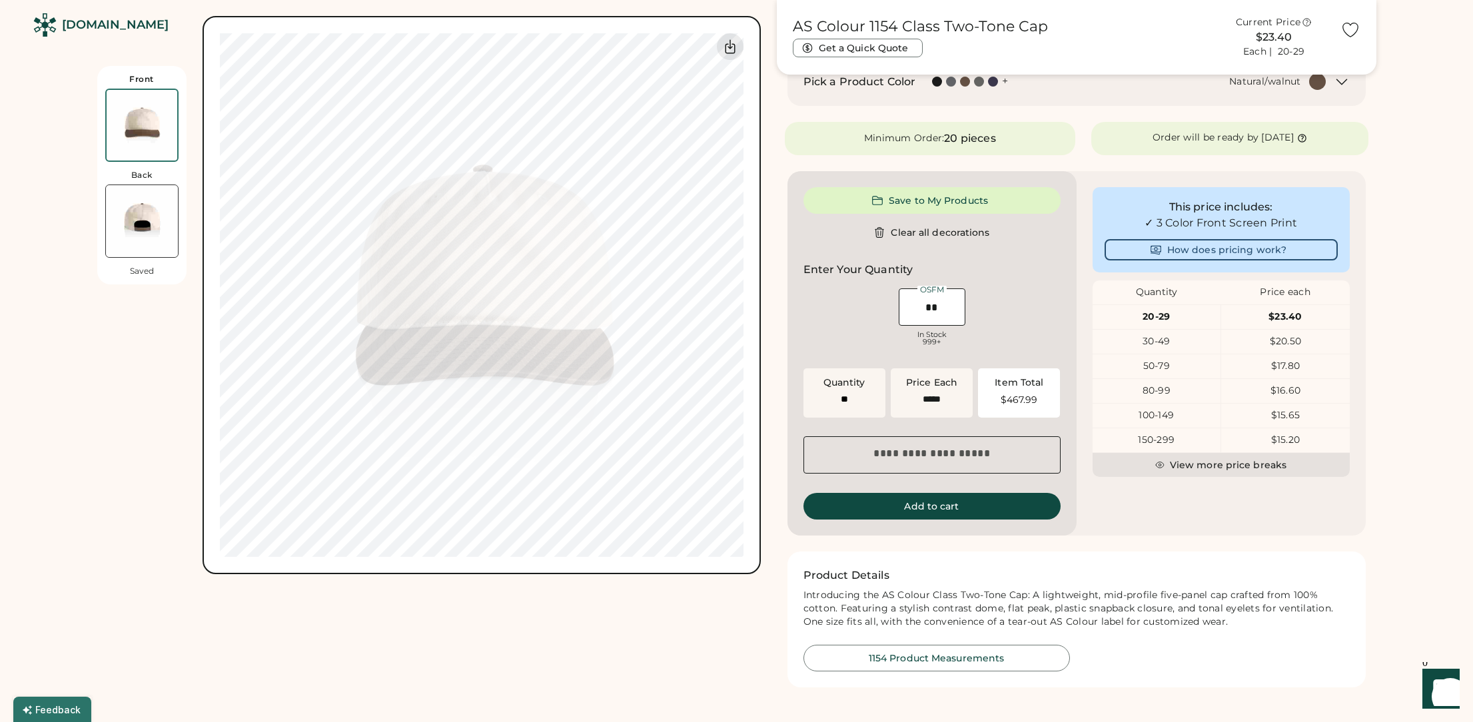
type input "**"
type input "******"
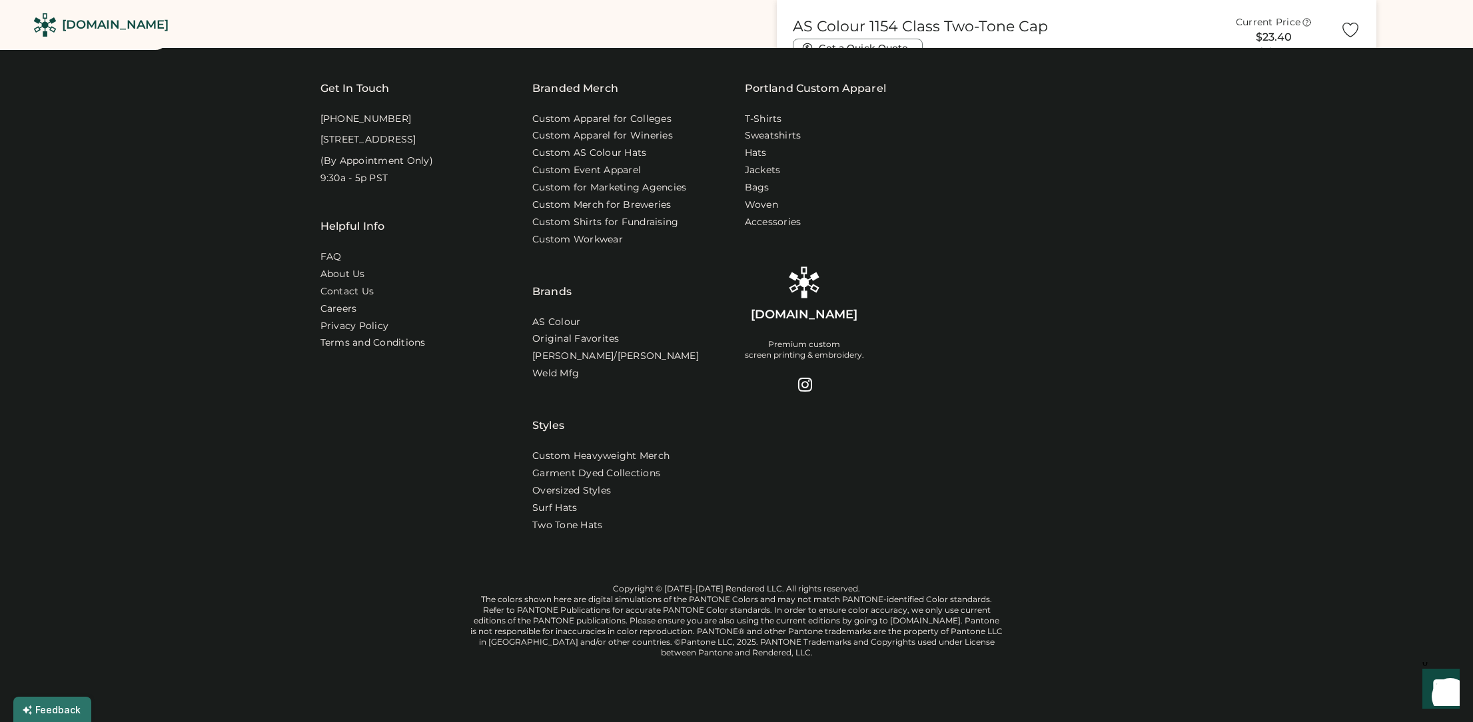
scroll to position [0, 0]
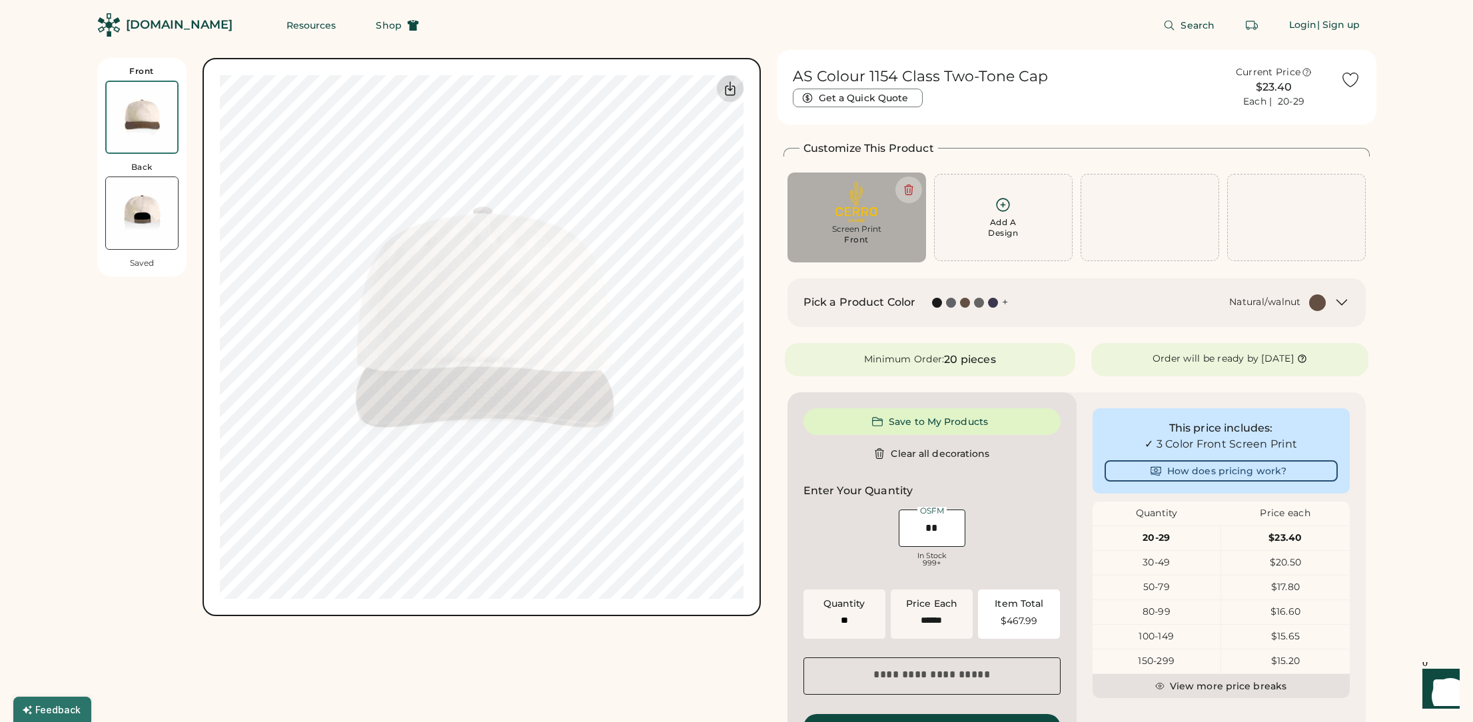
click at [736, 84] on icon at bounding box center [730, 89] width 16 height 16
click at [734, 38] on div "Search Login | Sign up" at bounding box center [906, 25] width 942 height 50
click at [1345, 302] on icon at bounding box center [1342, 303] width 16 height 16
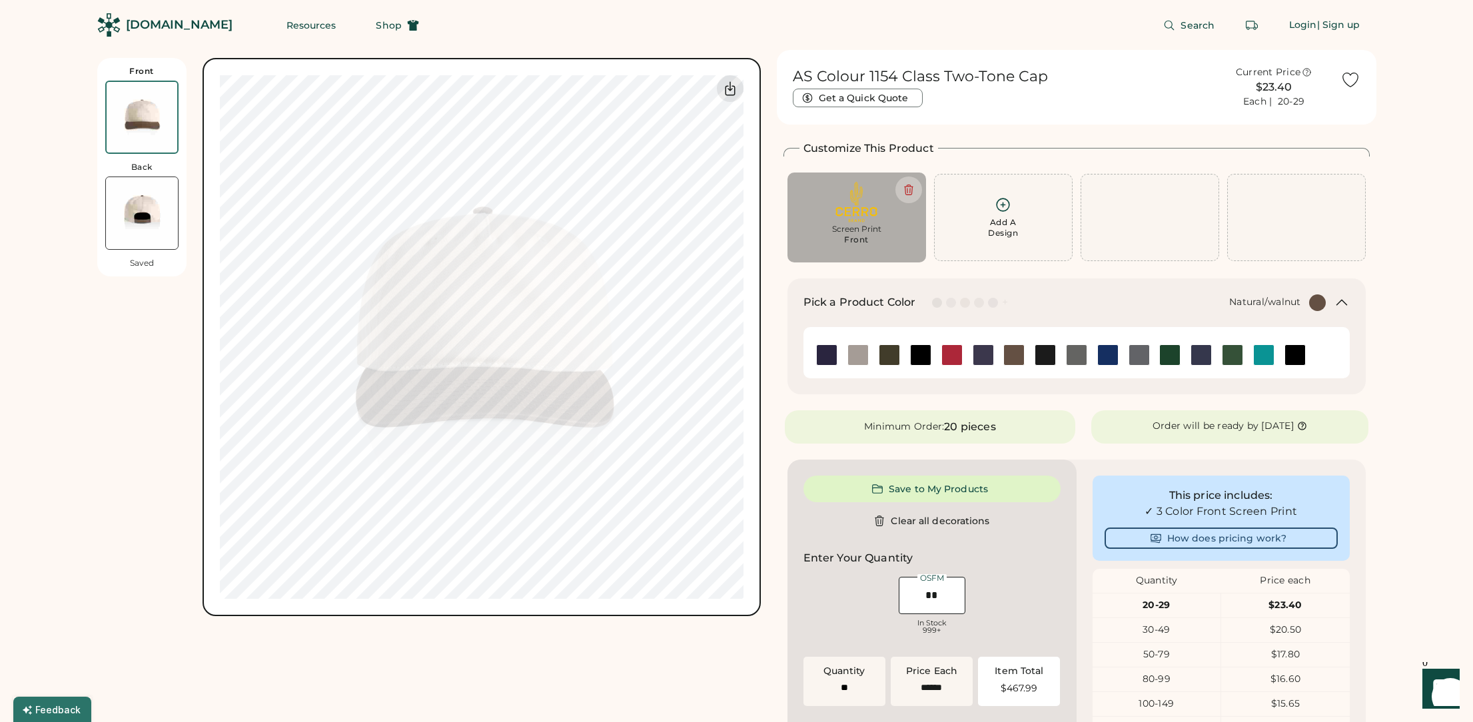
click at [1345, 302] on icon at bounding box center [1342, 303] width 16 height 16
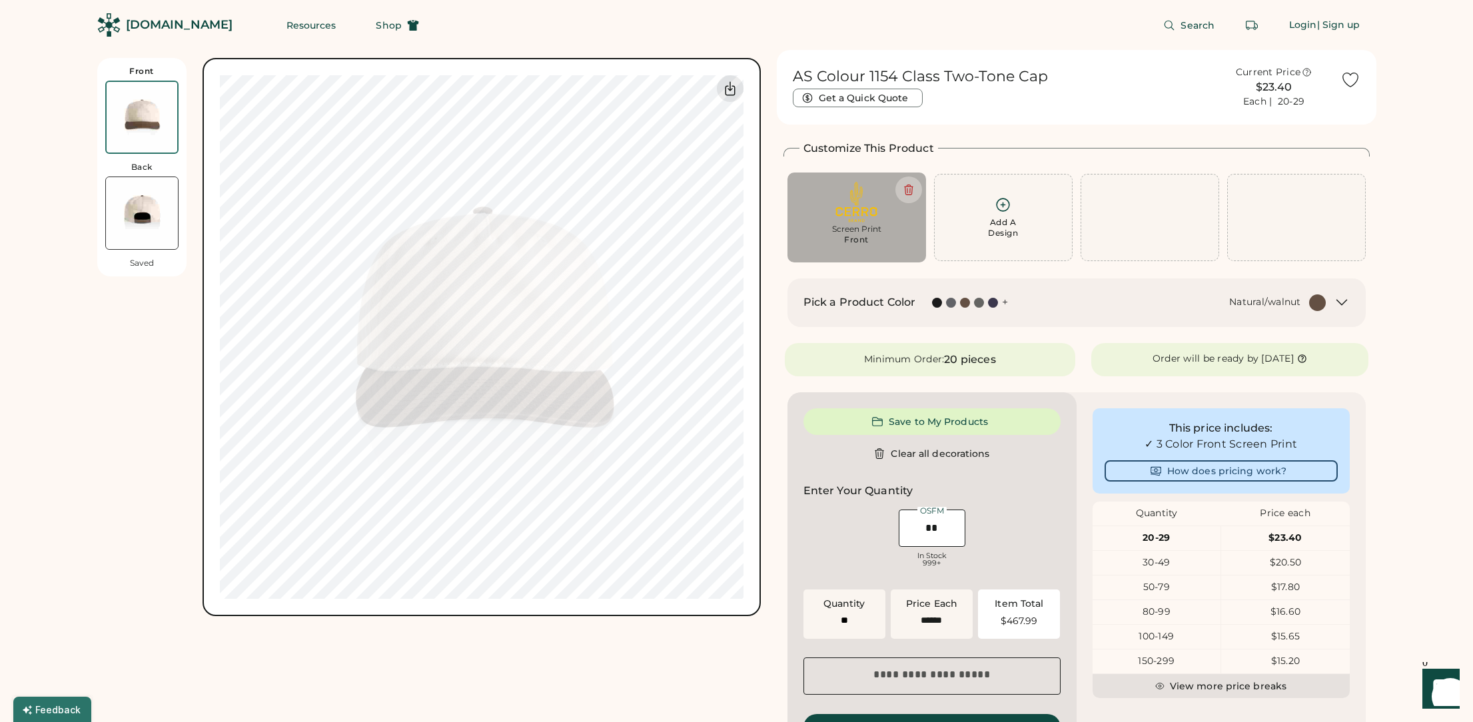
click at [143, 127] on img at bounding box center [142, 117] width 71 height 71
click at [150, 230] on img at bounding box center [142, 213] width 72 height 72
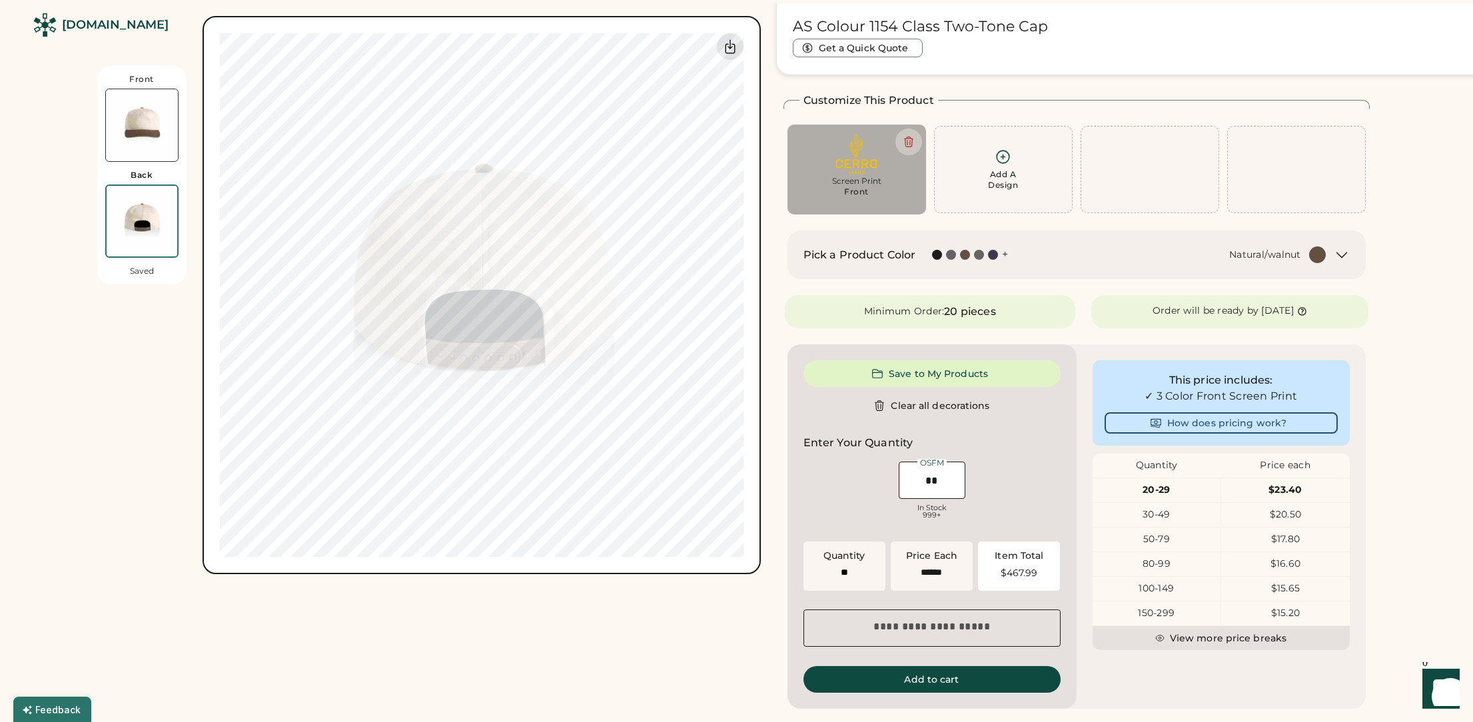
scroll to position [58, 0]
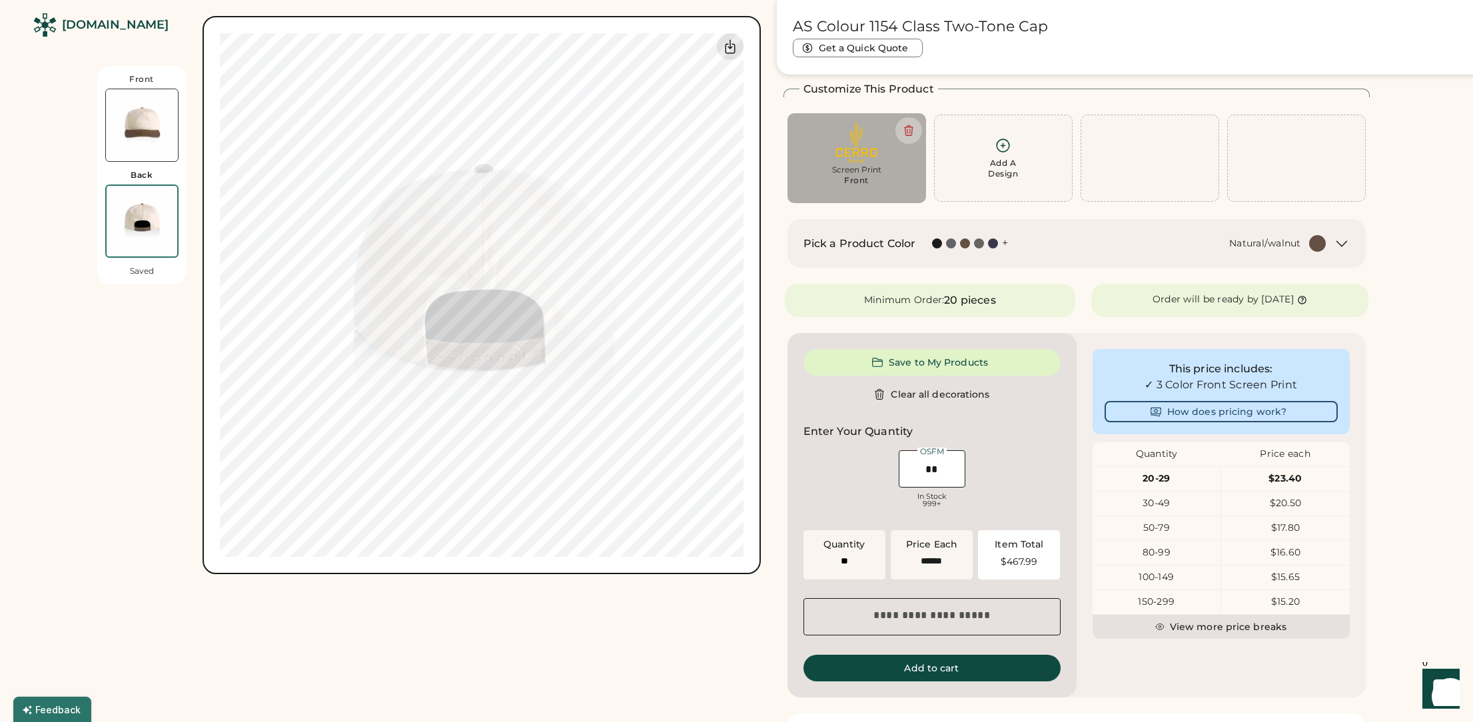
click at [134, 111] on img at bounding box center [142, 125] width 72 height 72
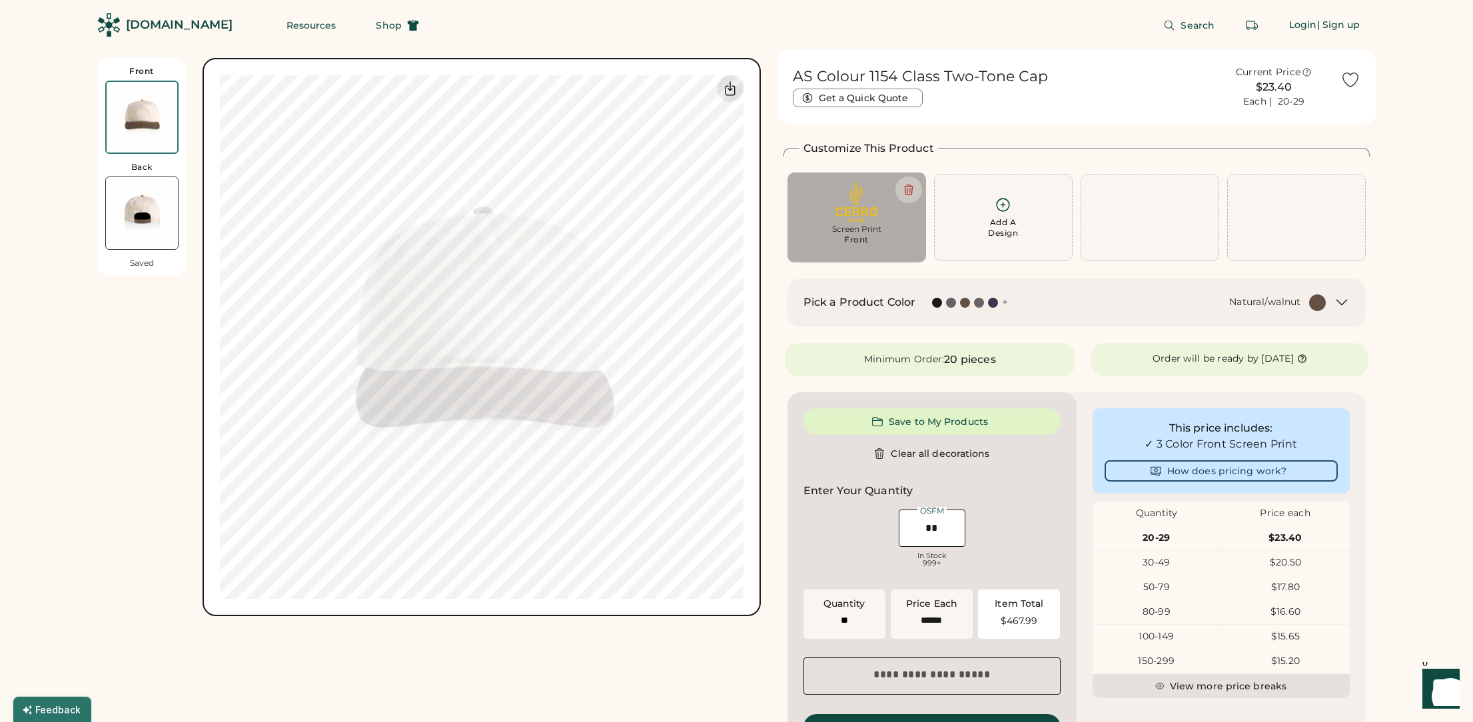
click at [162, 219] on img at bounding box center [142, 213] width 72 height 72
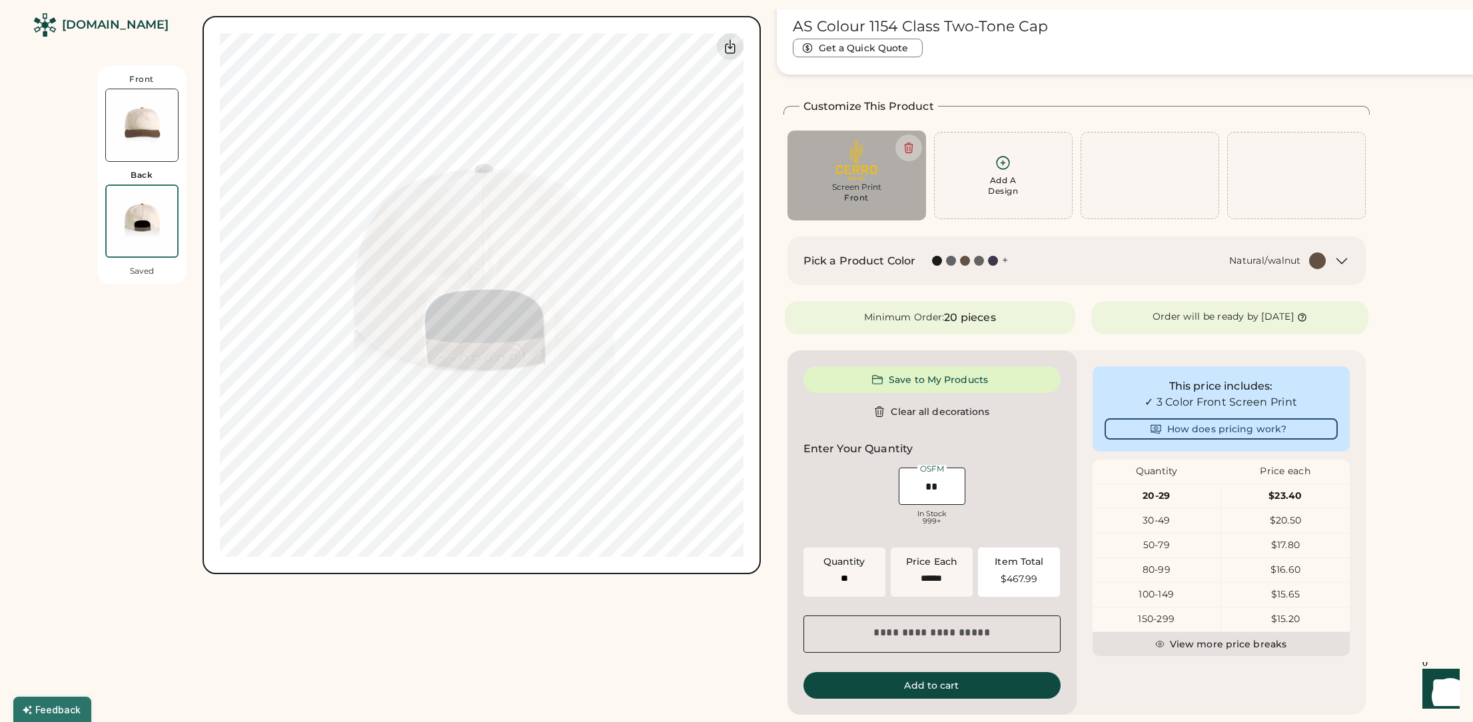
scroll to position [58, 0]
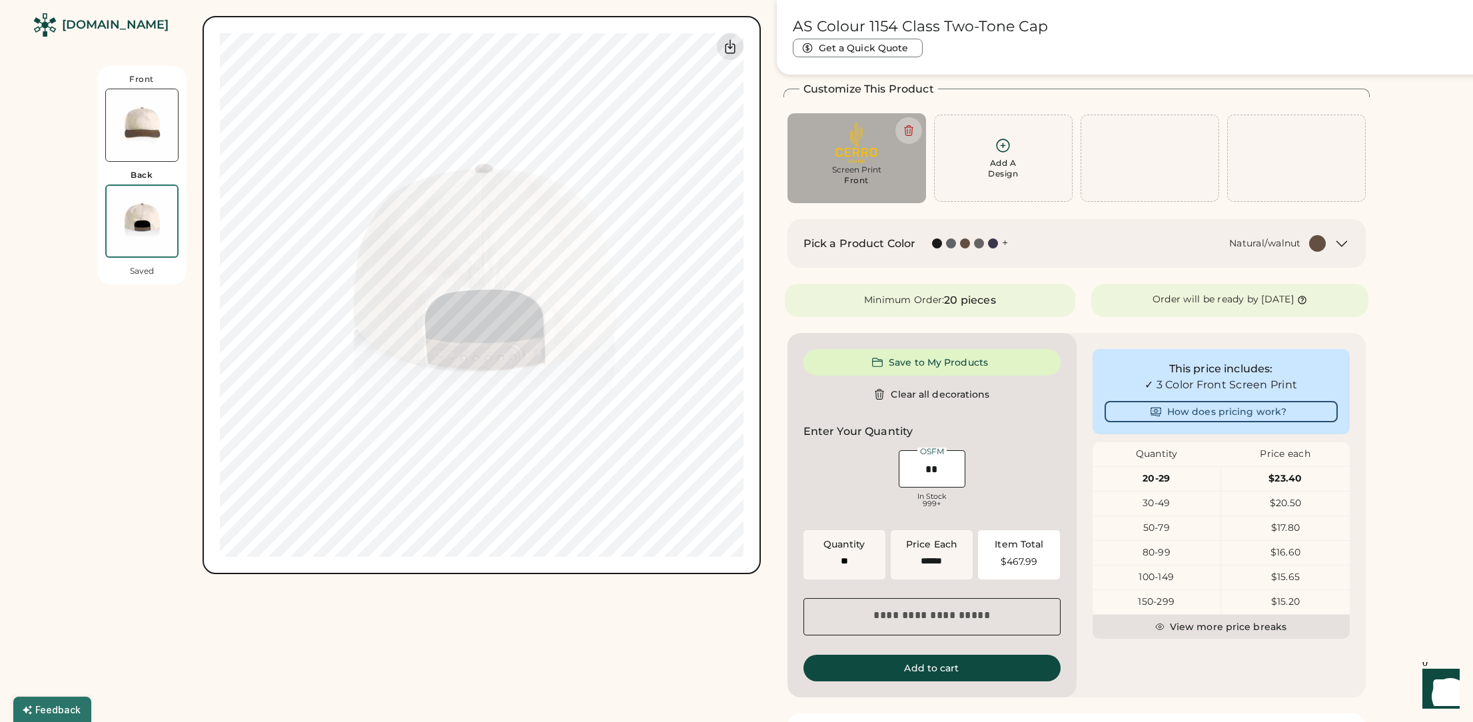
click at [155, 99] on img at bounding box center [142, 125] width 72 height 72
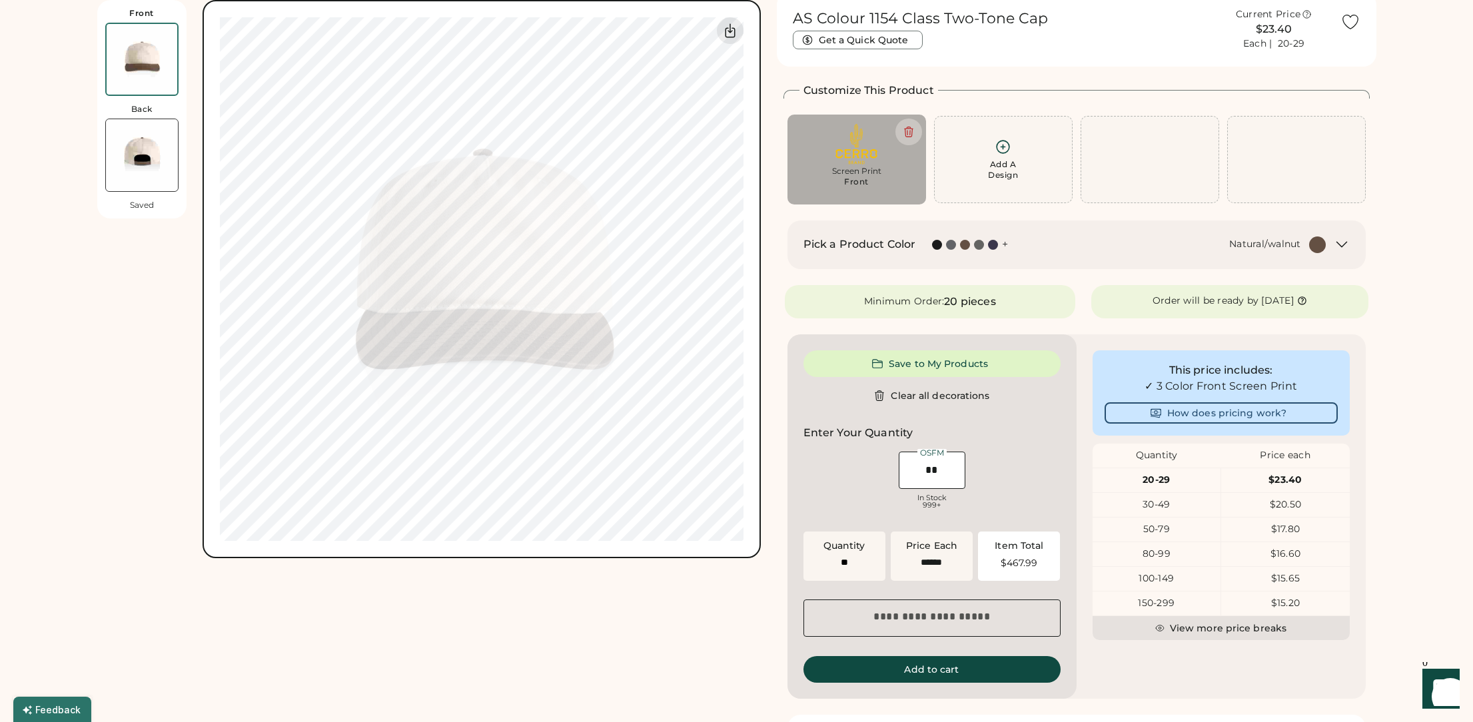
scroll to position [0, 0]
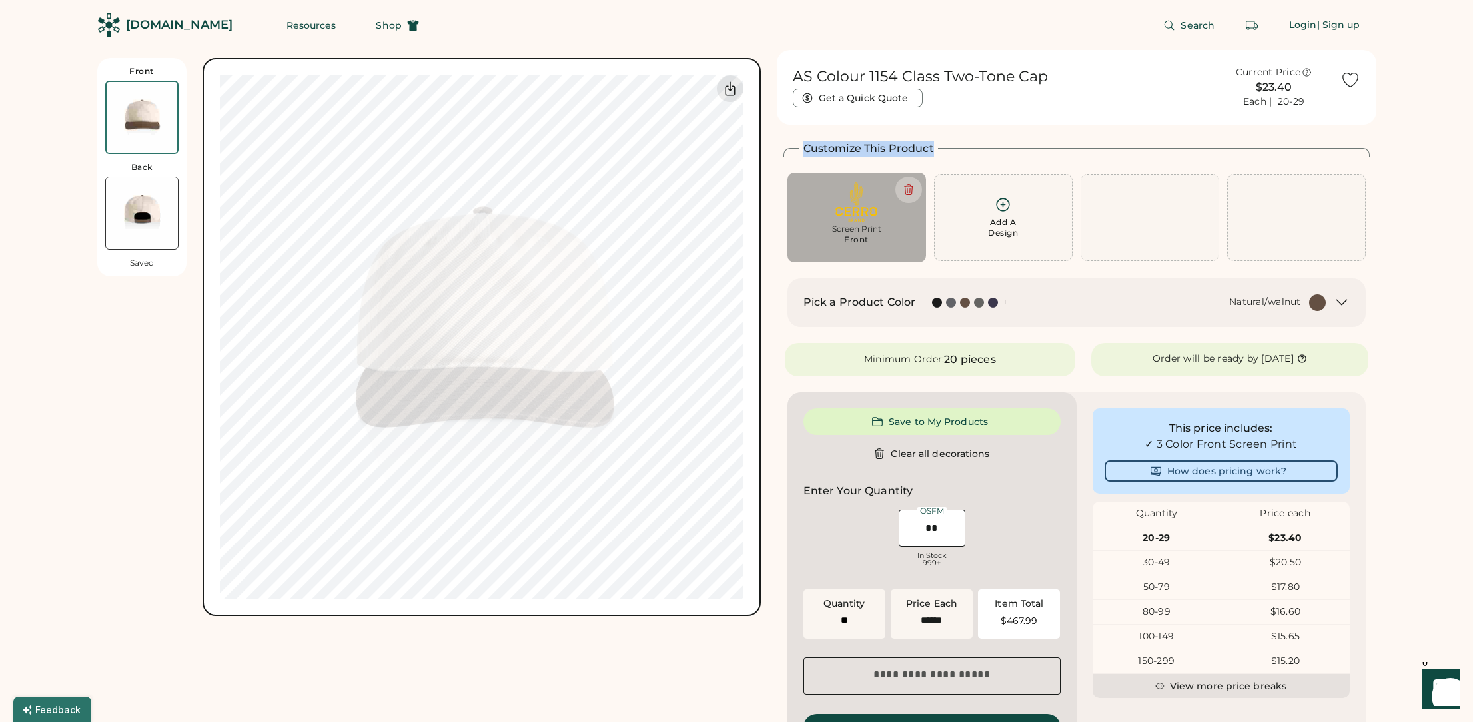
drag, startPoint x: 800, startPoint y: 147, endPoint x: 932, endPoint y: 141, distance: 132.1
click at [932, 141] on div "Customize This Product" at bounding box center [1077, 149] width 586 height 16
click at [942, 146] on div "Customize This Product" at bounding box center [1077, 149] width 586 height 16
